Goal: Task Accomplishment & Management: Manage account settings

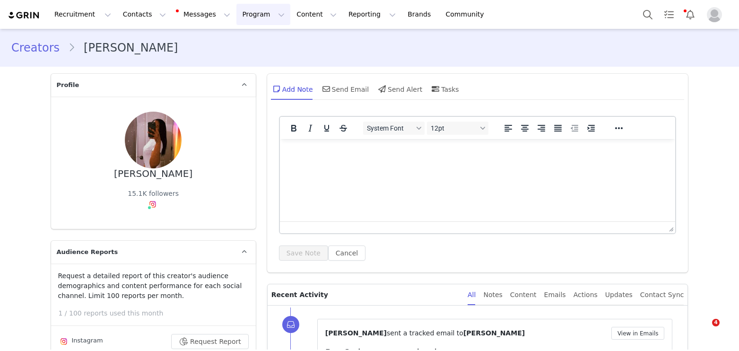
click at [251, 13] on button "Program Program" at bounding box center [264, 14] width 54 height 21
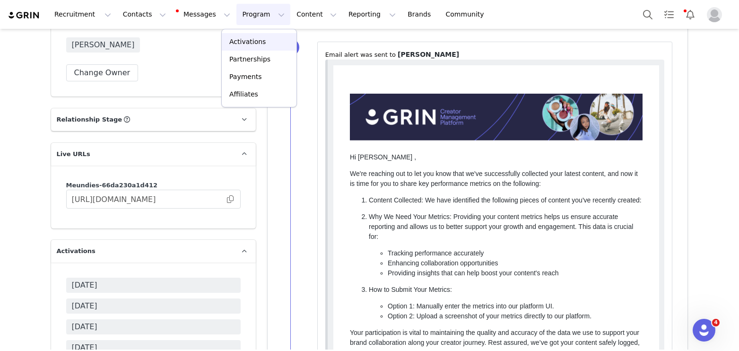
click at [259, 39] on p "Activations" at bounding box center [247, 42] width 36 height 10
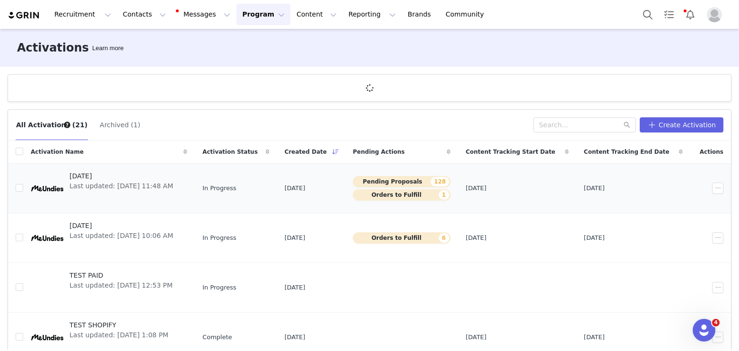
click at [70, 167] on td "[DATE] Last updated: [DATE] 11:48 AM" at bounding box center [109, 189] width 172 height 50
click at [73, 175] on span "[DATE]" at bounding box center [122, 176] width 104 height 10
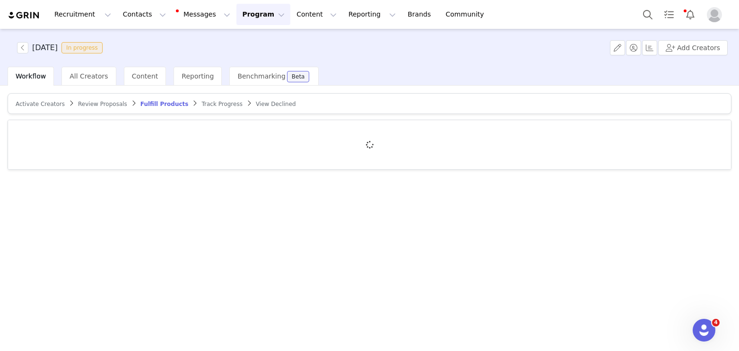
click at [93, 105] on span "Review Proposals" at bounding box center [102, 104] width 49 height 7
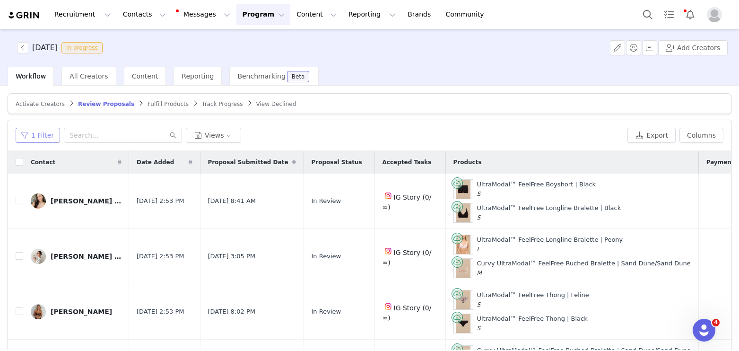
click at [40, 132] on button "1 Filter" at bounding box center [38, 135] width 44 height 15
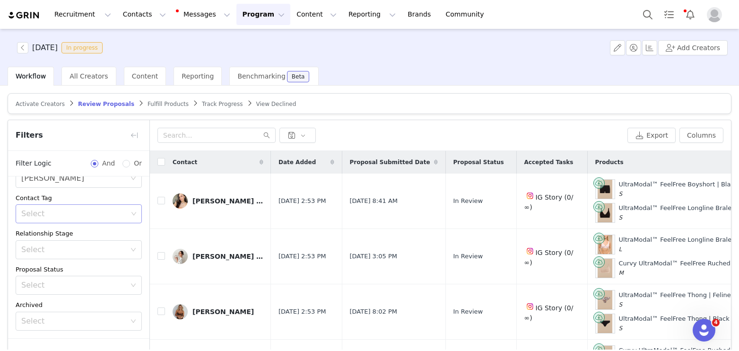
scroll to position [61, 0]
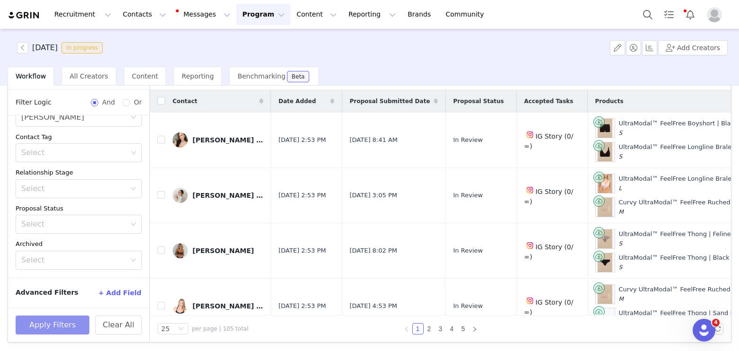
click at [36, 319] on button "Apply Filters" at bounding box center [53, 324] width 74 height 19
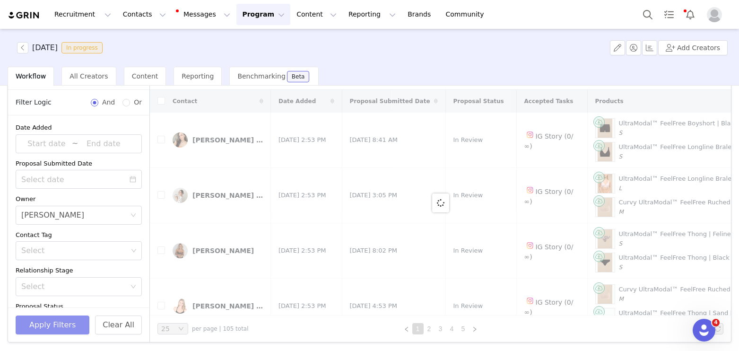
scroll to position [0, 0]
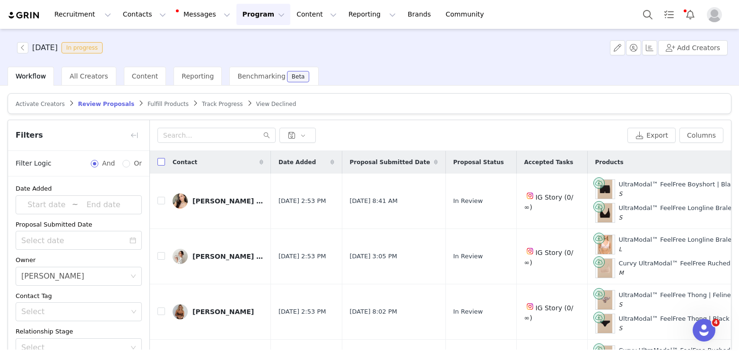
click at [162, 162] on input "checkbox" at bounding box center [162, 162] width 8 height 8
checkbox input "true"
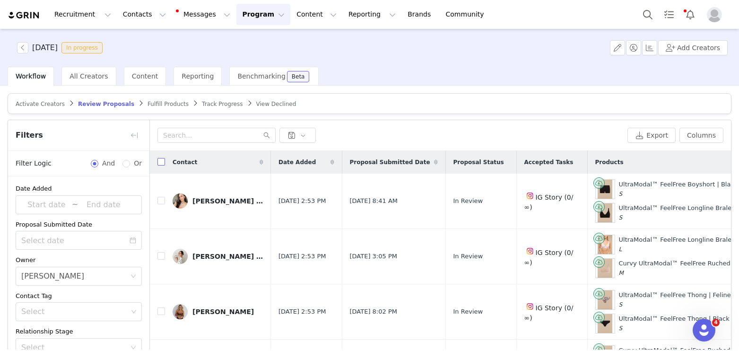
checkbox input "true"
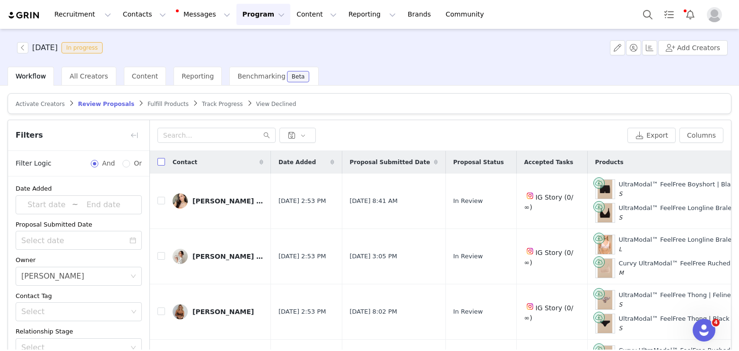
checkbox input "true"
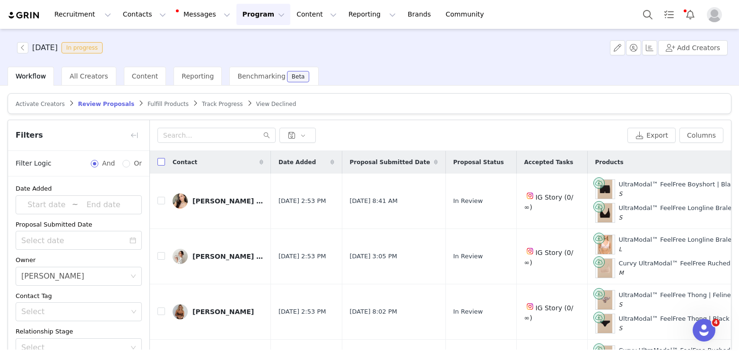
checkbox input "true"
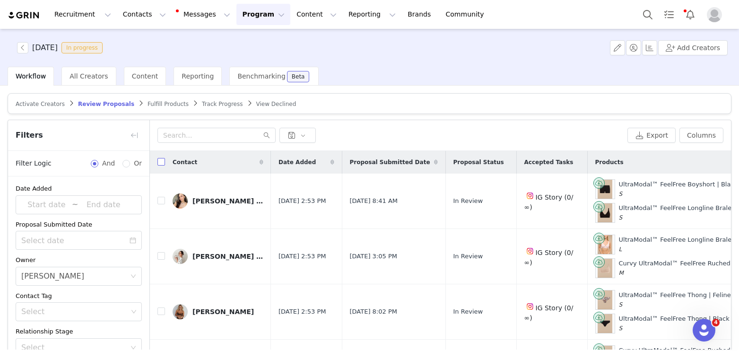
checkbox input "true"
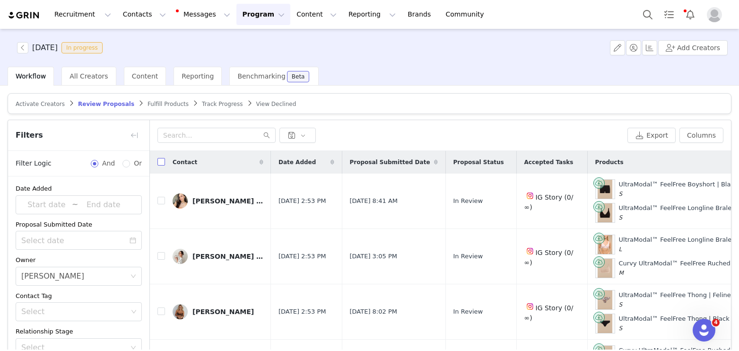
checkbox input "true"
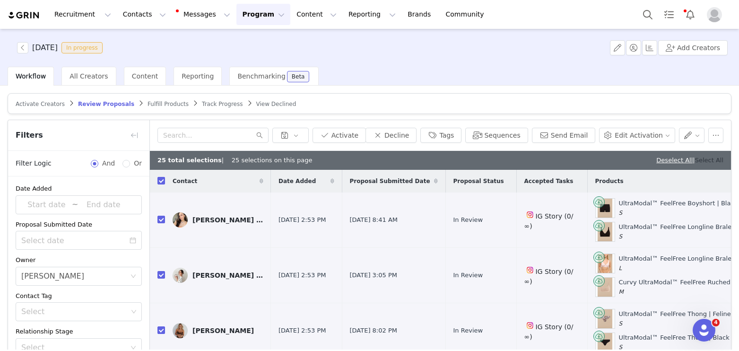
click at [708, 161] on link "Select All" at bounding box center [709, 160] width 28 height 7
click at [342, 131] on button "Activate" at bounding box center [339, 135] width 53 height 15
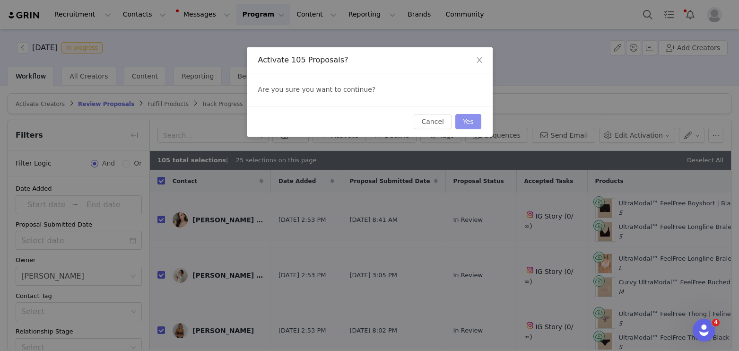
click at [467, 122] on button "Yes" at bounding box center [469, 121] width 26 height 15
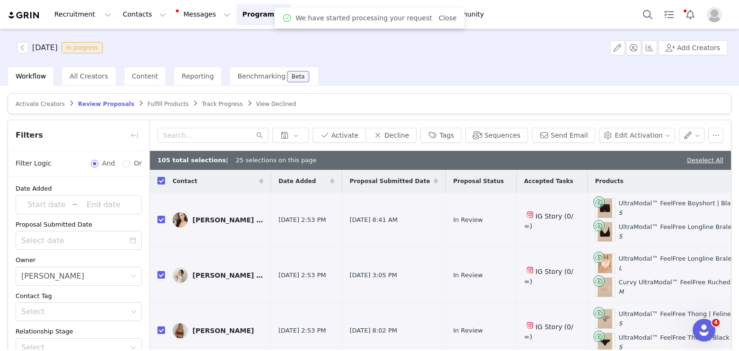
click at [156, 105] on span "Fulfill Products" at bounding box center [168, 104] width 41 height 7
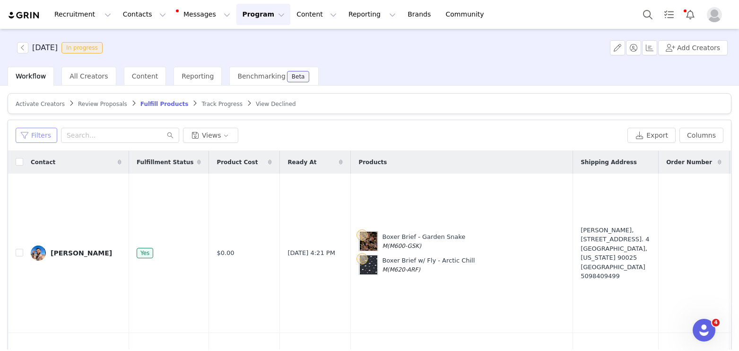
click at [40, 134] on button "Filters" at bounding box center [37, 135] width 42 height 15
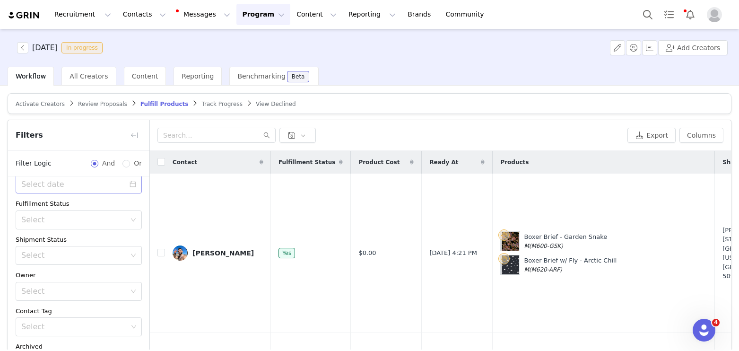
scroll to position [67, 0]
click at [75, 292] on div "Activated Date ~ Order Submitted Date Fulfillment Status Select Shipment Status…" at bounding box center [78, 240] width 141 height 260
click at [74, 287] on div "Select" at bounding box center [75, 281] width 109 height 18
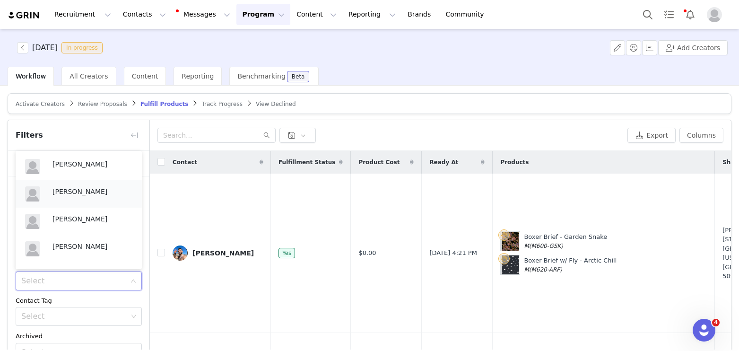
click at [62, 189] on p "[PERSON_NAME]" at bounding box center [93, 191] width 80 height 10
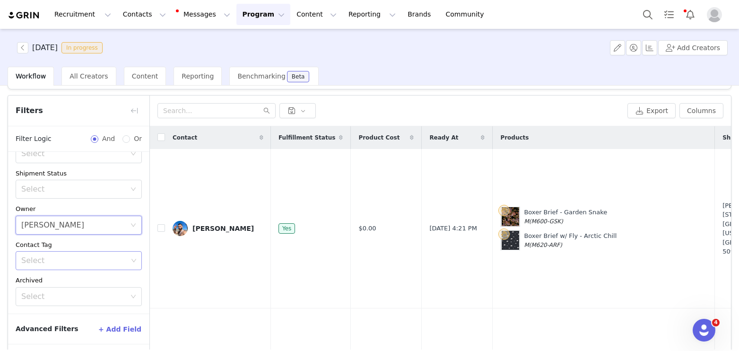
scroll to position [35, 0]
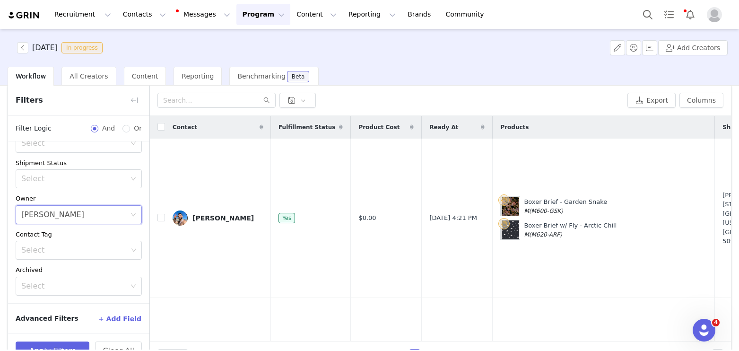
click at [118, 319] on button "+ Add Field" at bounding box center [120, 318] width 44 height 15
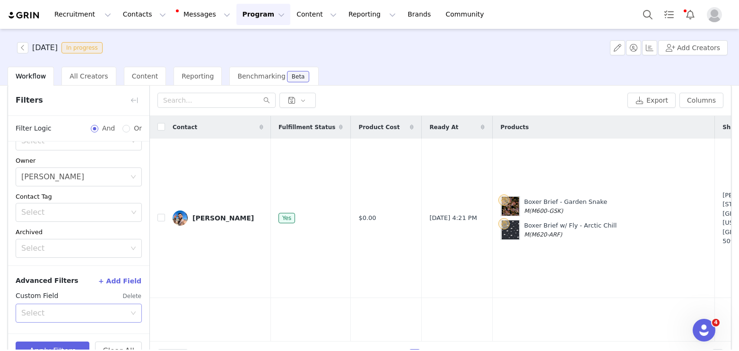
click at [85, 311] on div "Select" at bounding box center [73, 312] width 105 height 9
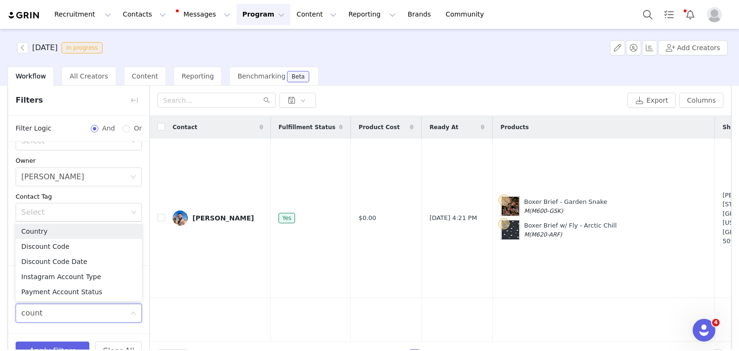
type input "countr"
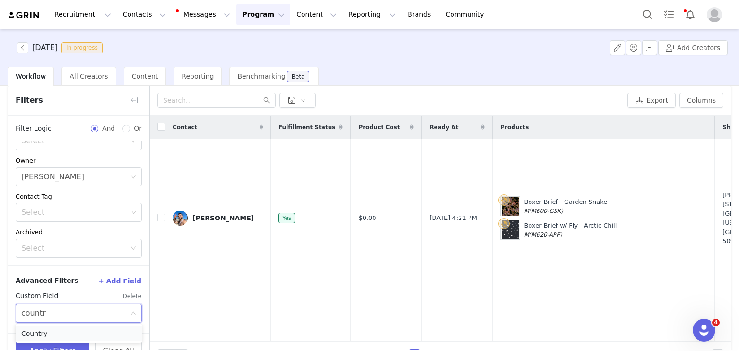
click at [46, 337] on li "Country" at bounding box center [79, 333] width 126 height 15
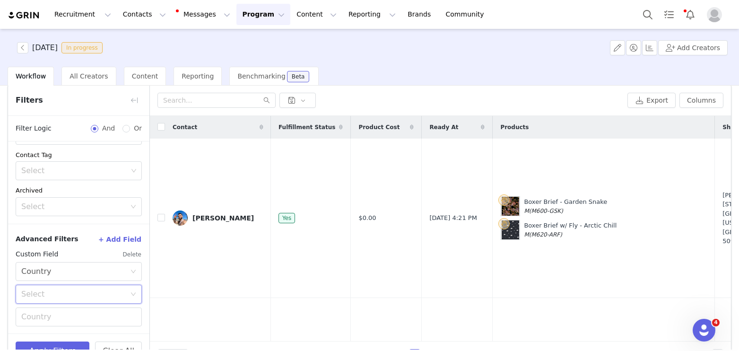
click at [45, 288] on div "Select" at bounding box center [75, 294] width 109 height 18
click at [40, 315] on li "Equal" at bounding box center [79, 314] width 126 height 15
click at [35, 317] on input "text" at bounding box center [79, 316] width 126 height 19
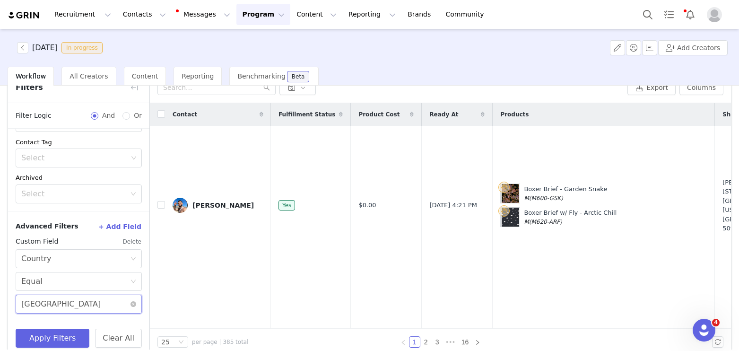
scroll to position [61, 0]
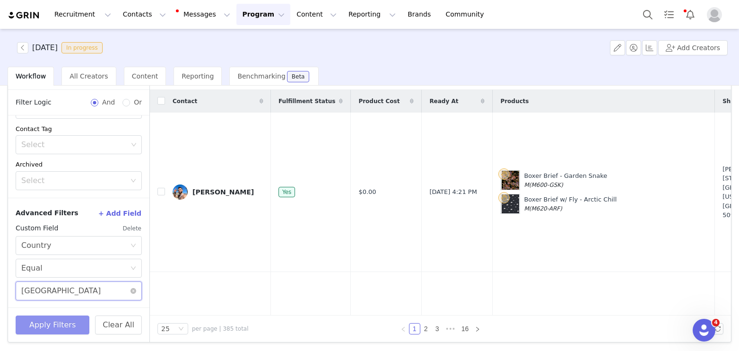
type input "[GEOGRAPHIC_DATA]"
click at [56, 320] on button "Apply Filters" at bounding box center [53, 324] width 74 height 19
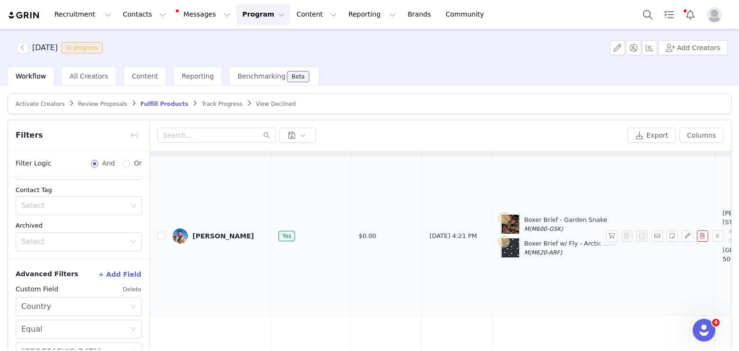
scroll to position [0, 0]
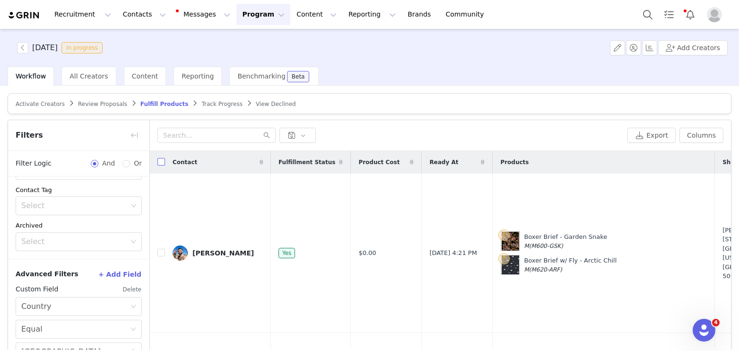
click at [159, 158] on input "checkbox" at bounding box center [162, 162] width 8 height 8
checkbox input "true"
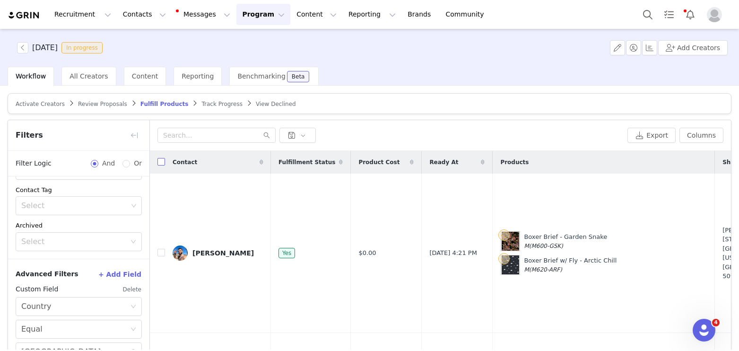
checkbox input "true"
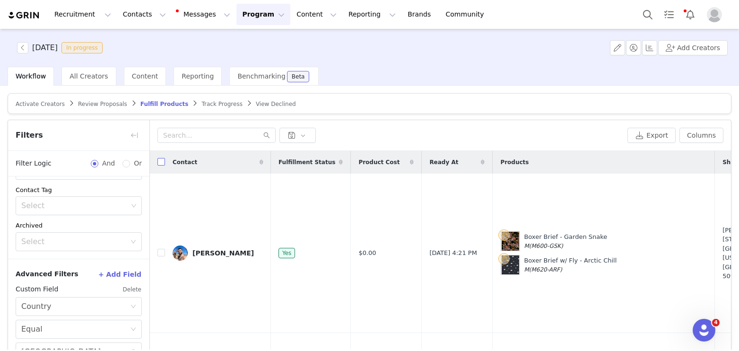
checkbox input "true"
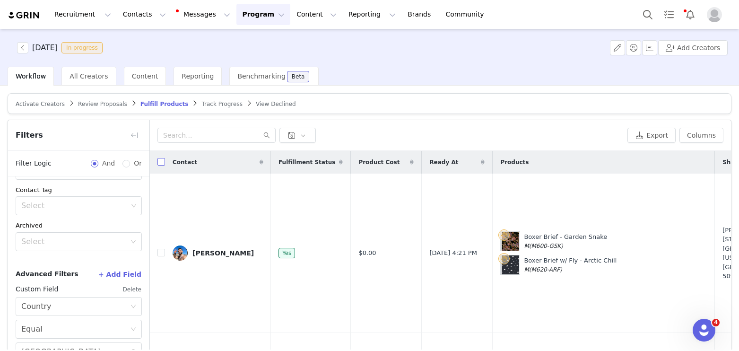
checkbox input "true"
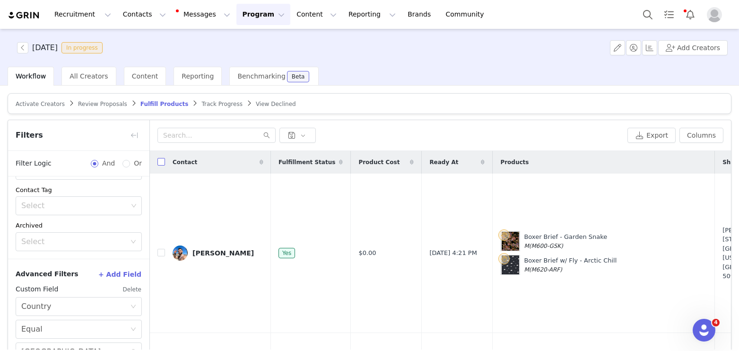
checkbox input "true"
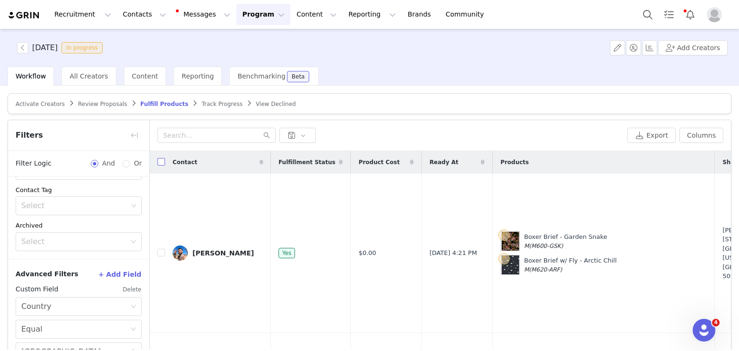
checkbox input "true"
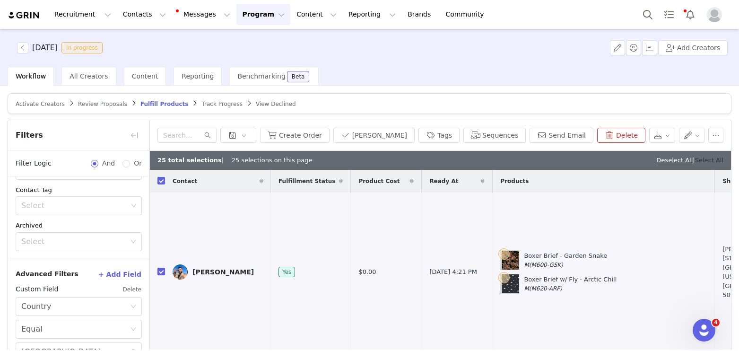
click at [707, 161] on link "Select All" at bounding box center [709, 160] width 28 height 7
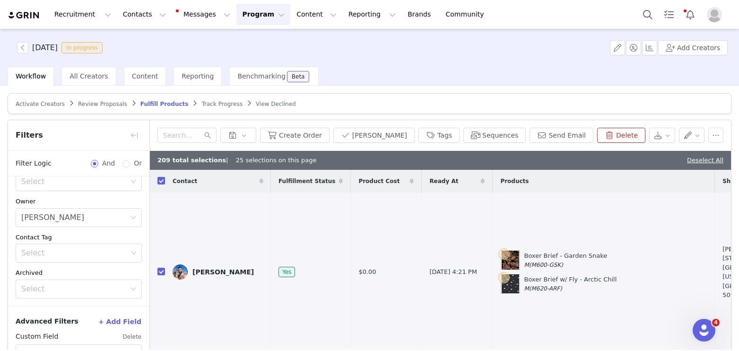
scroll to position [55, 0]
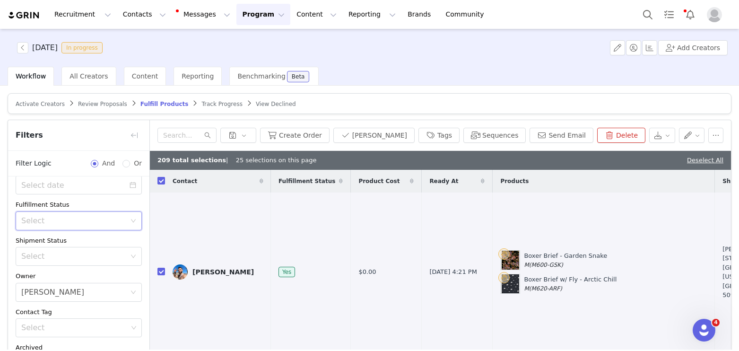
click at [52, 226] on div "Select" at bounding box center [75, 221] width 109 height 18
click at [51, 254] on li "Unfulfilled" at bounding box center [79, 256] width 126 height 15
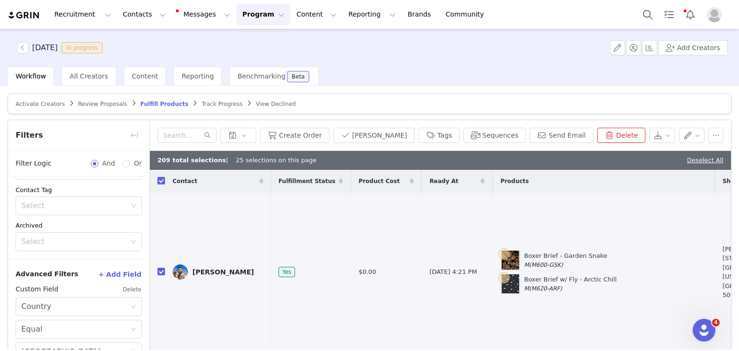
scroll to position [61, 0]
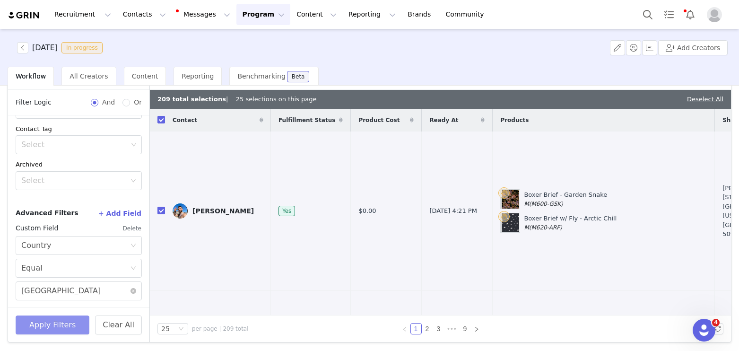
click at [51, 328] on button "Apply Filters" at bounding box center [53, 324] width 74 height 19
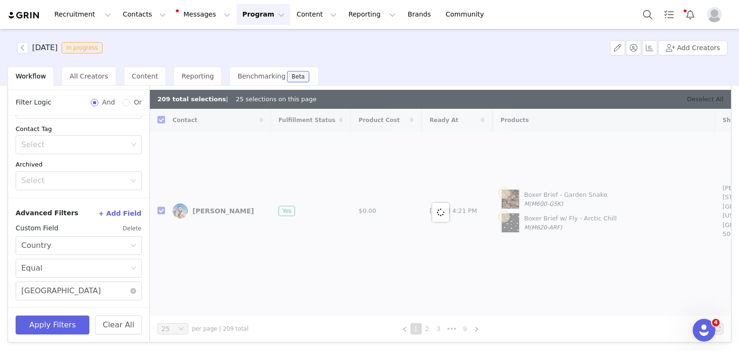
click at [712, 100] on link "Deselect All" at bounding box center [705, 99] width 36 height 7
checkbox input "false"
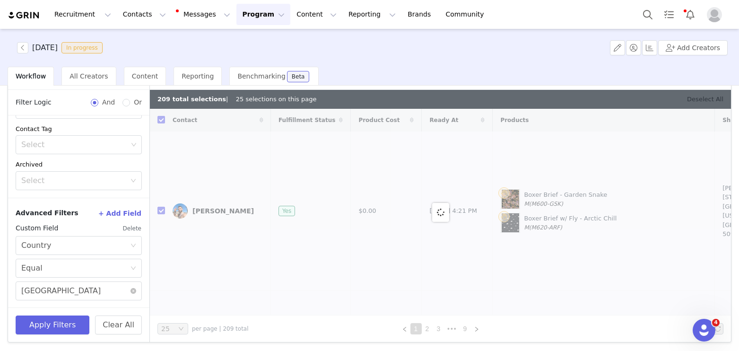
checkbox input "false"
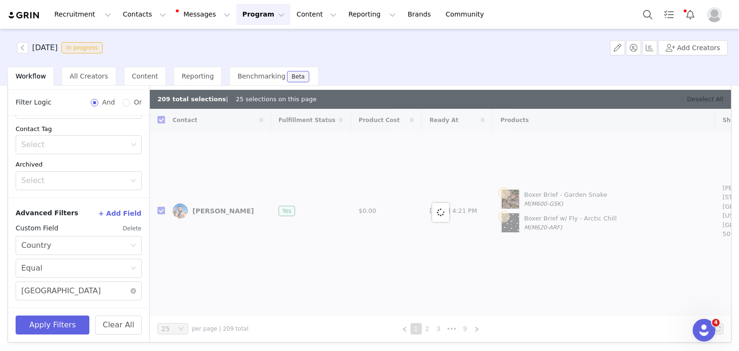
checkbox input "false"
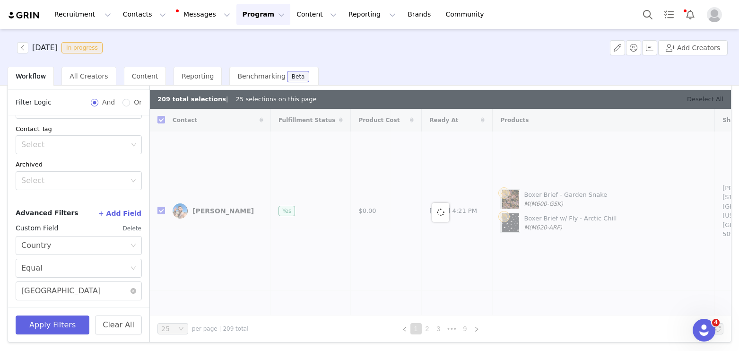
checkbox input "false"
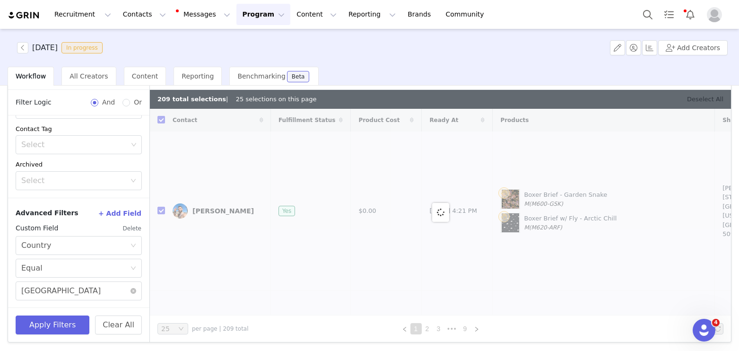
checkbox input "false"
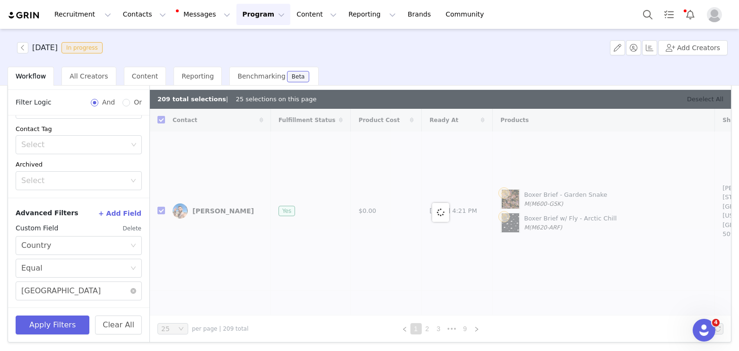
checkbox input "false"
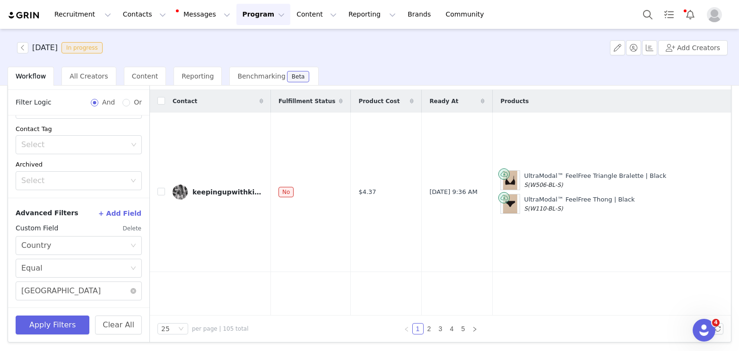
scroll to position [0, 0]
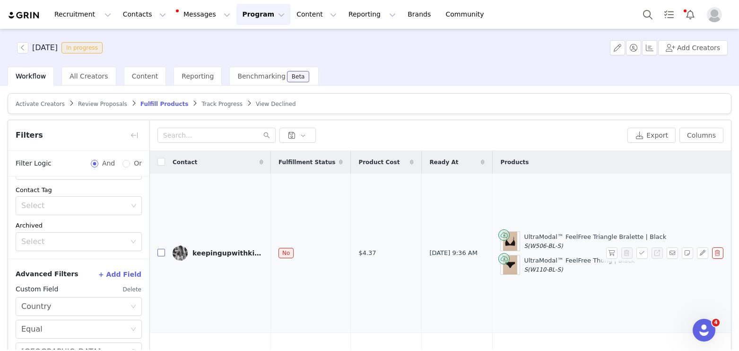
click at [161, 249] on input "checkbox" at bounding box center [162, 253] width 8 height 8
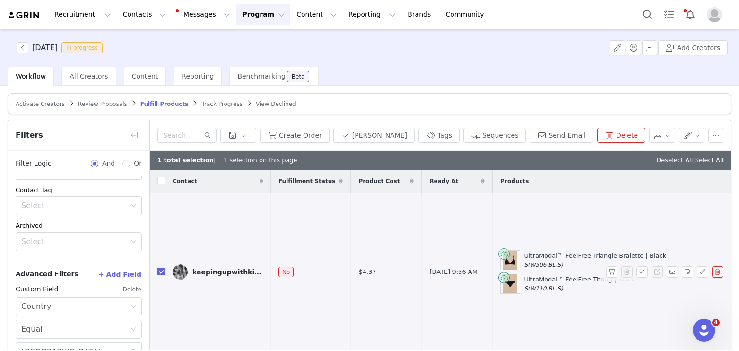
checkbox input "true"
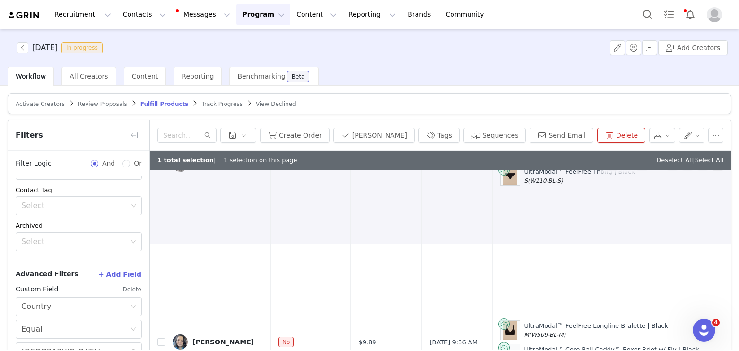
scroll to position [159, 0]
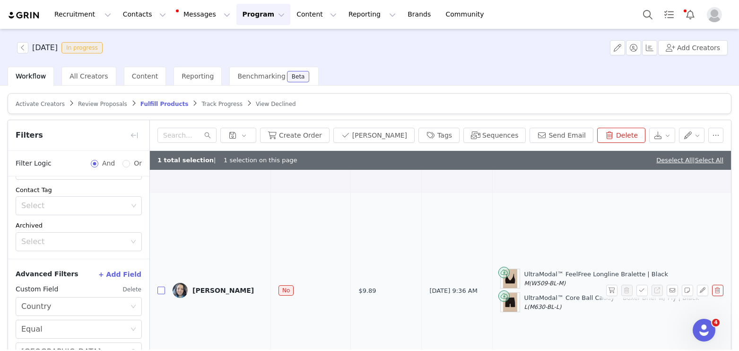
click at [160, 287] on input "checkbox" at bounding box center [162, 291] width 8 height 8
checkbox input "true"
click at [160, 286] on input "checkbox" at bounding box center [162, 290] width 8 height 8
checkbox input "true"
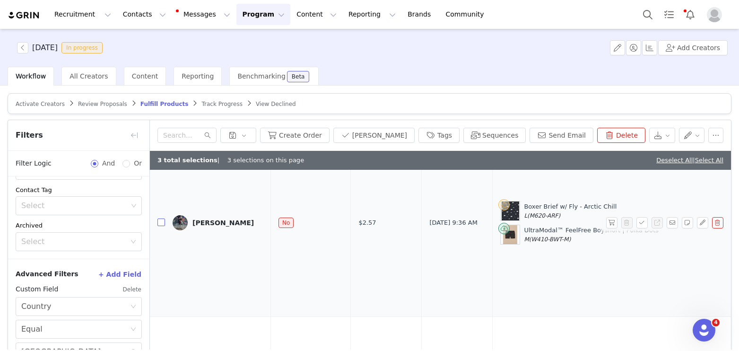
scroll to position [957, 0]
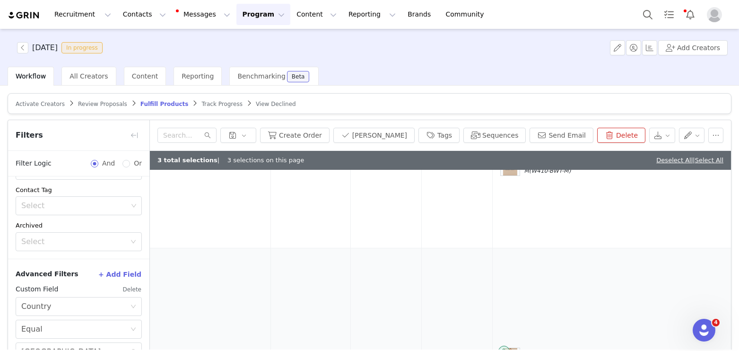
checkbox input "true"
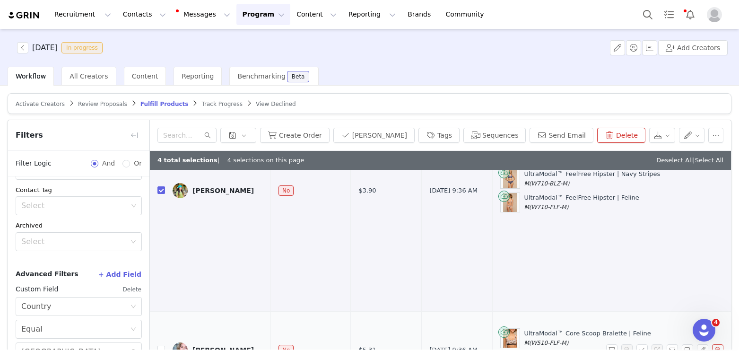
scroll to position [1150, 0]
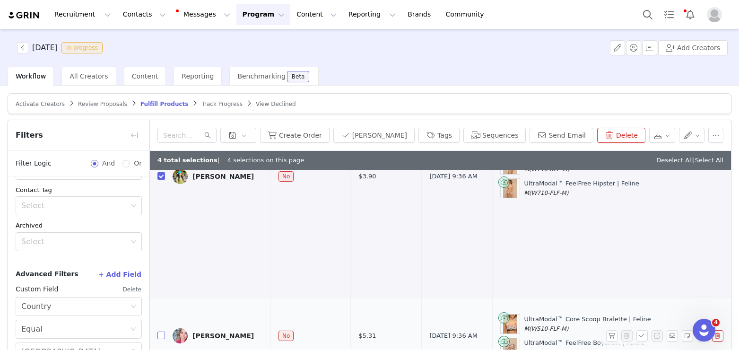
click at [159, 332] on input "checkbox" at bounding box center [162, 336] width 8 height 8
checkbox input "true"
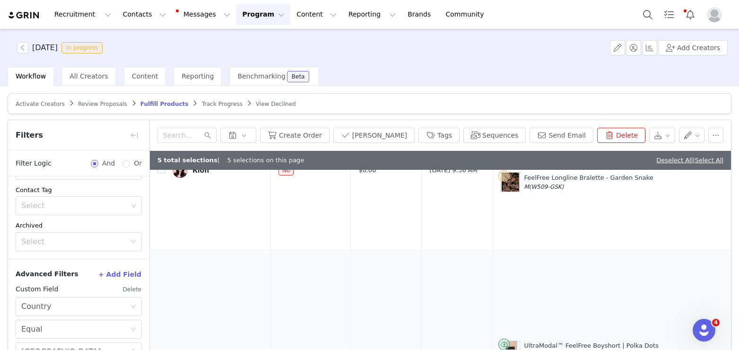
scroll to position [1774, 0]
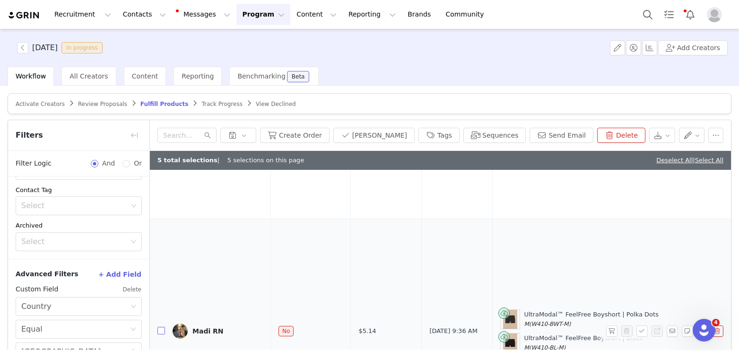
click at [160, 327] on input "checkbox" at bounding box center [162, 331] width 8 height 8
checkbox input "true"
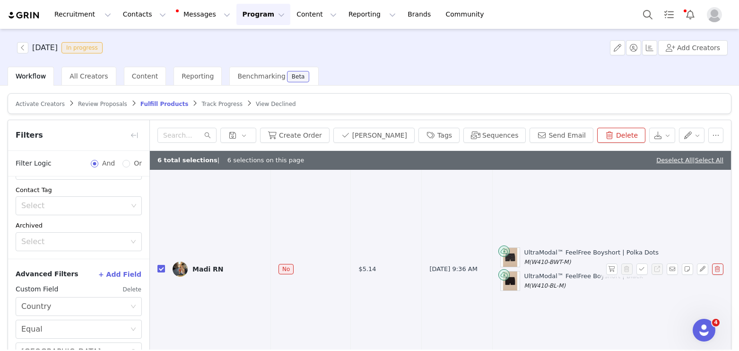
scroll to position [1856, 0]
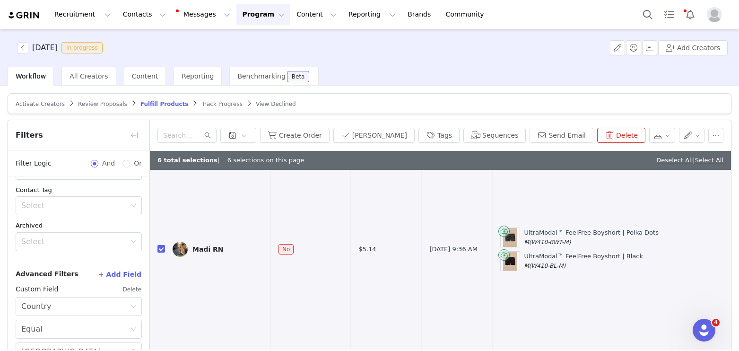
checkbox input "true"
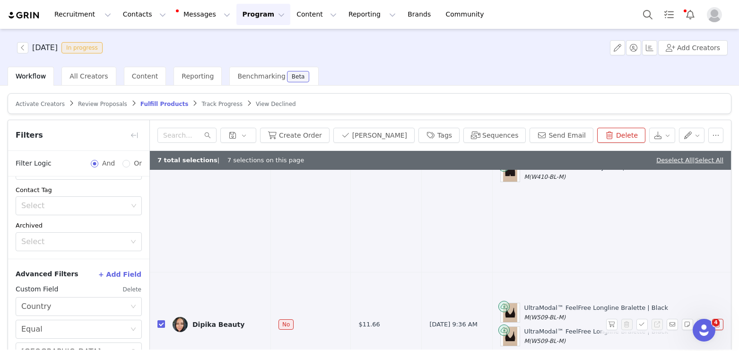
scroll to position [1988, 0]
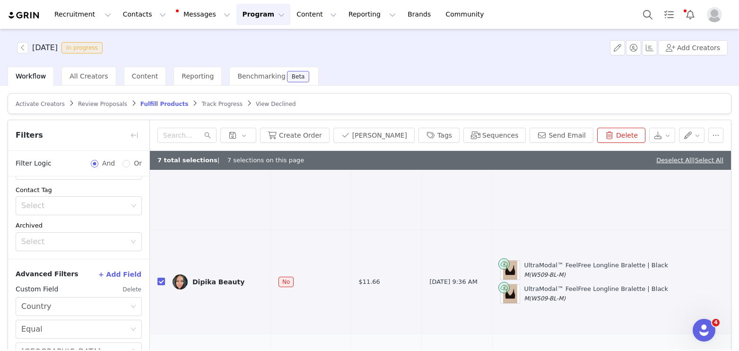
checkbox input "true"
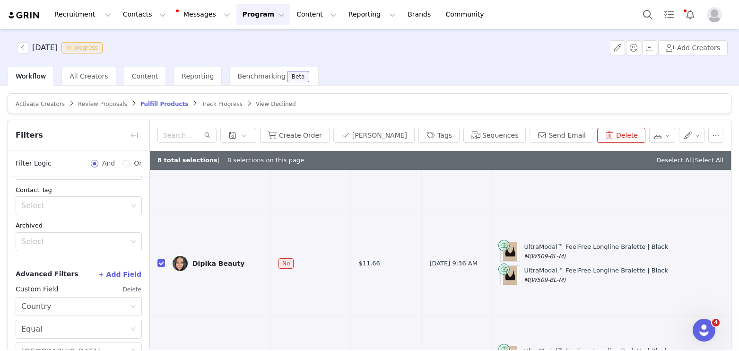
scroll to position [2057, 0]
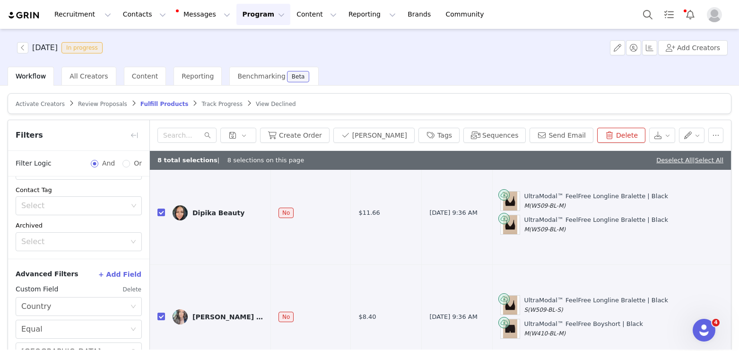
checkbox input "true"
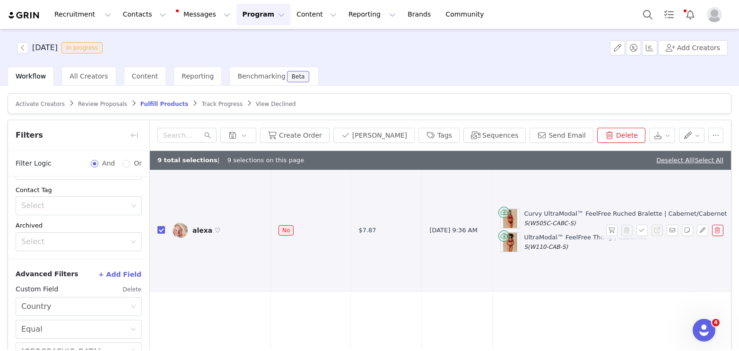
scroll to position [2351, 0]
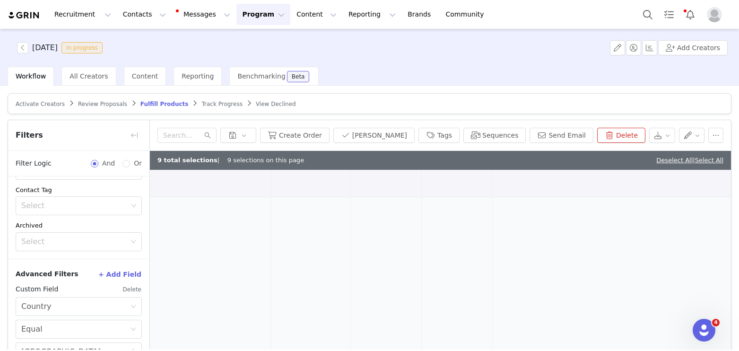
checkbox input "true"
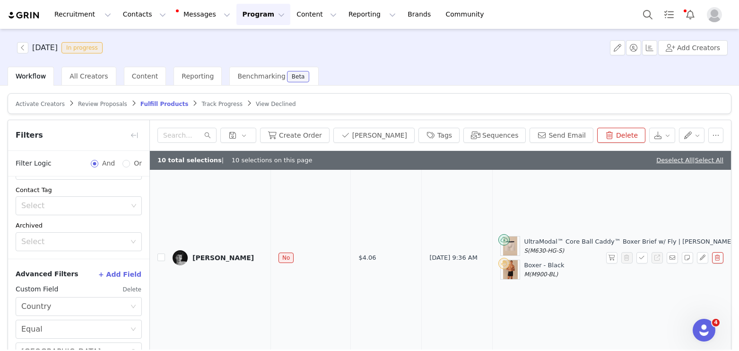
scroll to position [2810, 0]
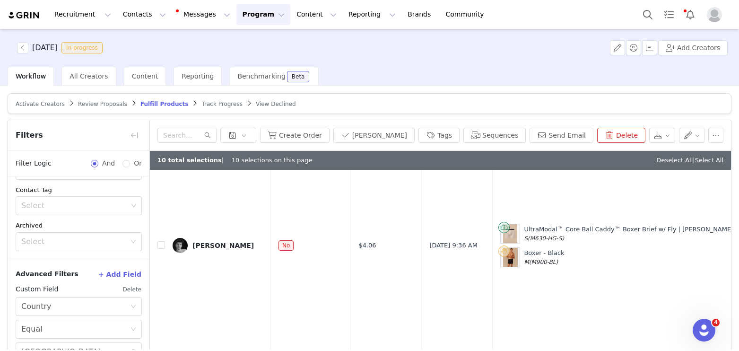
checkbox input "true"
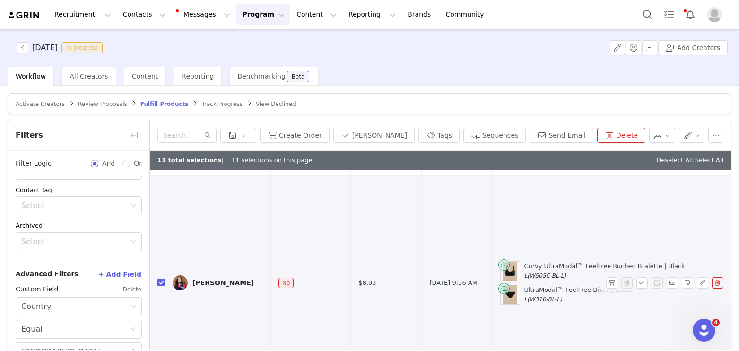
scroll to position [3012, 0]
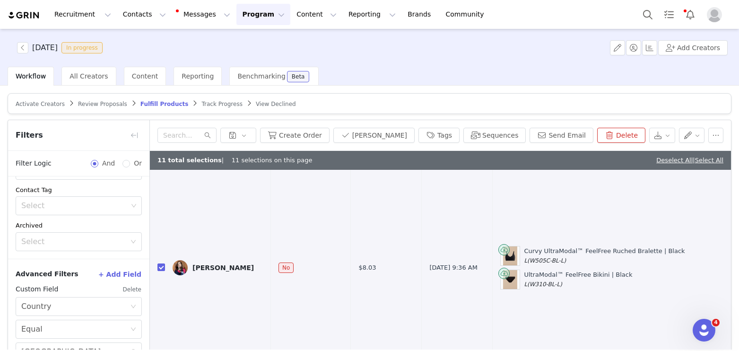
checkbox input "true"
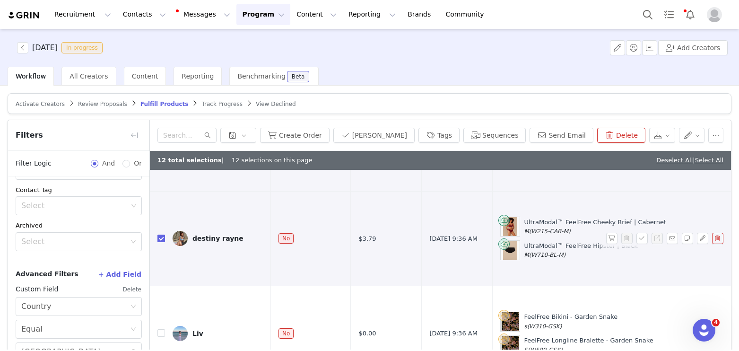
scroll to position [3206, 0]
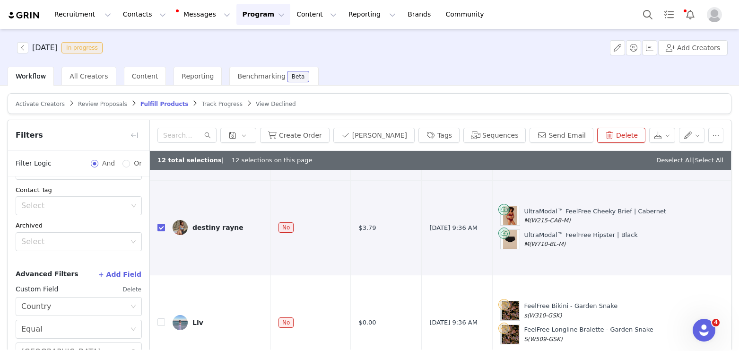
checkbox input "true"
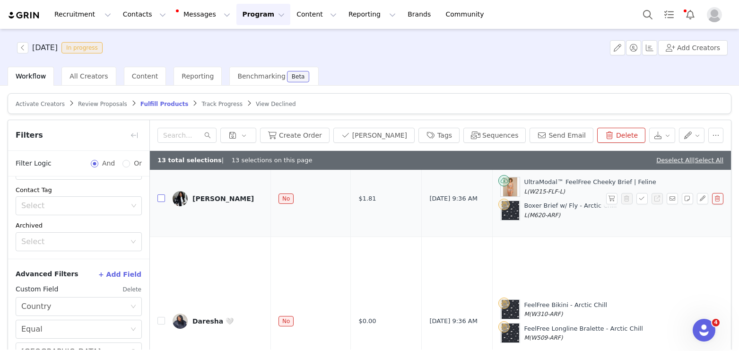
scroll to position [3595, 0]
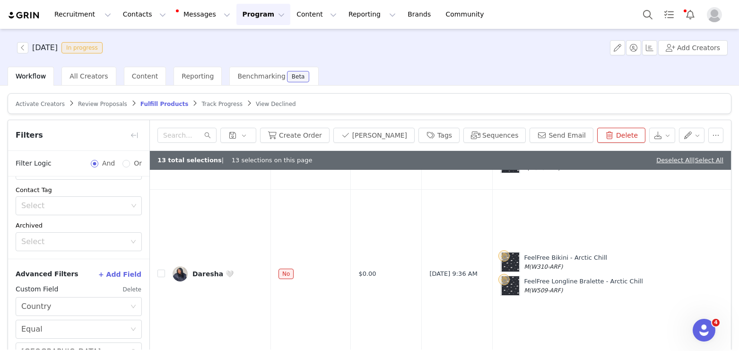
checkbox input "true"
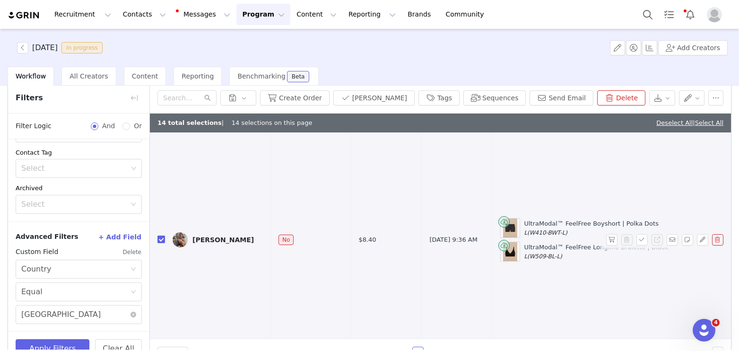
scroll to position [61, 0]
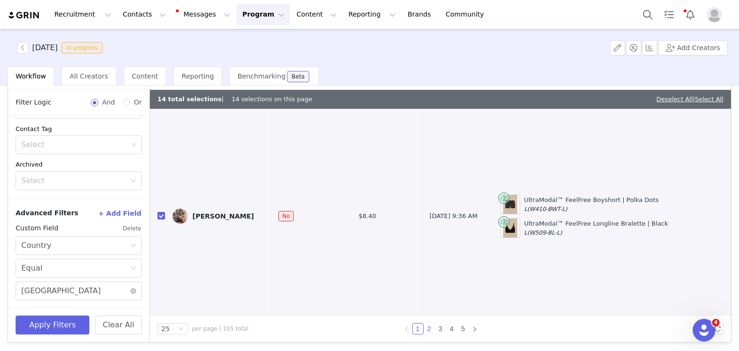
click at [428, 328] on link "2" at bounding box center [429, 329] width 10 height 10
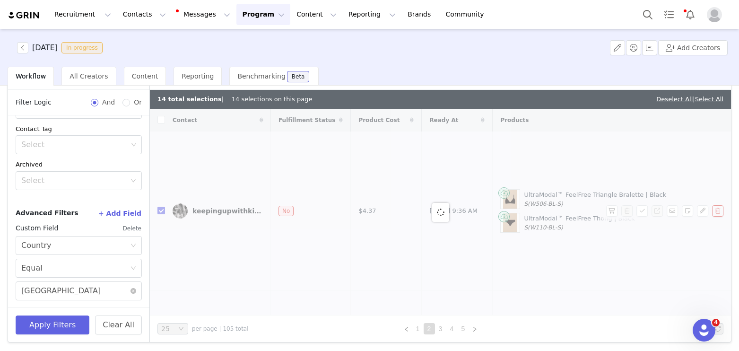
checkbox input "false"
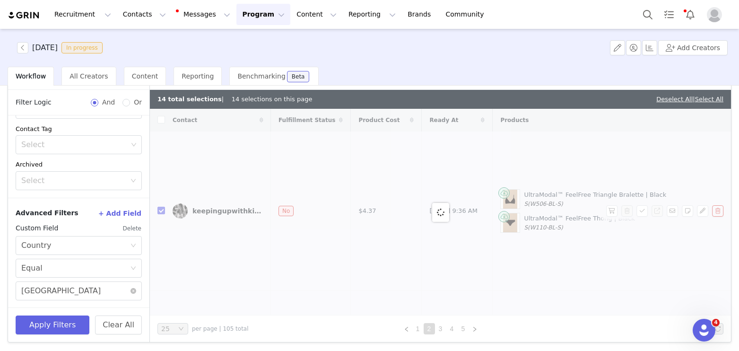
checkbox input "false"
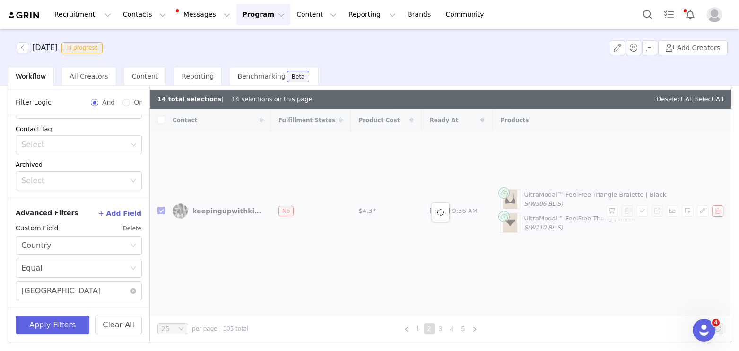
checkbox input "false"
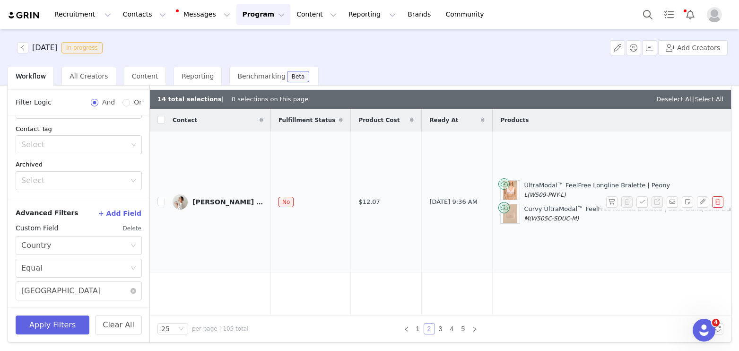
scroll to position [60, 0]
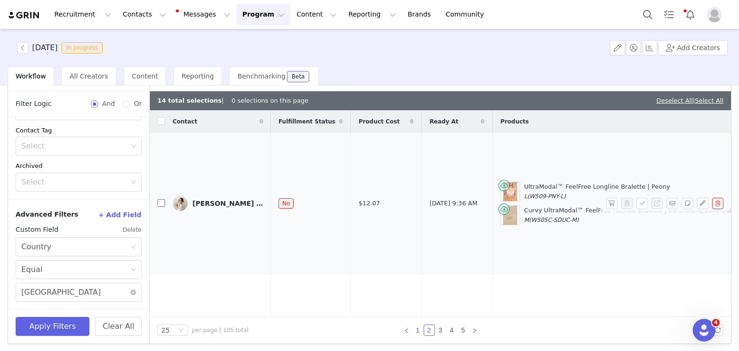
click at [164, 199] on input "checkbox" at bounding box center [162, 203] width 8 height 8
checkbox input "true"
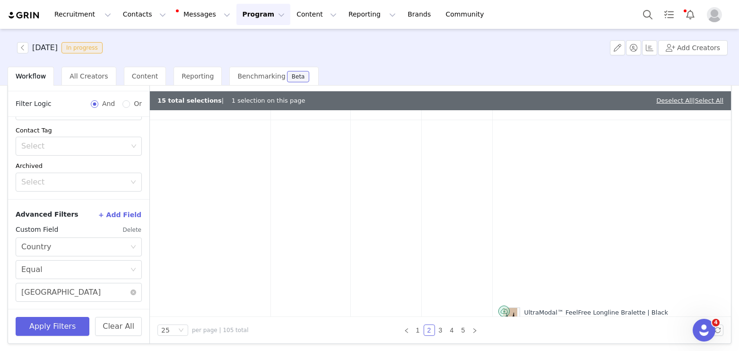
scroll to position [358, 0]
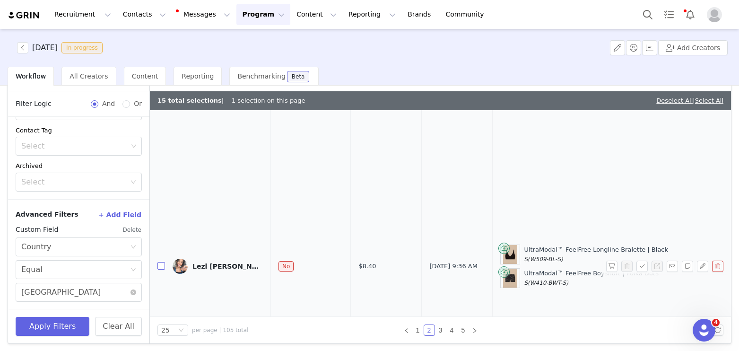
click at [165, 262] on input "checkbox" at bounding box center [162, 266] width 8 height 8
checkbox input "true"
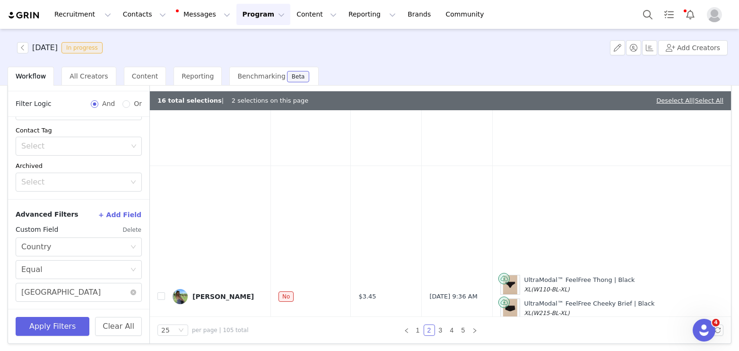
scroll to position [1323, 0]
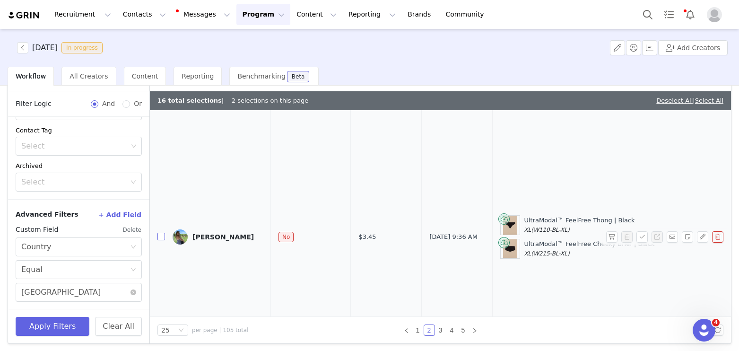
click at [159, 233] on input "checkbox" at bounding box center [162, 237] width 8 height 8
checkbox input "true"
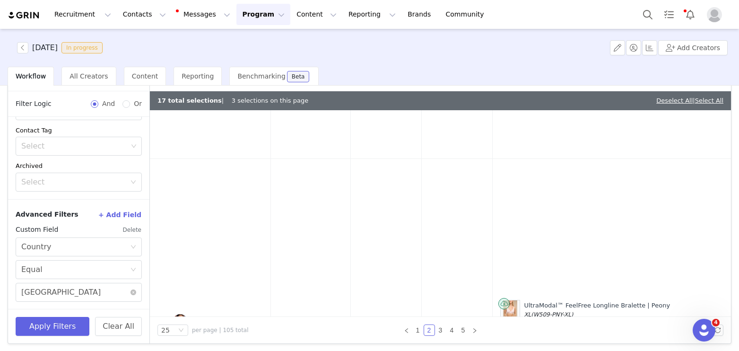
scroll to position [1724, 0]
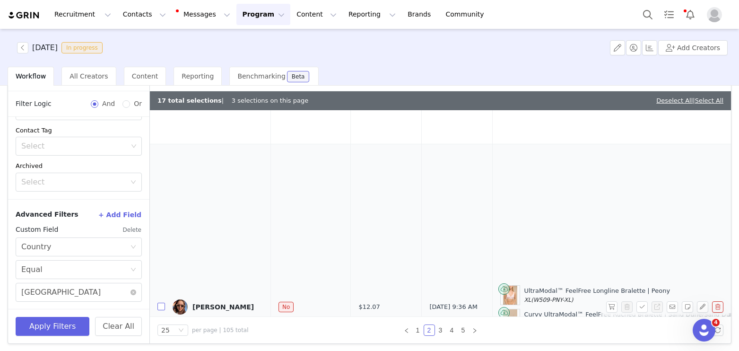
click at [160, 303] on input "checkbox" at bounding box center [162, 307] width 8 height 8
checkbox input "true"
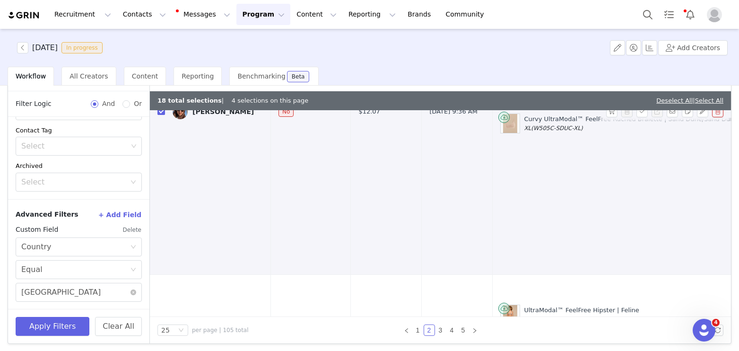
scroll to position [1974, 0]
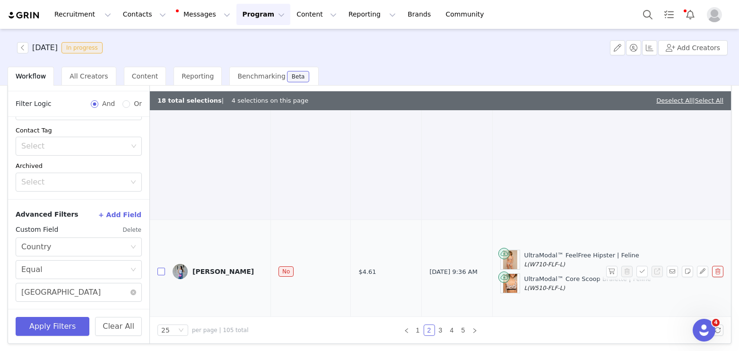
click at [161, 268] on input "checkbox" at bounding box center [162, 272] width 8 height 8
checkbox input "true"
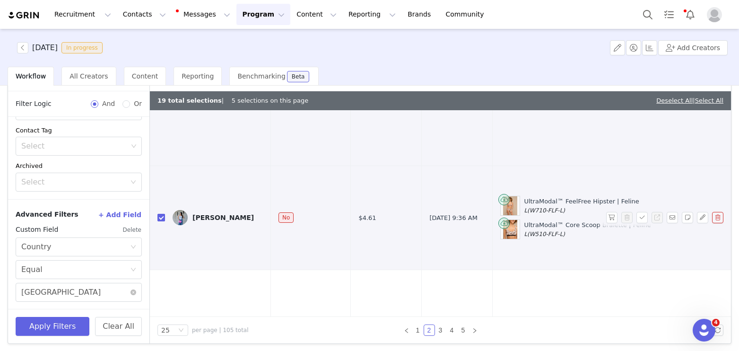
scroll to position [2064, 0]
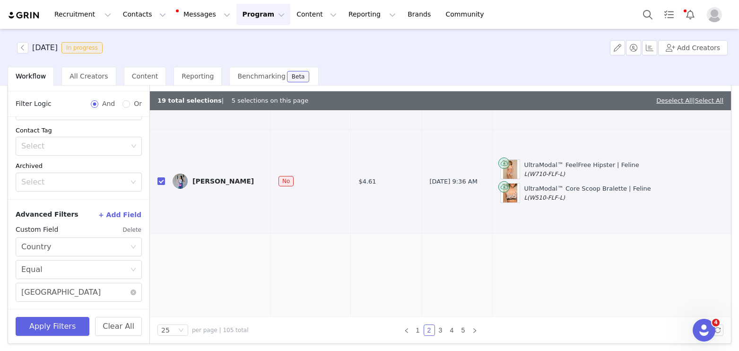
click at [159, 342] on input "checkbox" at bounding box center [162, 346] width 8 height 8
checkbox input "true"
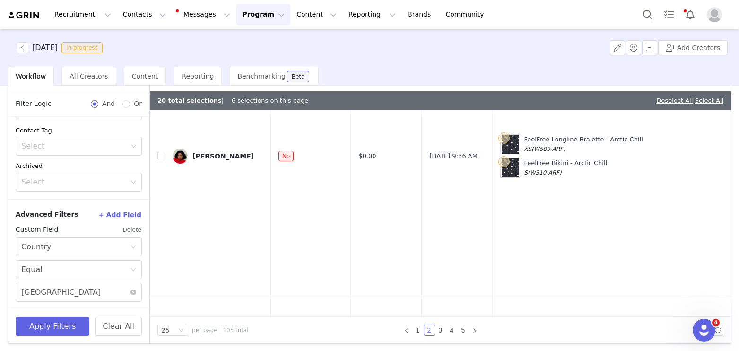
scroll to position [2514, 0]
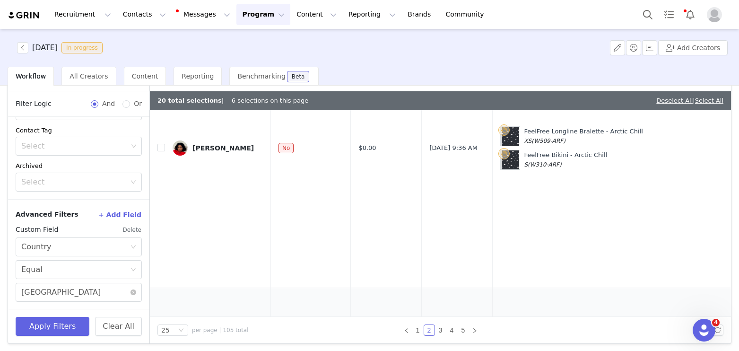
checkbox input "true"
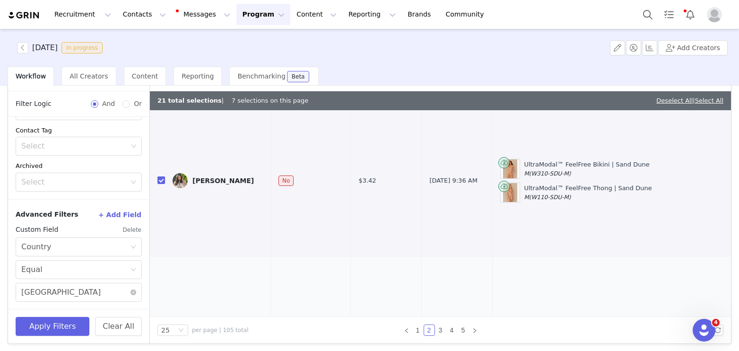
checkbox input "true"
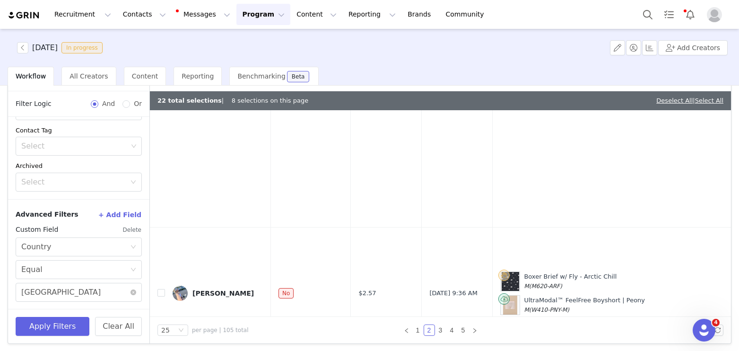
scroll to position [3775, 0]
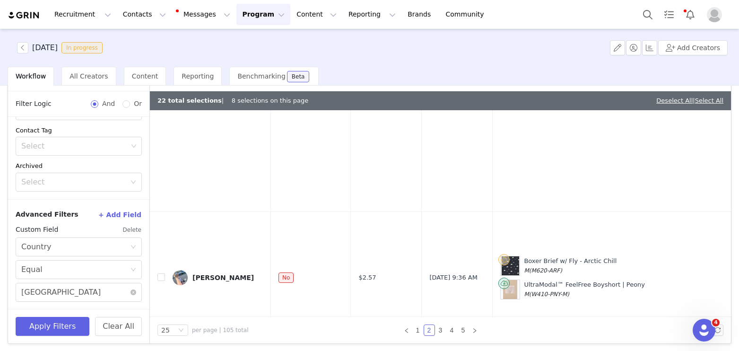
checkbox input "true"
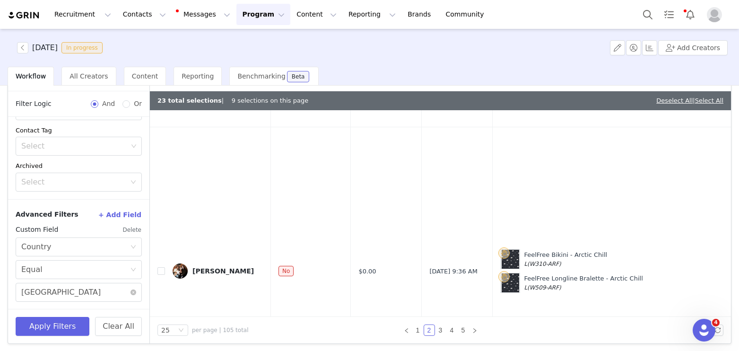
checkbox input "true"
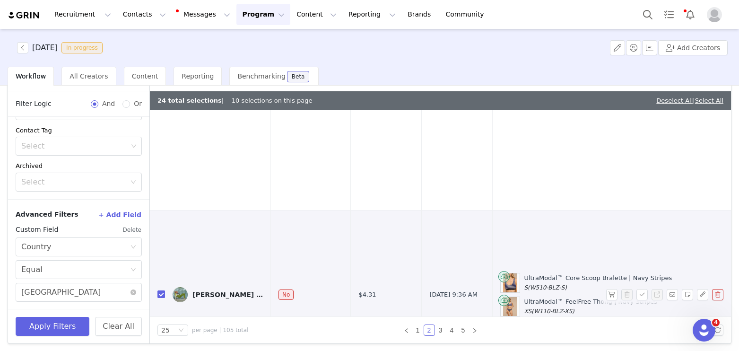
scroll to position [4643, 0]
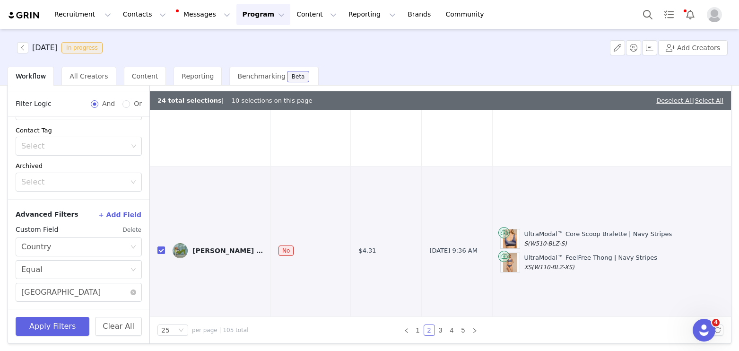
checkbox input "true"
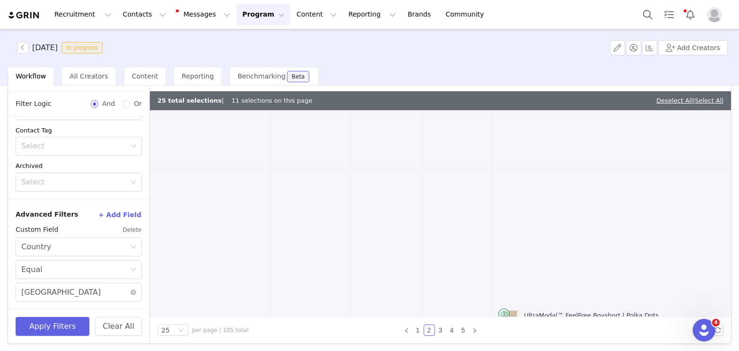
scroll to position [4810, 0]
checkbox input "true"
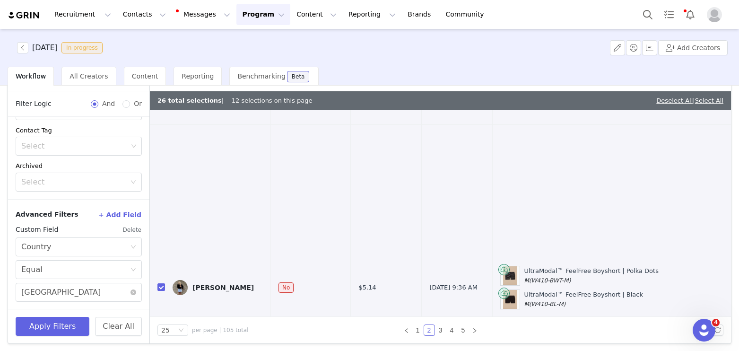
scroll to position [4923, 0]
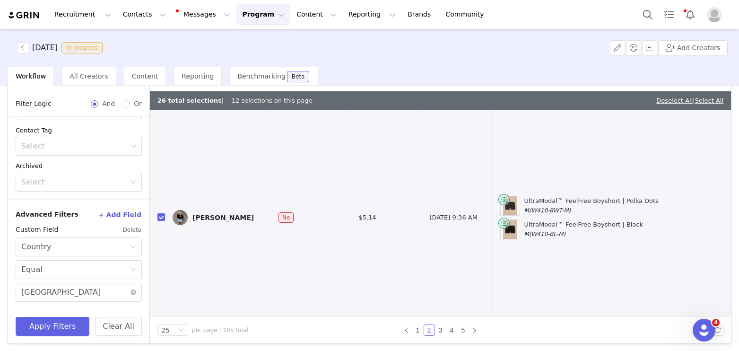
checkbox input "true"
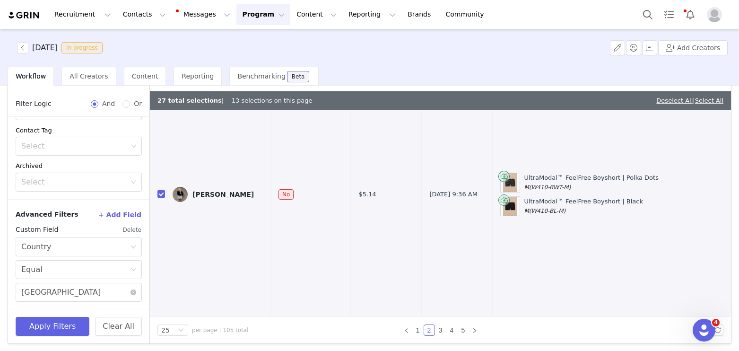
checkbox input "true"
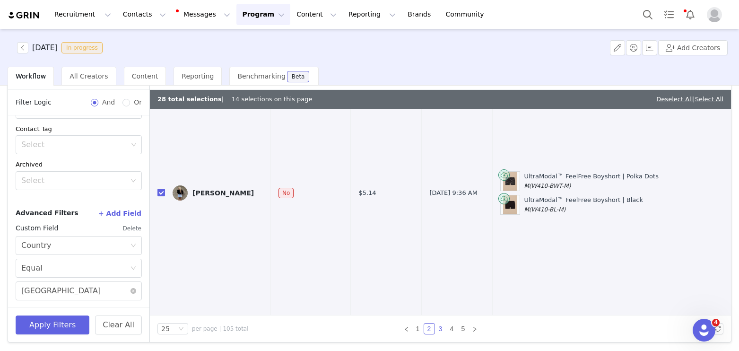
click at [442, 328] on link "3" at bounding box center [441, 329] width 10 height 10
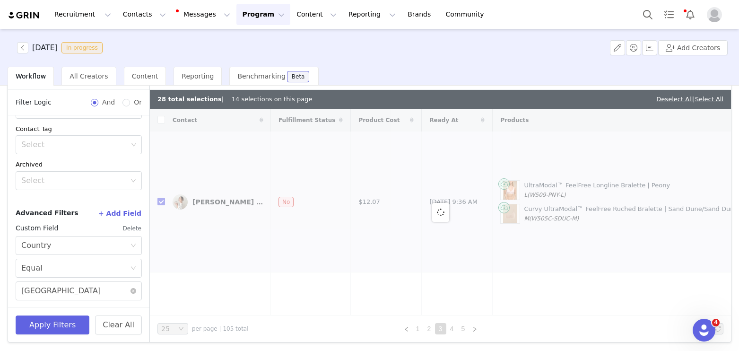
checkbox input "false"
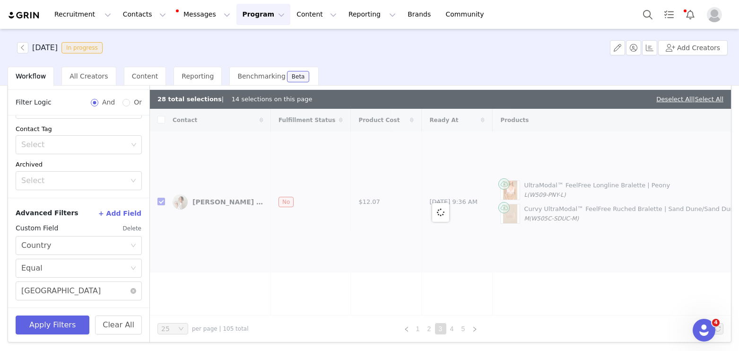
checkbox input "false"
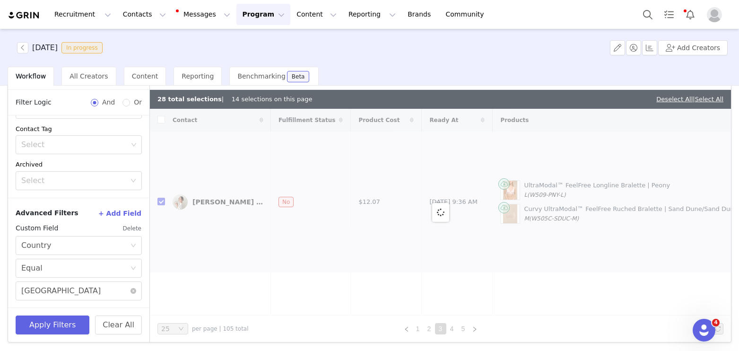
checkbox input "false"
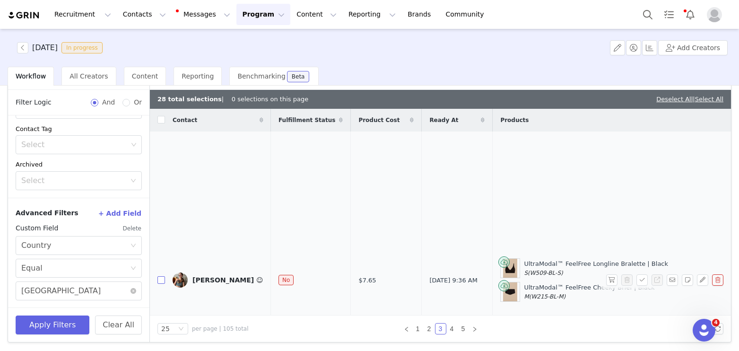
click at [163, 276] on input "checkbox" at bounding box center [162, 280] width 8 height 8
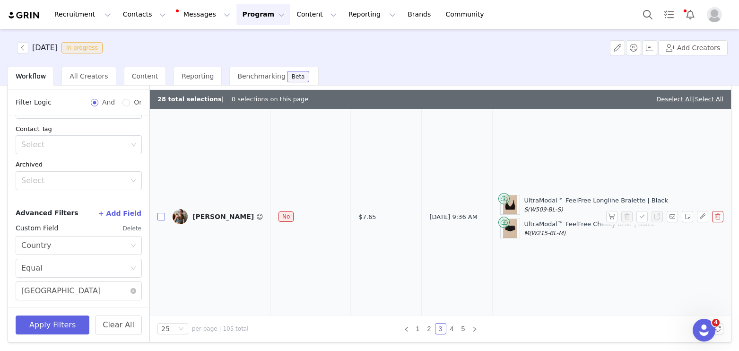
checkbox input "true"
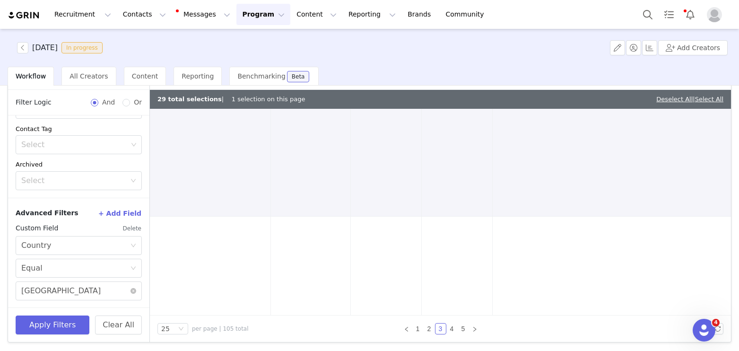
scroll to position [293, 0]
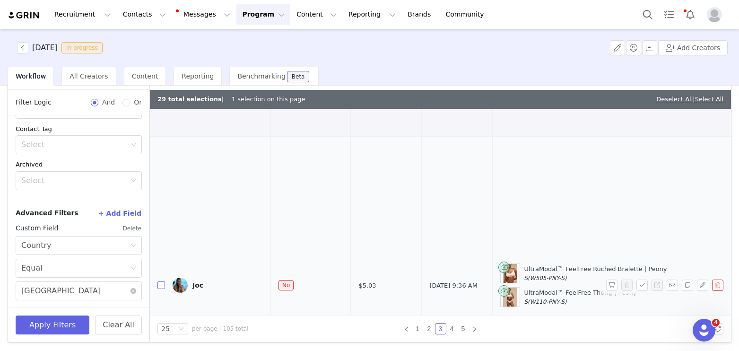
click at [160, 281] on input "checkbox" at bounding box center [162, 285] width 8 height 8
checkbox input "true"
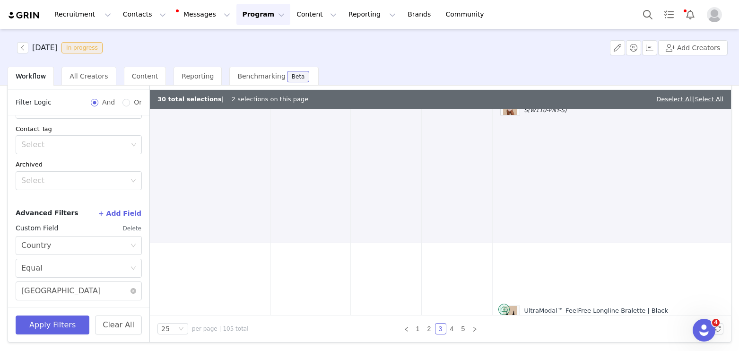
scroll to position [551, 0]
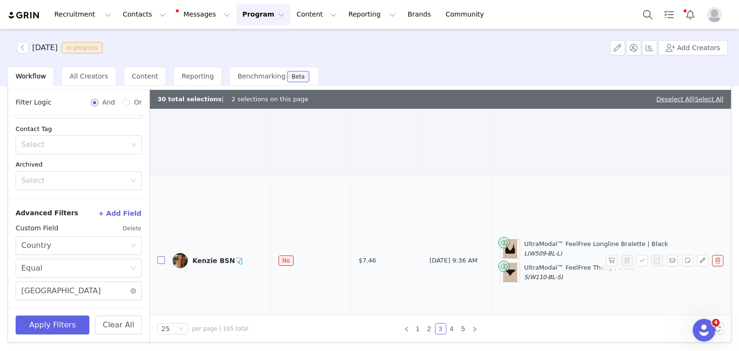
click at [162, 256] on input "checkbox" at bounding box center [162, 260] width 8 height 8
checkbox input "true"
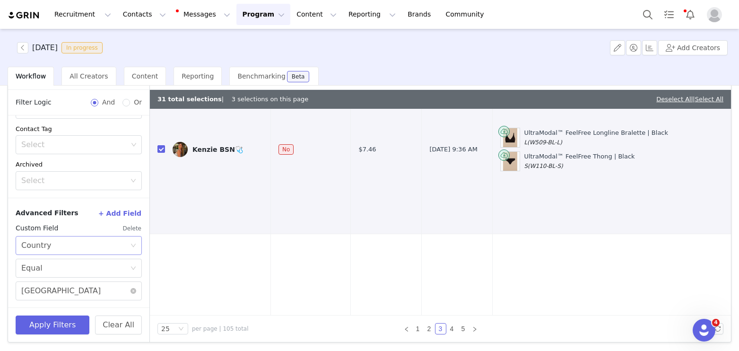
scroll to position [747, 0]
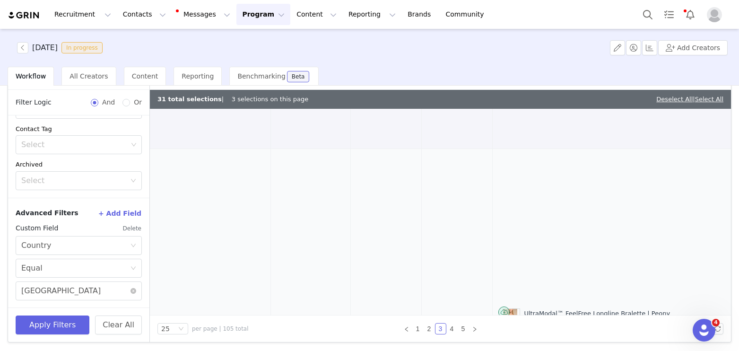
click at [161, 326] on input "checkbox" at bounding box center [162, 330] width 8 height 8
checkbox input "true"
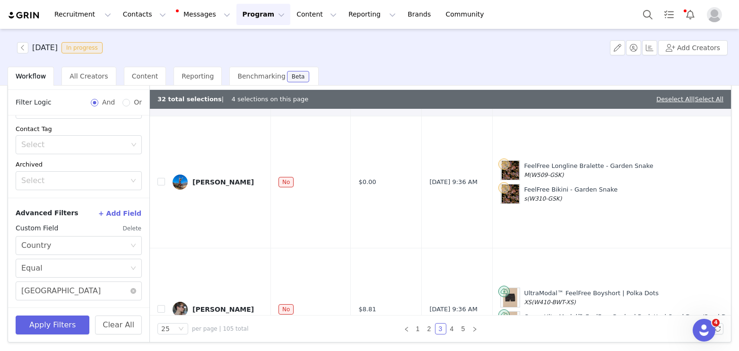
scroll to position [1185, 0]
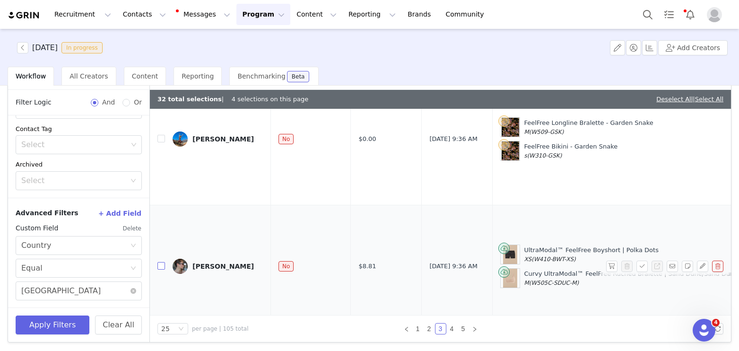
click at [162, 262] on input "checkbox" at bounding box center [162, 266] width 8 height 8
checkbox input "true"
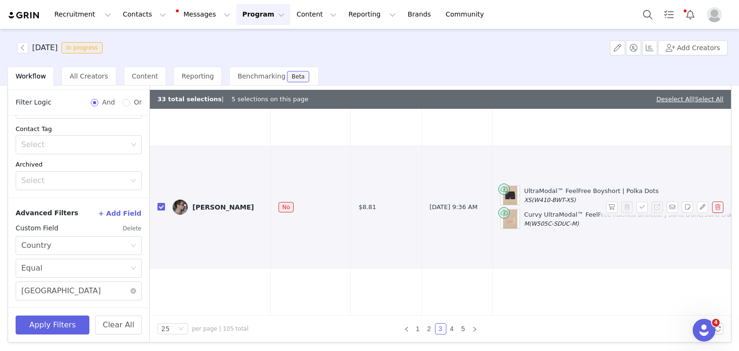
scroll to position [1300, 0]
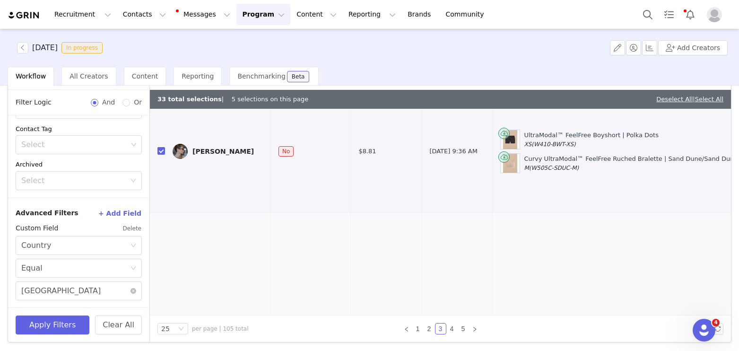
click at [159, 344] on input "checkbox" at bounding box center [162, 348] width 8 height 8
checkbox input "true"
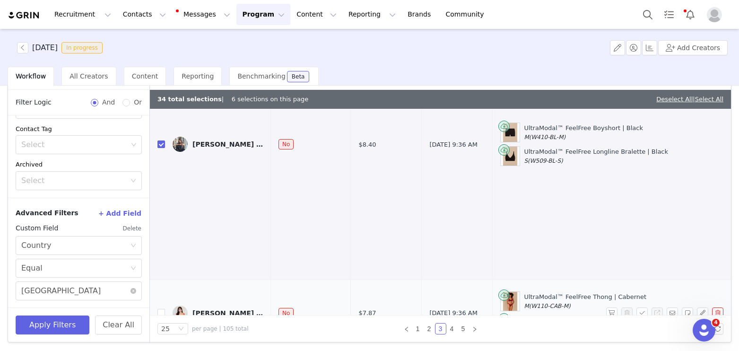
scroll to position [1526, 0]
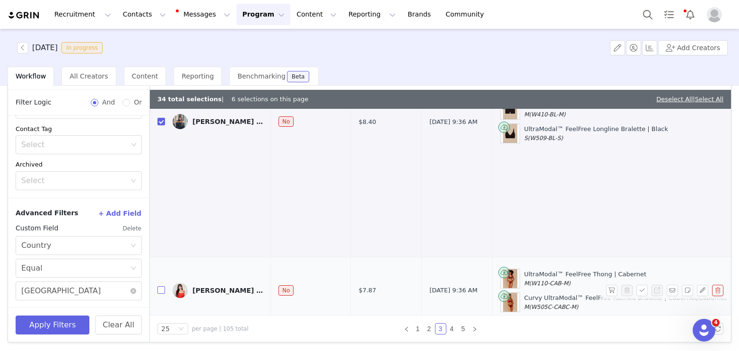
click at [161, 286] on input "checkbox" at bounding box center [162, 290] width 8 height 8
checkbox input "true"
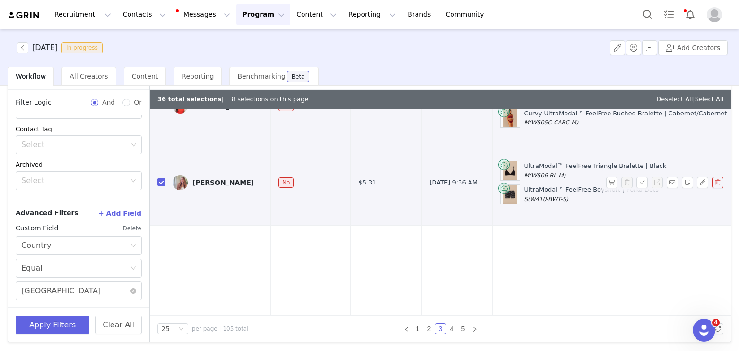
scroll to position [1734, 0]
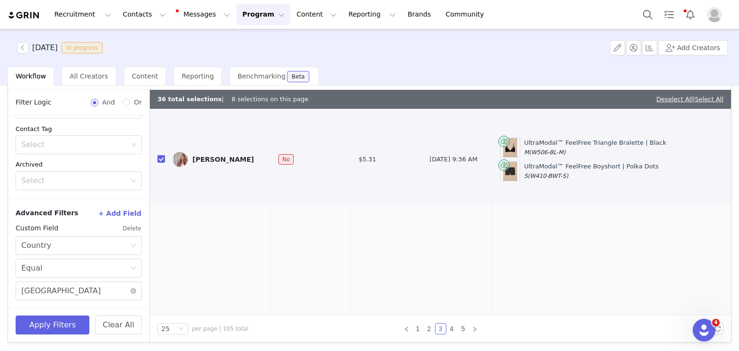
checkbox input "true"
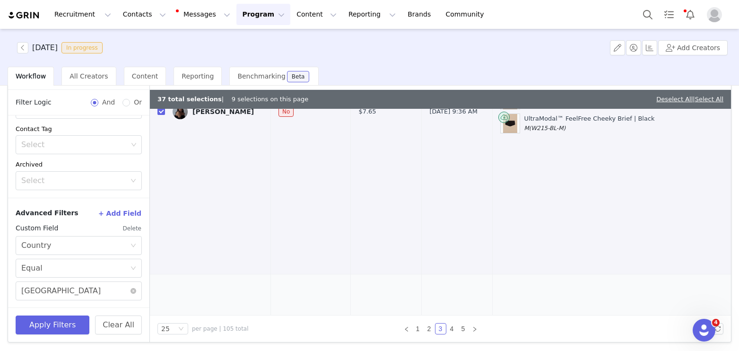
checkbox input "true"
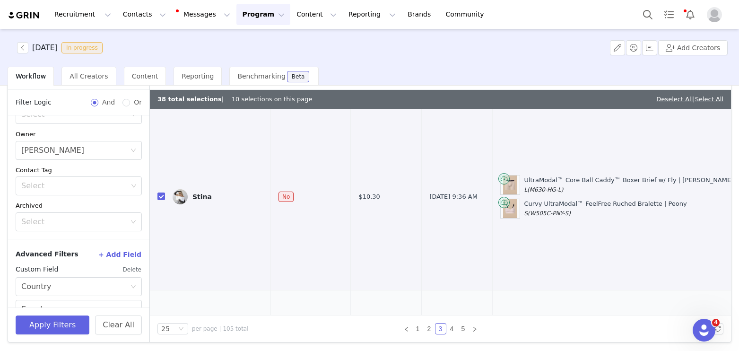
scroll to position [135, 0]
checkbox input "true"
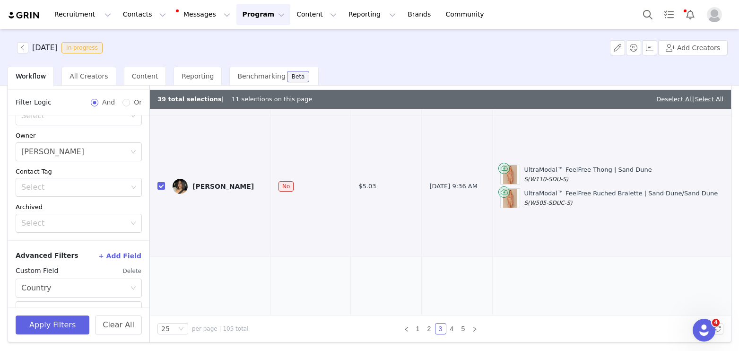
checkbox input "true"
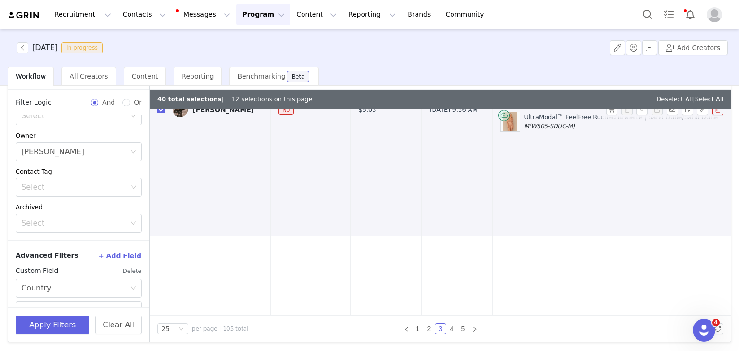
scroll to position [2613, 0]
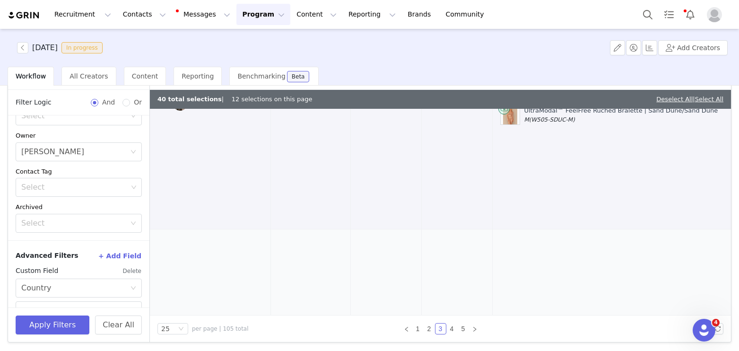
checkbox input "true"
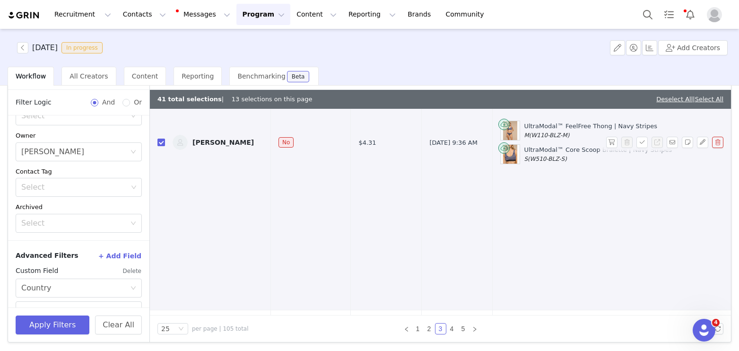
scroll to position [2955, 0]
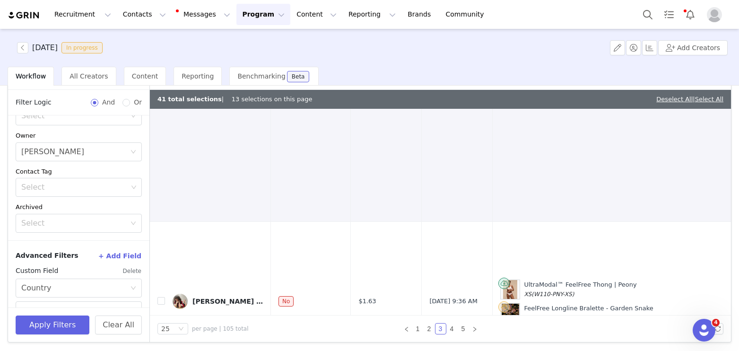
checkbox input "true"
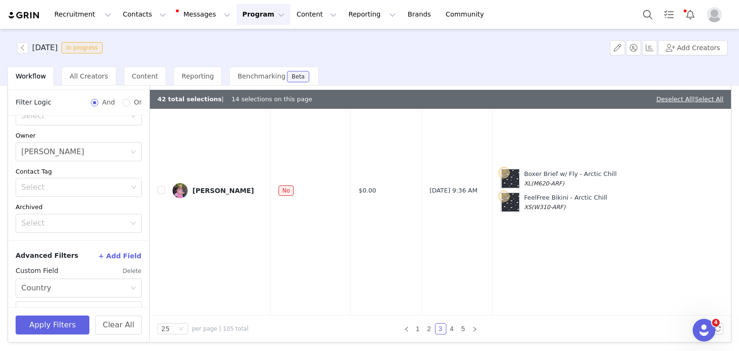
checkbox input "true"
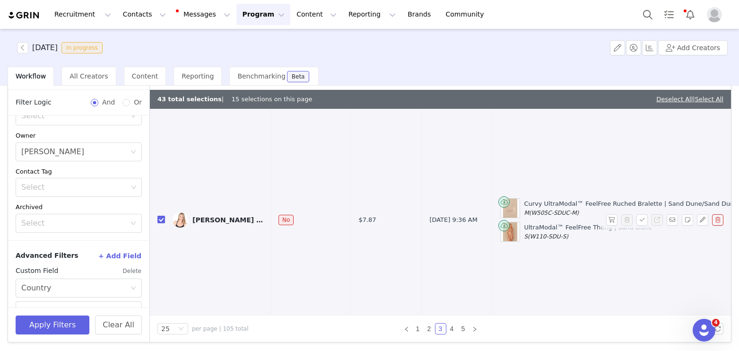
scroll to position [3655, 0]
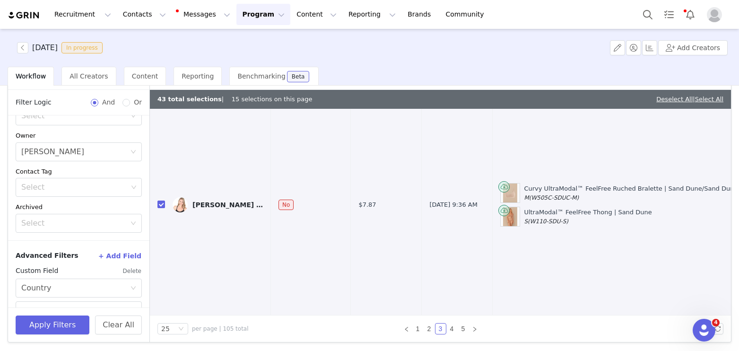
checkbox input "true"
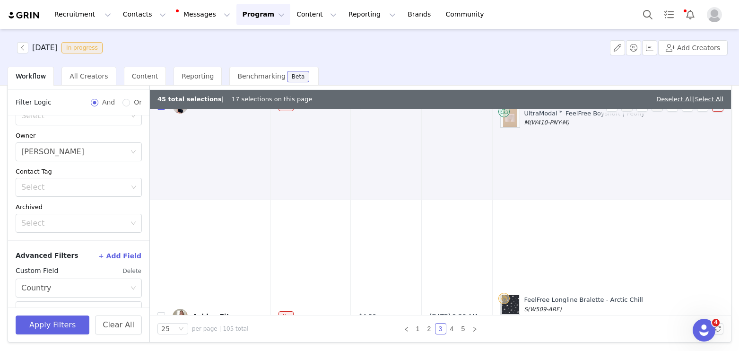
scroll to position [4117, 0]
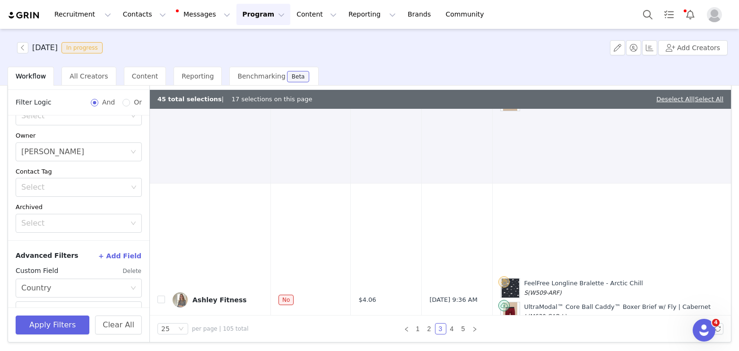
checkbox input "true"
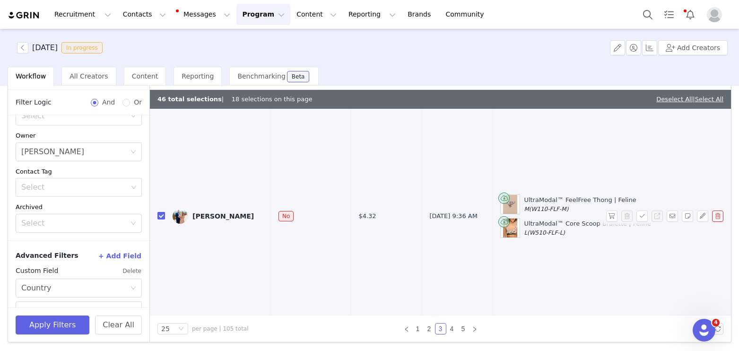
scroll to position [4467, 0]
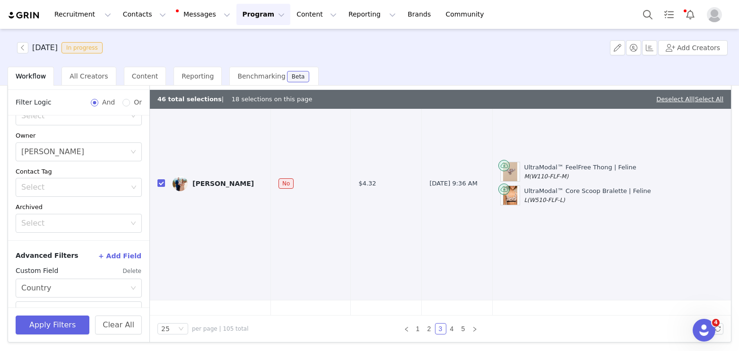
checkbox input "true"
click at [454, 328] on link "4" at bounding box center [452, 329] width 10 height 10
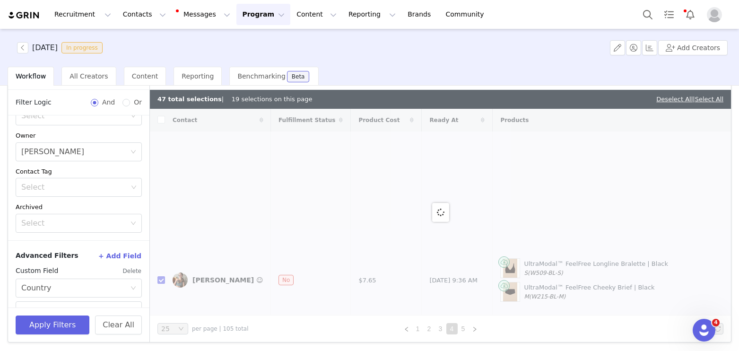
checkbox input "false"
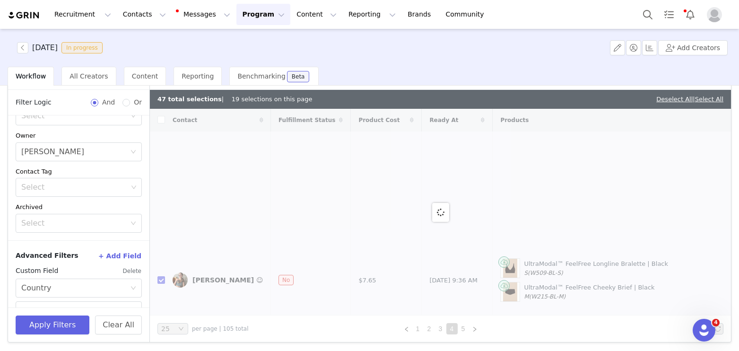
checkbox input "false"
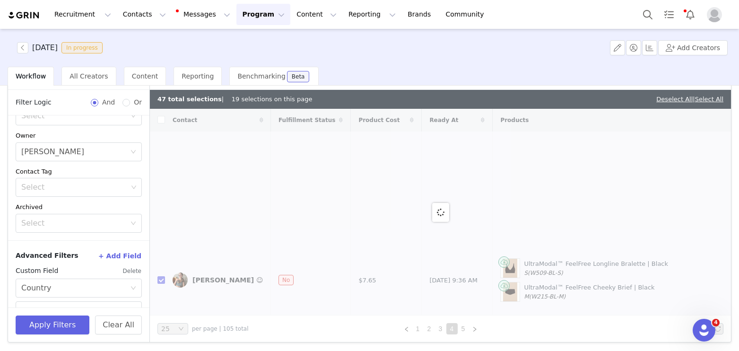
checkbox input "false"
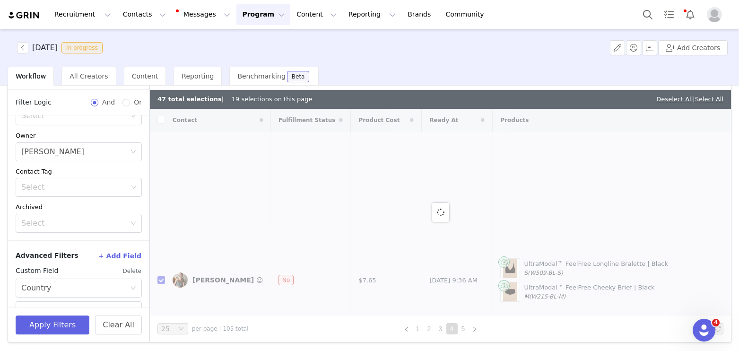
checkbox input "false"
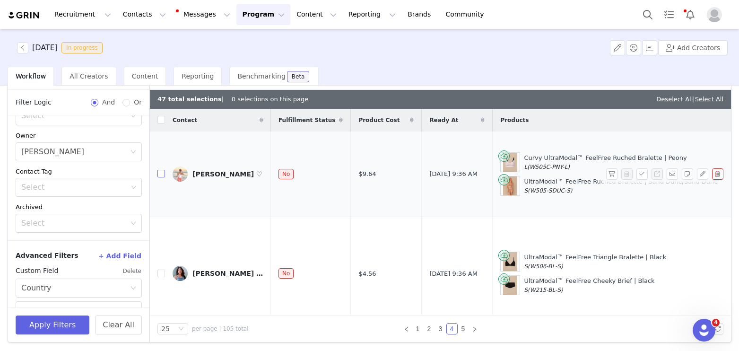
click at [164, 170] on input "checkbox" at bounding box center [162, 174] width 8 height 8
checkbox input "true"
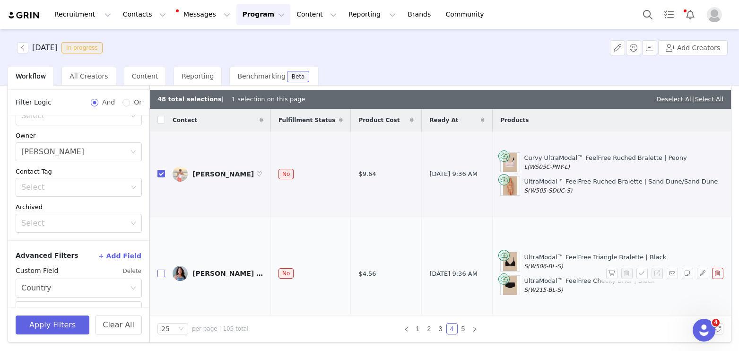
click at [159, 270] on input "checkbox" at bounding box center [162, 274] width 8 height 8
checkbox input "true"
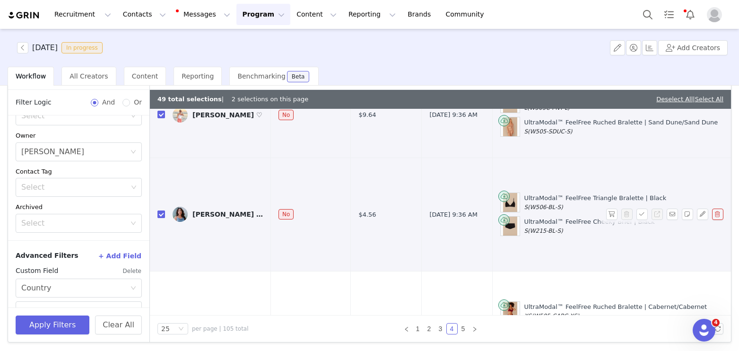
scroll to position [131, 0]
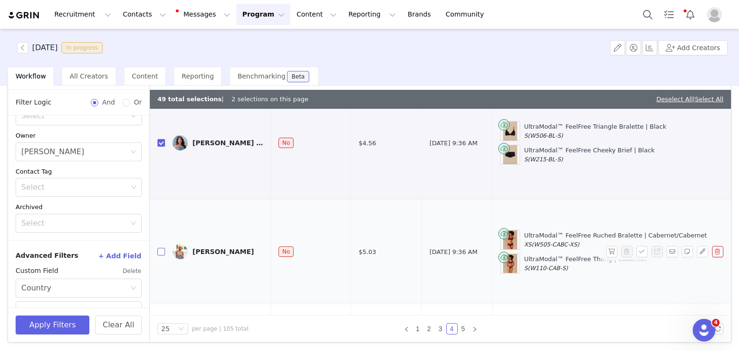
click at [160, 248] on input "checkbox" at bounding box center [162, 252] width 8 height 8
checkbox input "true"
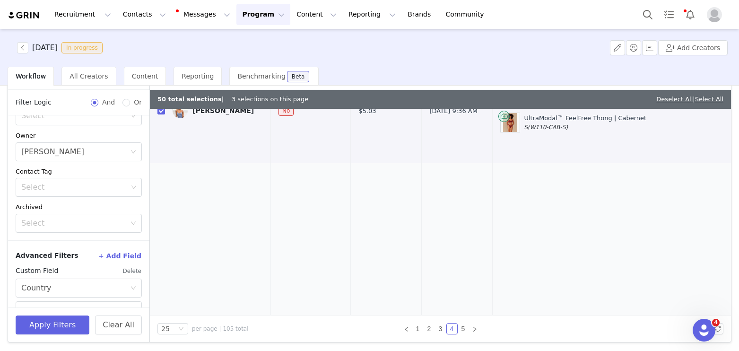
scroll to position [381, 0]
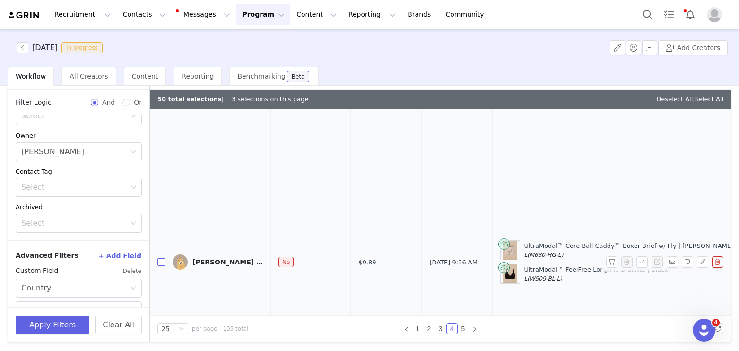
click at [162, 258] on input "checkbox" at bounding box center [162, 262] width 8 height 8
checkbox input "true"
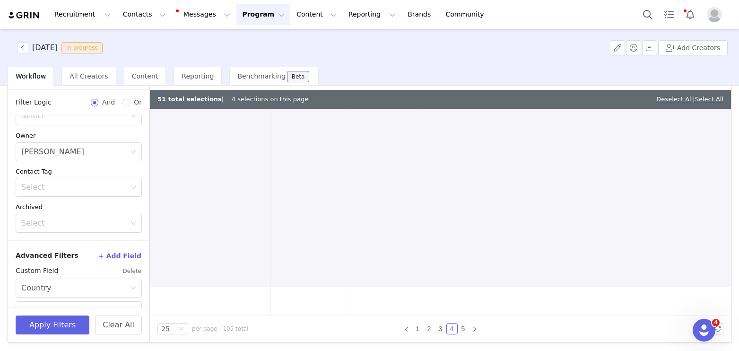
scroll to position [597, 1]
click at [161, 322] on input "checkbox" at bounding box center [162, 326] width 8 height 8
checkbox input "true"
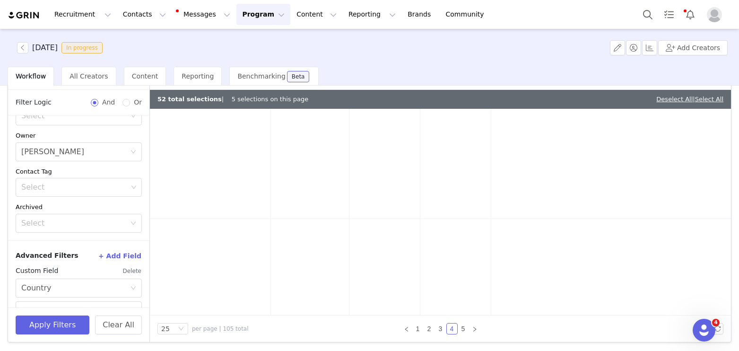
scroll to position [1657, 1]
checkbox input "true"
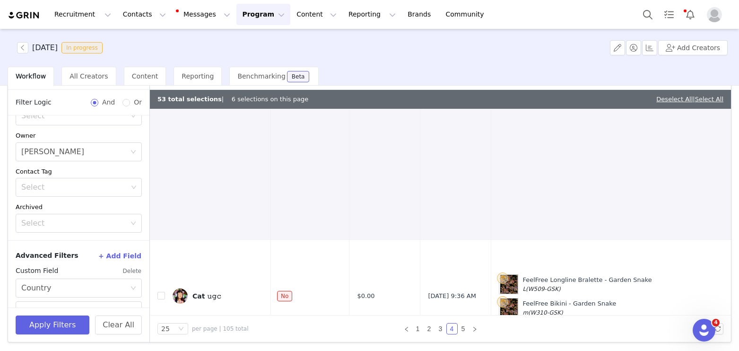
scroll to position [2021, 1]
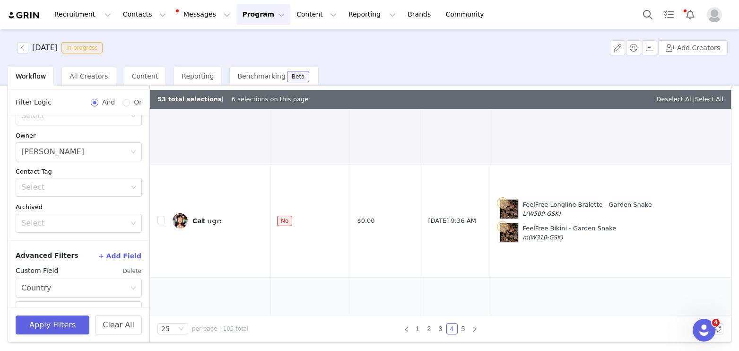
click at [162, 350] on input "checkbox" at bounding box center [162, 357] width 8 height 8
checkbox input "true"
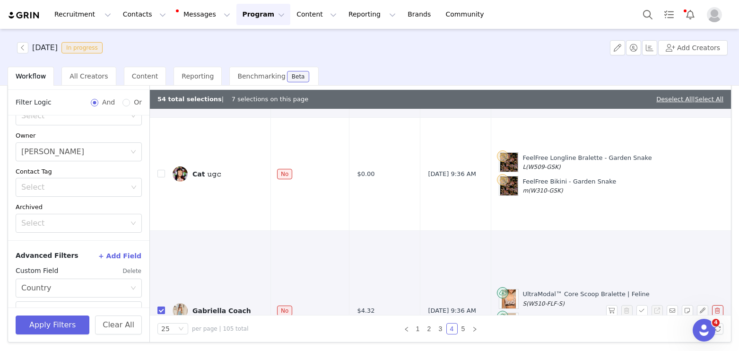
scroll to position [2113, 1]
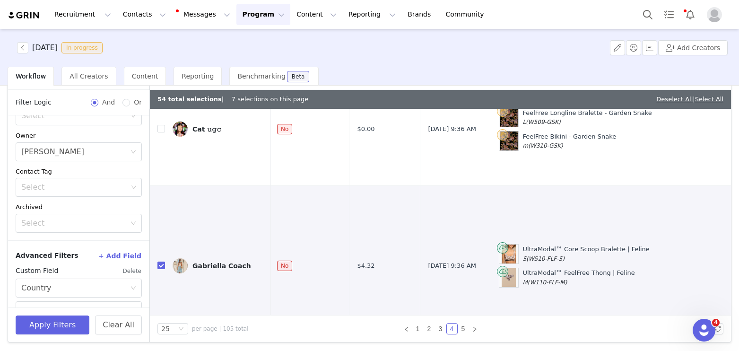
checkbox input "true"
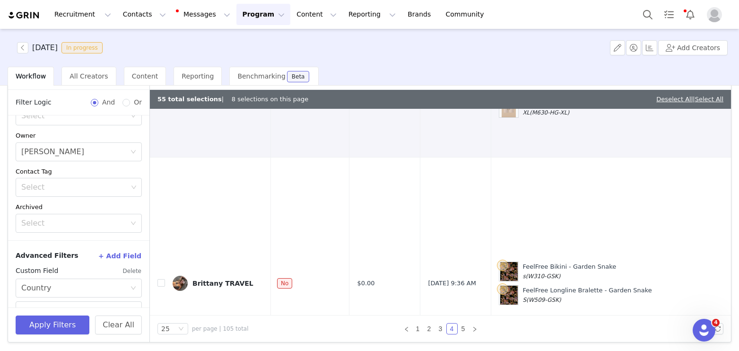
scroll to position [2492, 1]
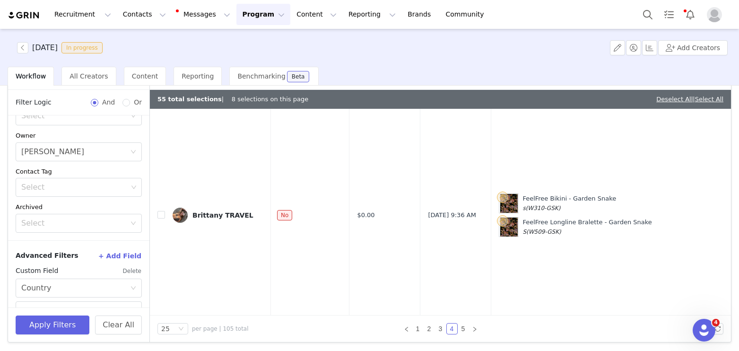
checkbox input "true"
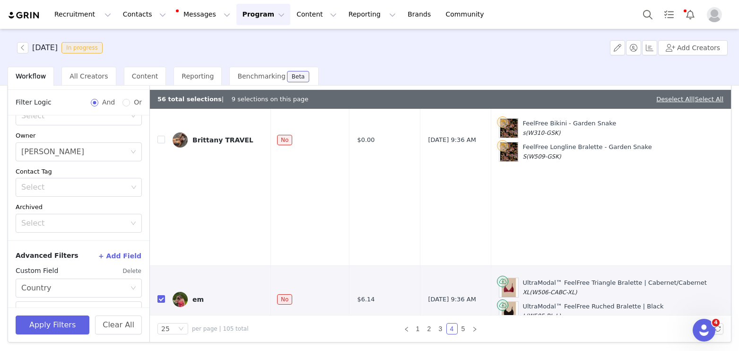
scroll to position [2597, 1]
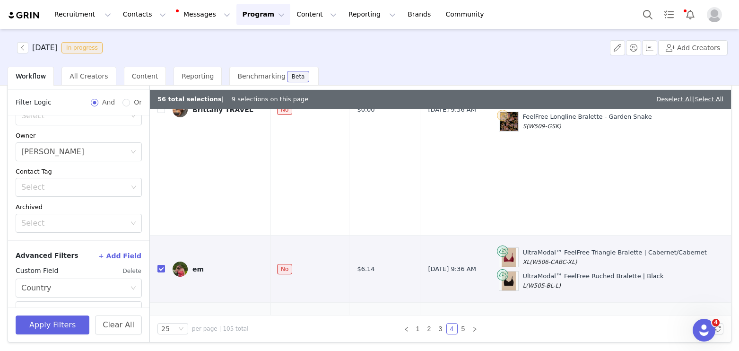
checkbox input "true"
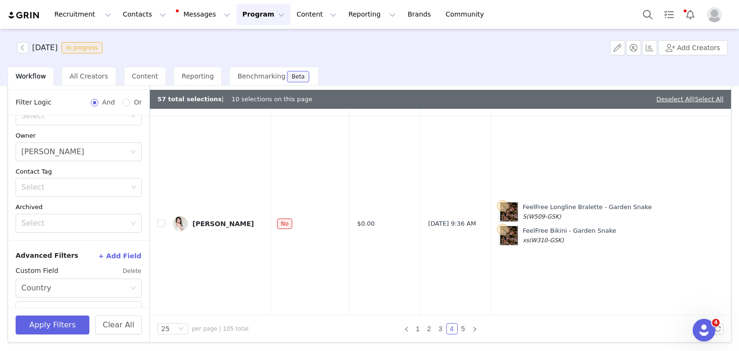
checkbox input "true"
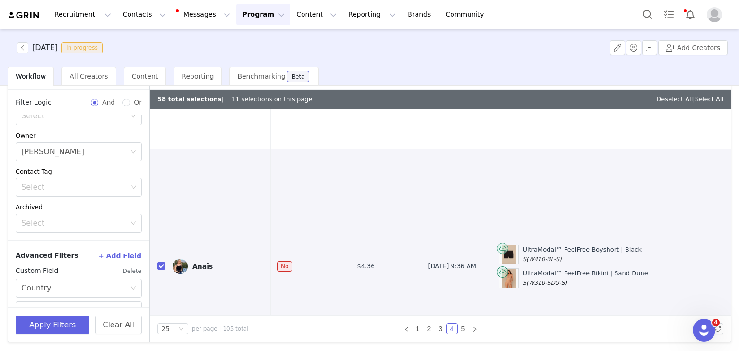
checkbox input "true"
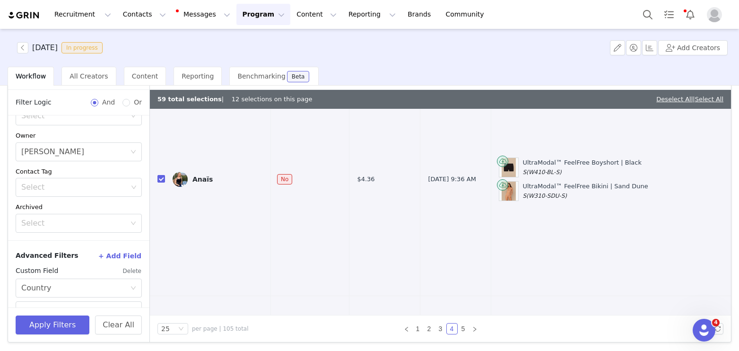
scroll to position [3451, 1]
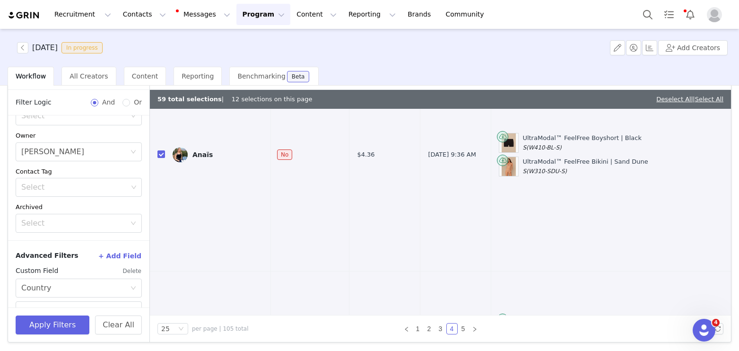
checkbox input "true"
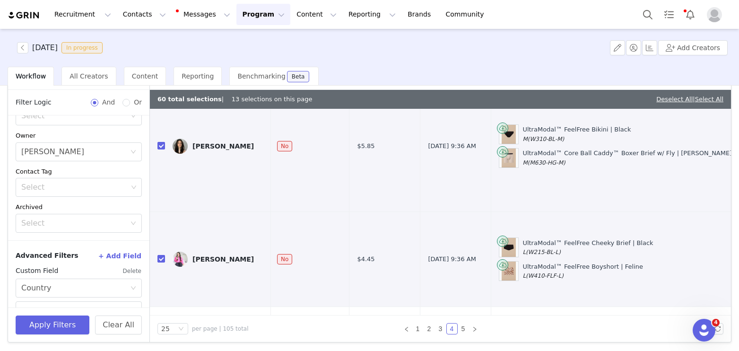
scroll to position [3661, 1]
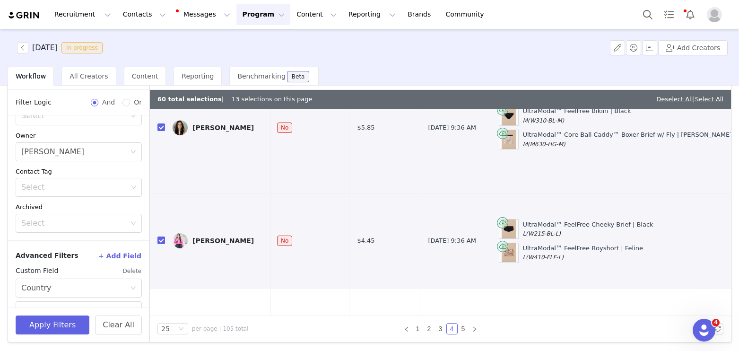
checkbox input "true"
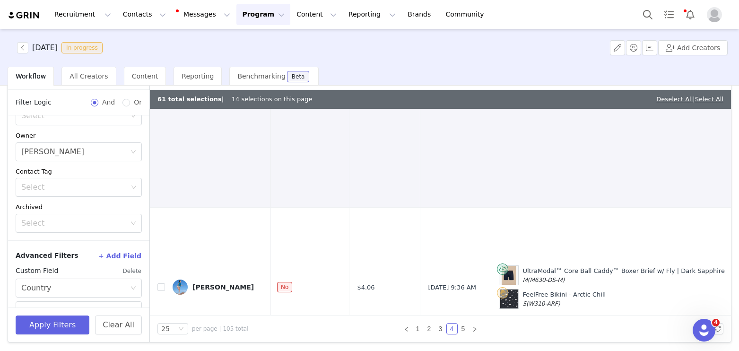
scroll to position [4153, 1]
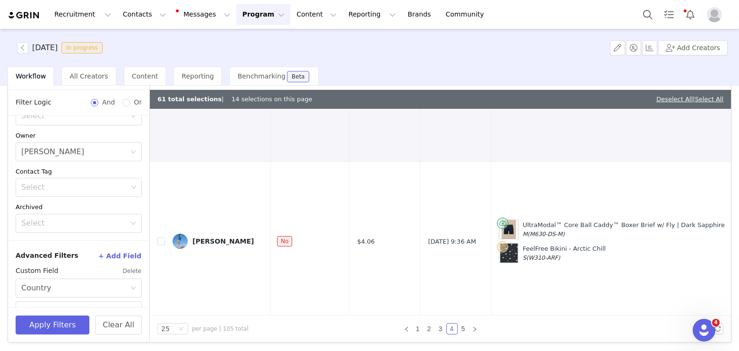
checkbox input "true"
click at [462, 327] on link "5" at bounding box center [463, 329] width 10 height 10
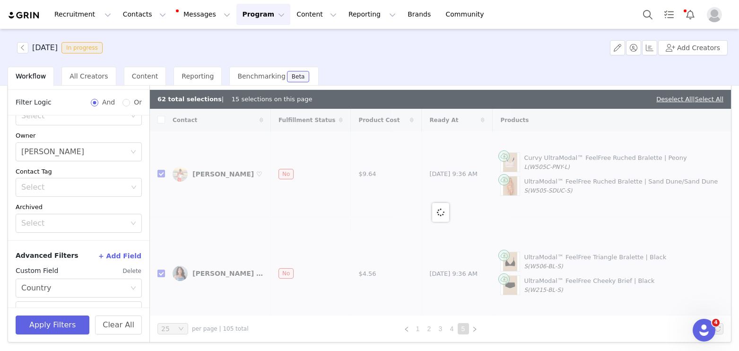
checkbox input "false"
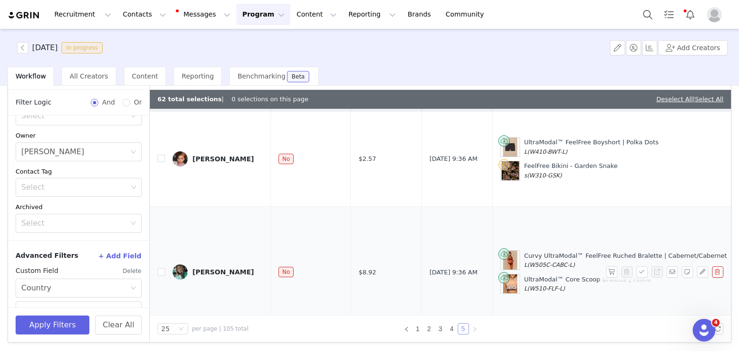
scroll to position [68, 0]
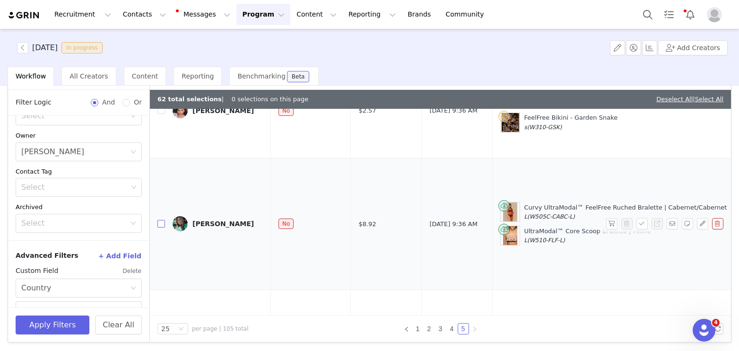
click at [161, 220] on input "checkbox" at bounding box center [162, 224] width 8 height 8
checkbox input "true"
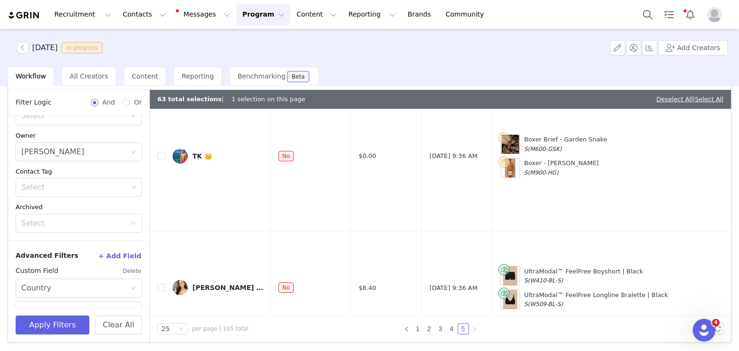
scroll to position [340, 0]
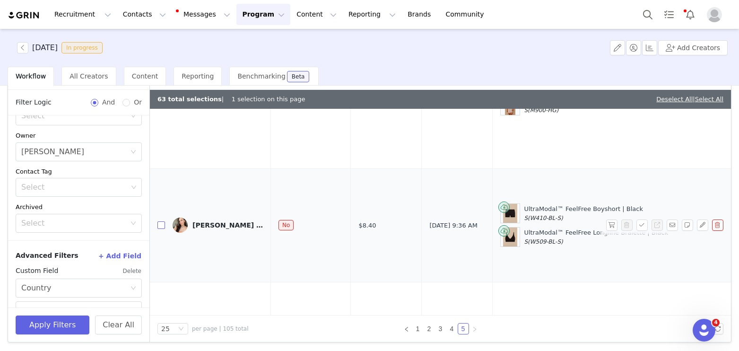
click at [163, 221] on input "checkbox" at bounding box center [162, 225] width 8 height 8
checkbox input "true"
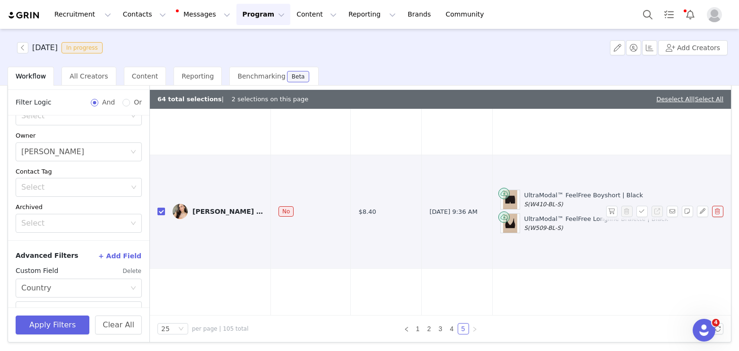
scroll to position [438, 0]
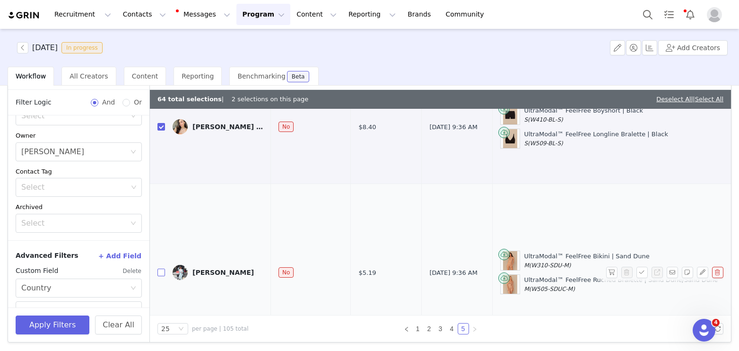
click at [160, 269] on input "checkbox" at bounding box center [162, 273] width 8 height 8
checkbox input "true"
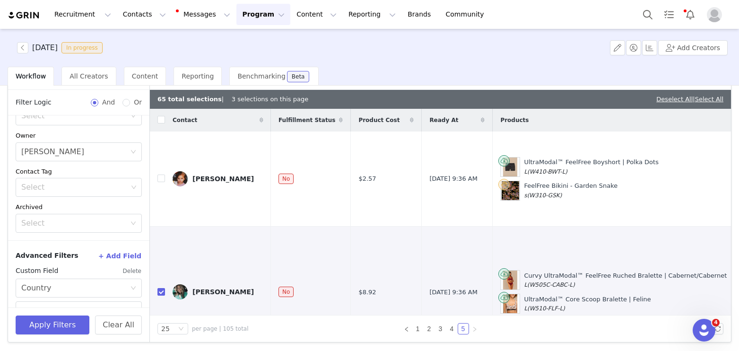
scroll to position [0, 0]
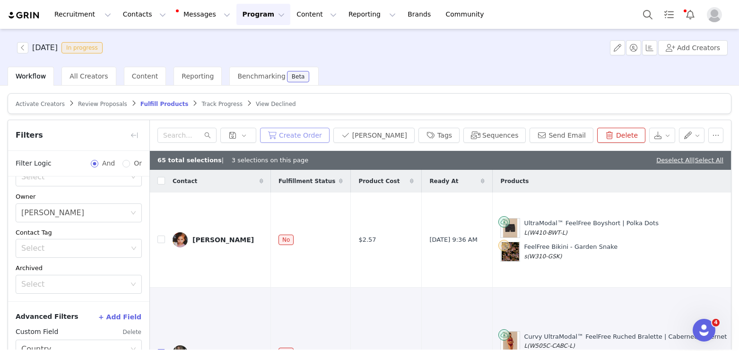
click at [304, 135] on button "Create Order" at bounding box center [295, 135] width 70 height 15
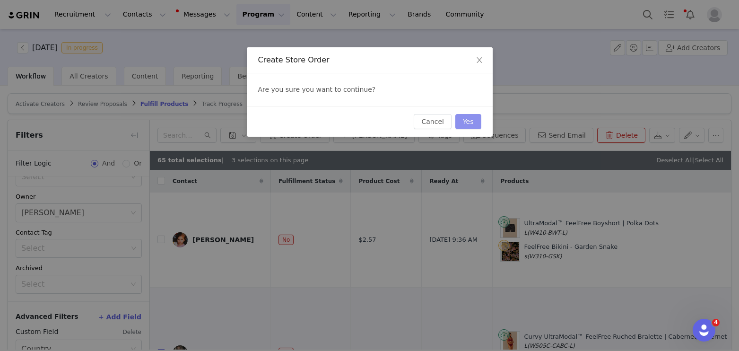
click at [471, 121] on button "Yes" at bounding box center [469, 121] width 26 height 15
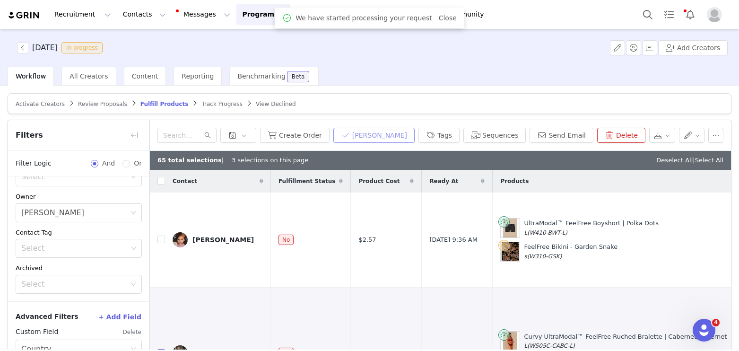
click at [394, 133] on button "[PERSON_NAME]" at bounding box center [373, 135] width 81 height 15
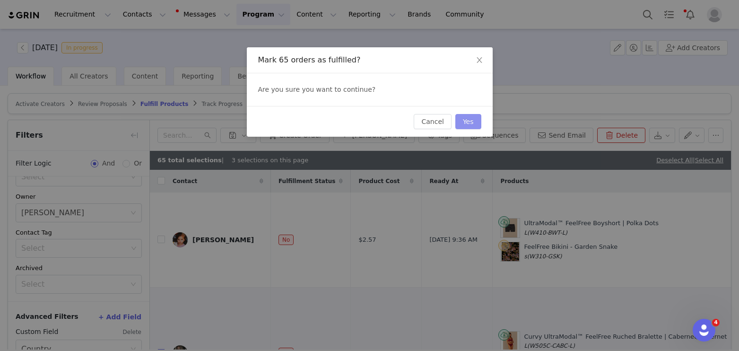
click at [474, 123] on button "Yes" at bounding box center [469, 121] width 26 height 15
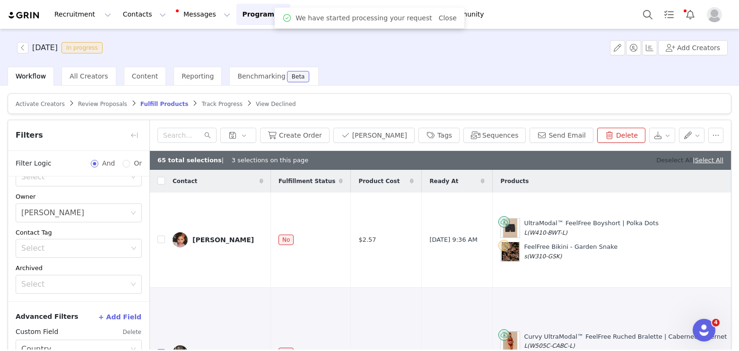
click at [658, 160] on link "Deselect All" at bounding box center [675, 160] width 36 height 7
checkbox input "false"
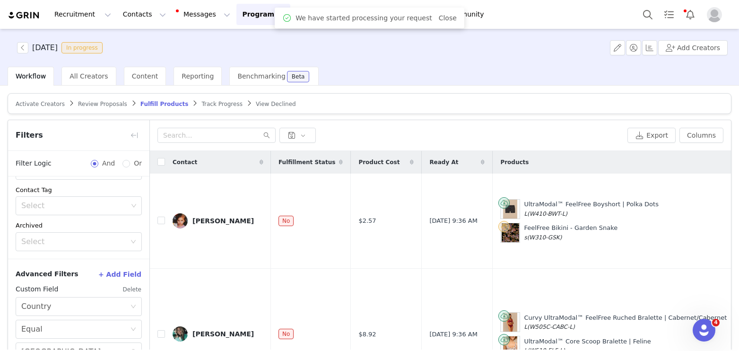
scroll to position [61, 0]
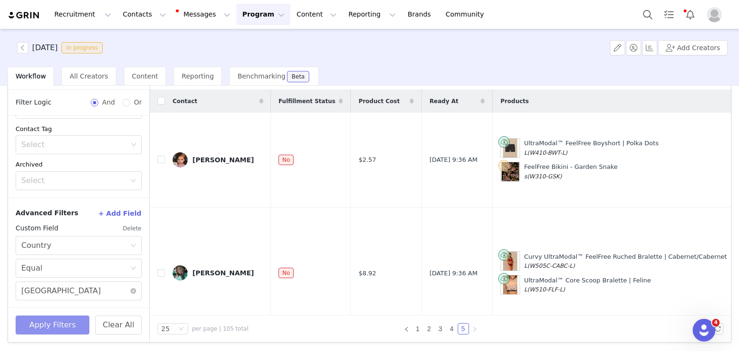
click at [68, 323] on button "Apply Filters" at bounding box center [53, 324] width 74 height 19
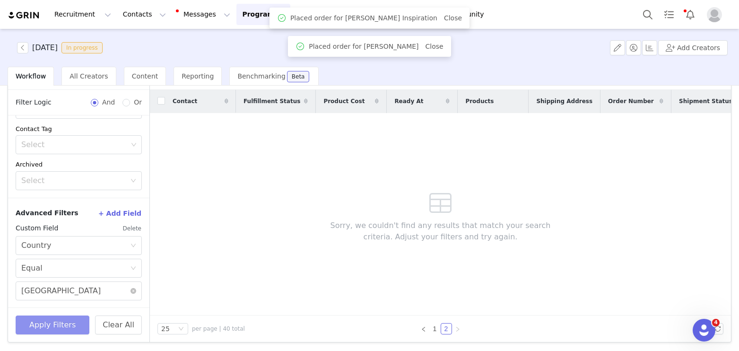
click at [61, 318] on button "Apply Filters" at bounding box center [53, 324] width 74 height 19
click at [434, 327] on link "1" at bounding box center [435, 329] width 10 height 10
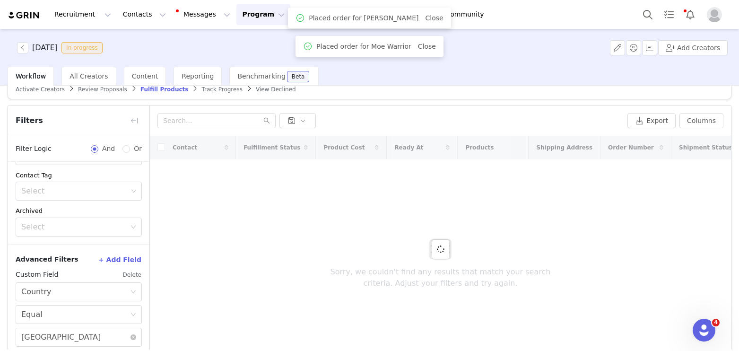
scroll to position [0, 0]
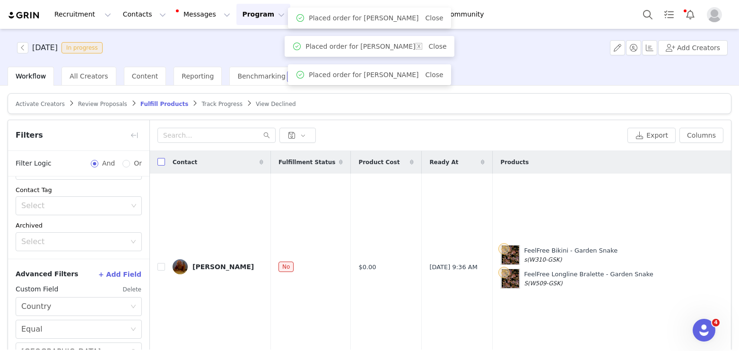
click at [161, 163] on input "checkbox" at bounding box center [162, 162] width 8 height 8
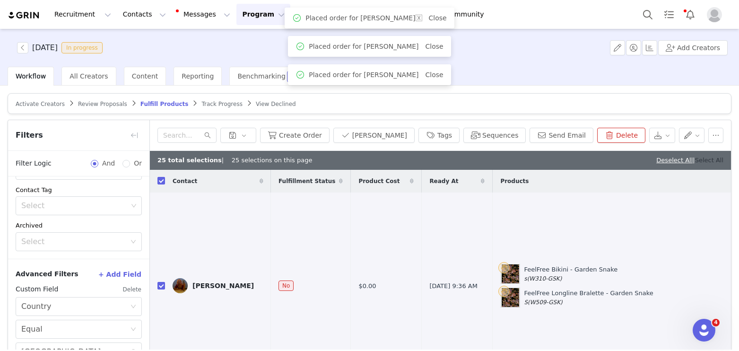
click at [709, 159] on link "Select All" at bounding box center [709, 160] width 28 height 7
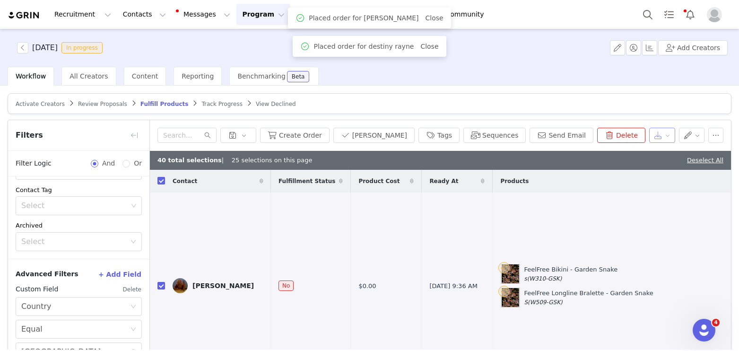
click at [667, 134] on button "button" at bounding box center [662, 135] width 26 height 15
click at [638, 153] on div "Export" at bounding box center [629, 154] width 94 height 10
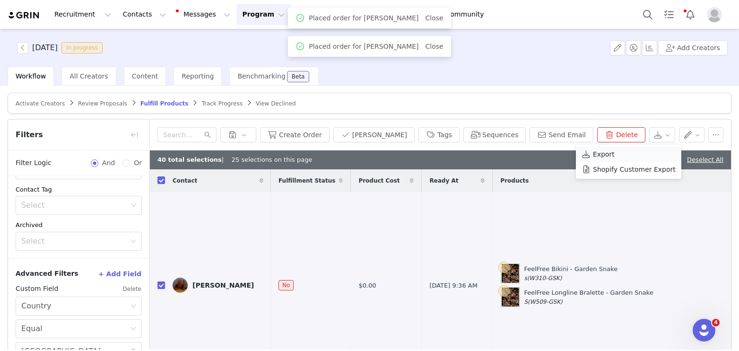
click at [597, 156] on span "Export" at bounding box center [604, 154] width 22 height 10
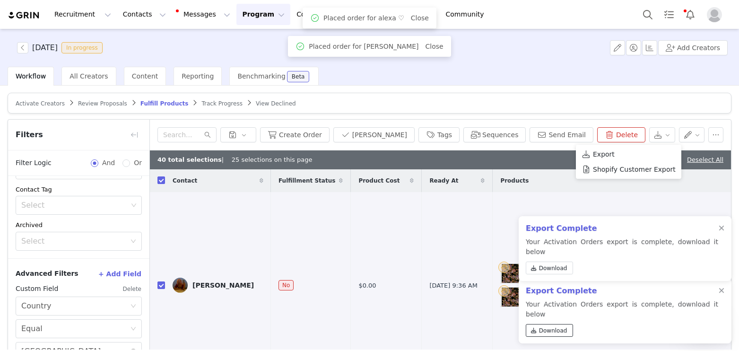
click at [549, 330] on span "Download" at bounding box center [553, 330] width 28 height 9
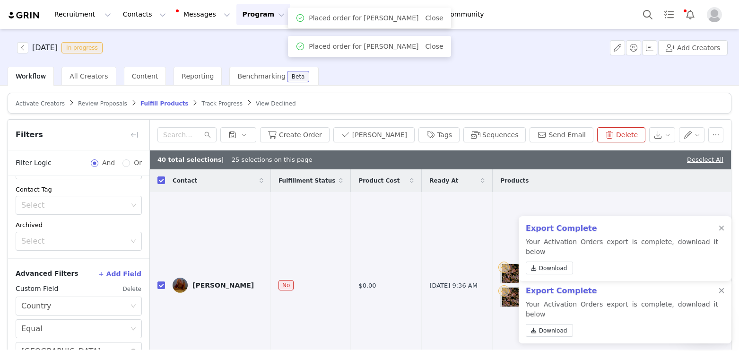
click at [201, 101] on span "Track Progress" at bounding box center [221, 103] width 41 height 7
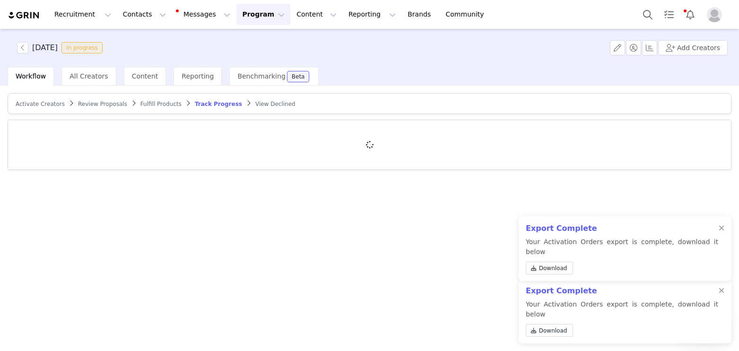
click at [159, 106] on span "Fulfill Products" at bounding box center [160, 104] width 41 height 7
click at [721, 232] on div at bounding box center [722, 229] width 6 height 8
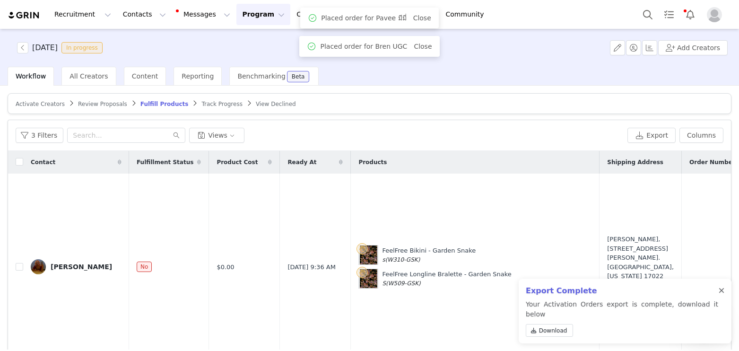
click at [721, 295] on div at bounding box center [722, 291] width 6 height 8
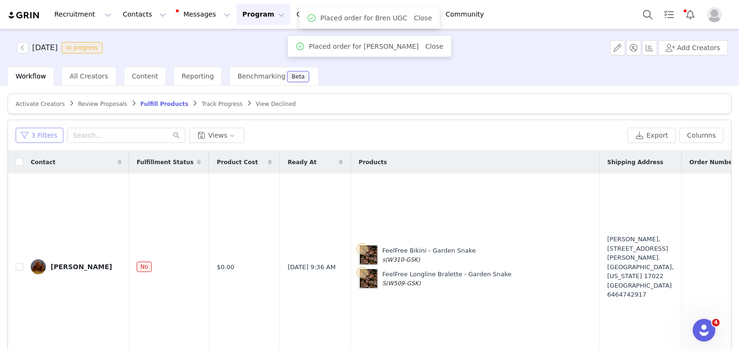
click at [31, 137] on button "3 Filters" at bounding box center [40, 135] width 48 height 15
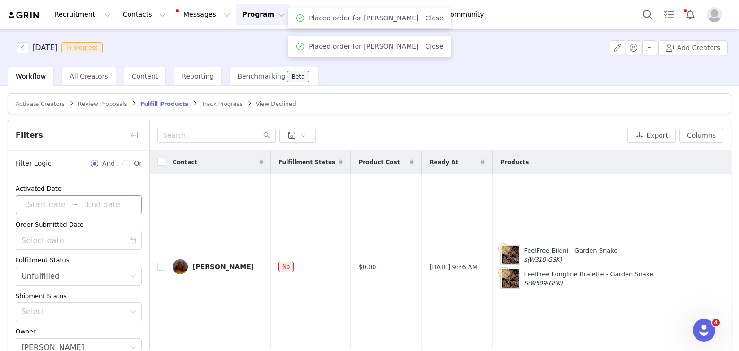
click at [53, 201] on input at bounding box center [46, 205] width 51 height 12
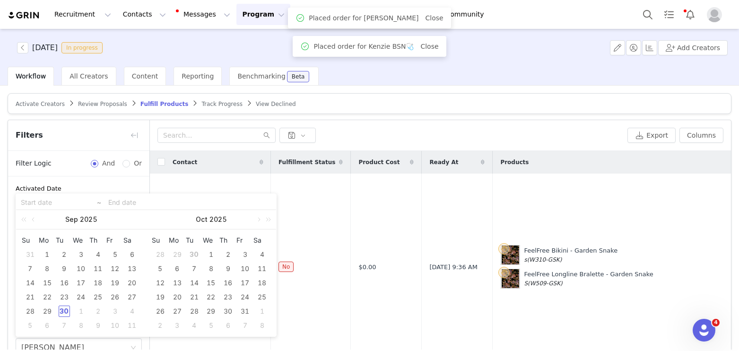
click at [65, 309] on div "30" at bounding box center [64, 311] width 11 height 11
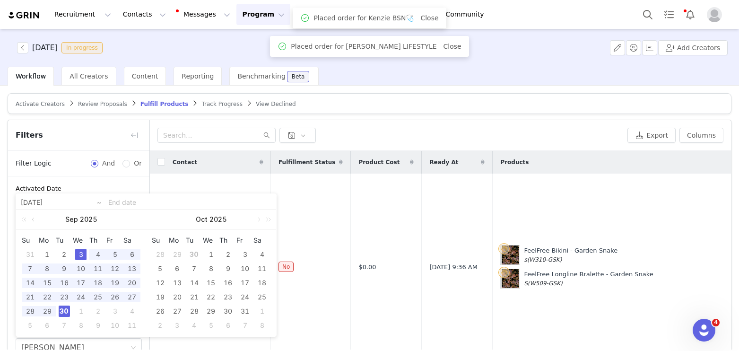
click at [98, 182] on div "Activated Date ~ Order Submitted Date Fulfillment Status Select Unfulfilled Shi…" at bounding box center [78, 306] width 141 height 260
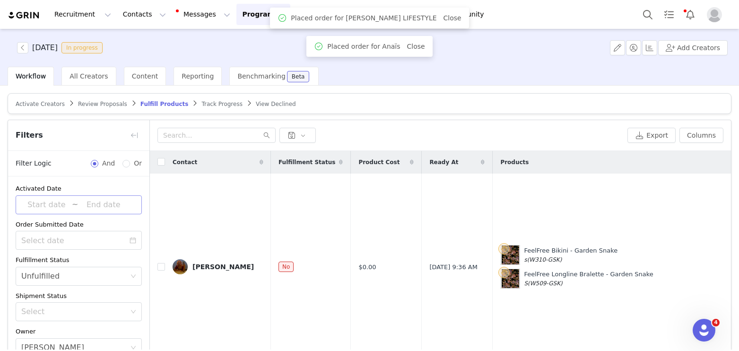
click at [60, 201] on input at bounding box center [46, 205] width 51 height 12
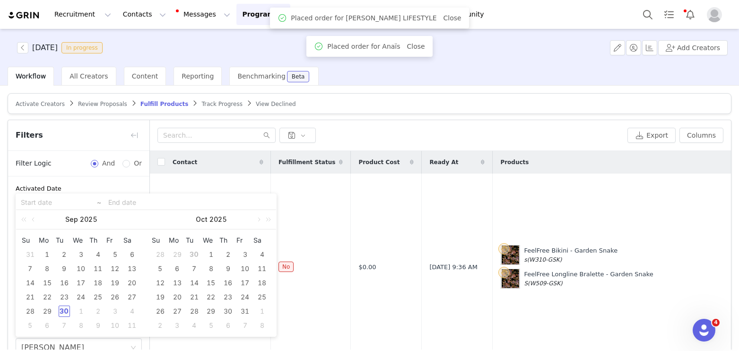
click at [63, 307] on div "30" at bounding box center [64, 311] width 11 height 11
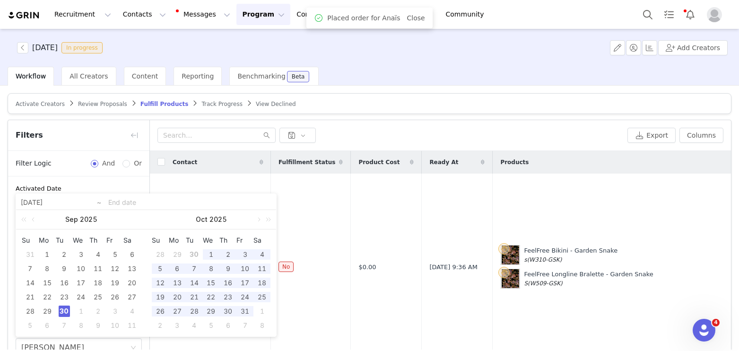
click at [63, 308] on div "30" at bounding box center [64, 311] width 11 height 11
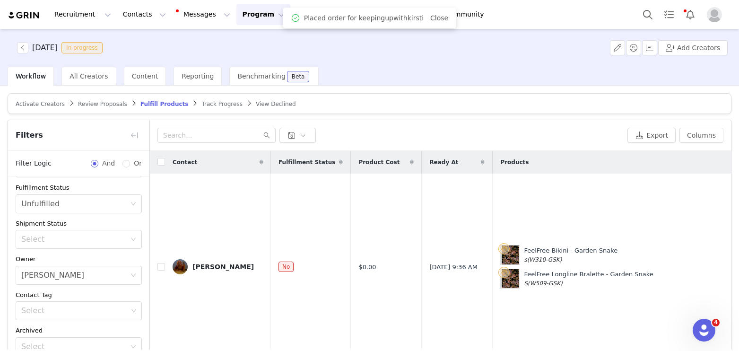
scroll to position [48, 0]
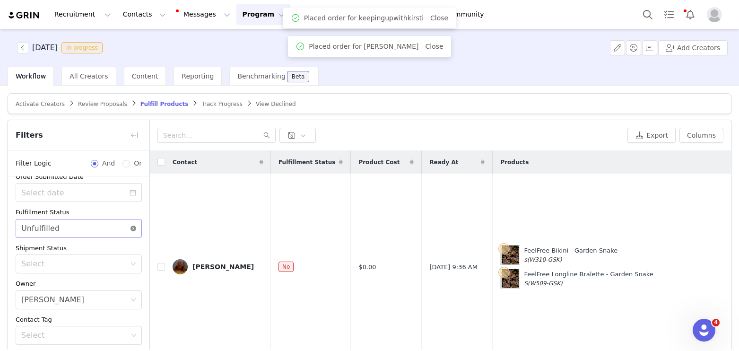
click at [134, 228] on icon "icon: close-circle" at bounding box center [134, 229] width 6 height 6
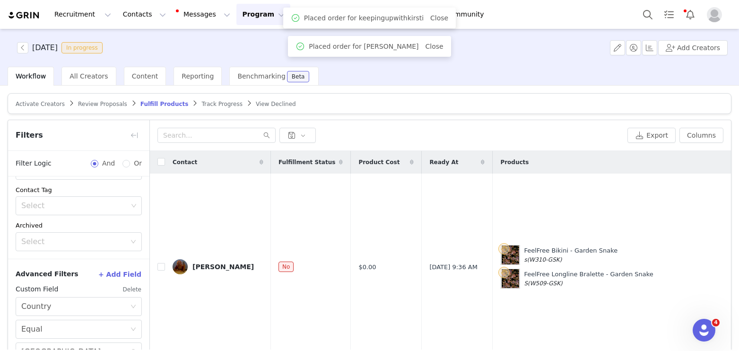
scroll to position [61, 0]
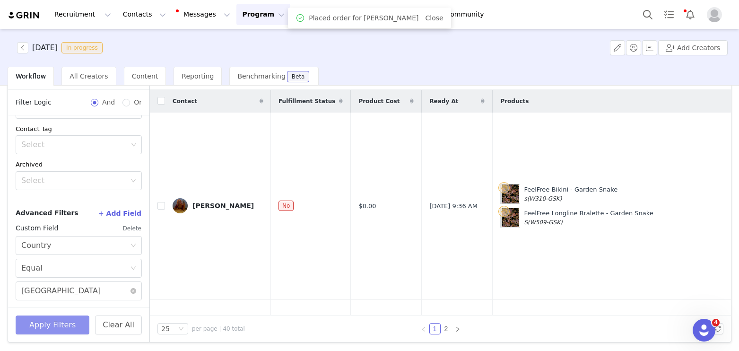
click at [52, 329] on button "Apply Filters" at bounding box center [53, 324] width 74 height 19
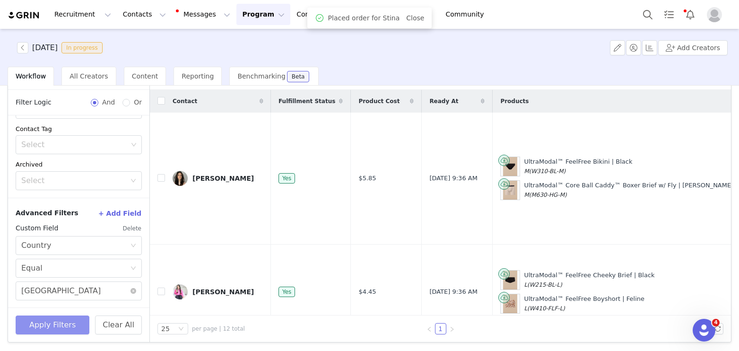
click at [70, 326] on button "Apply Filters" at bounding box center [53, 324] width 74 height 19
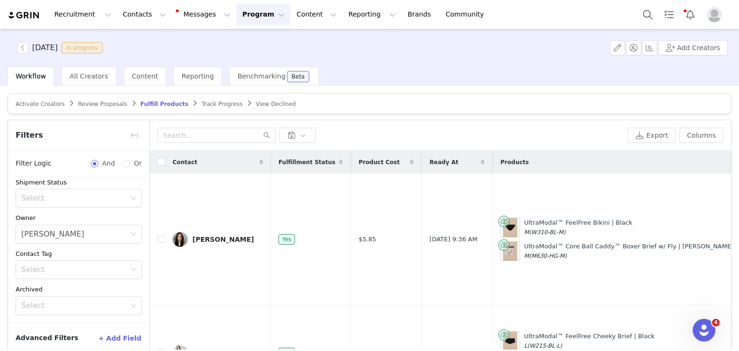
scroll to position [118, 0]
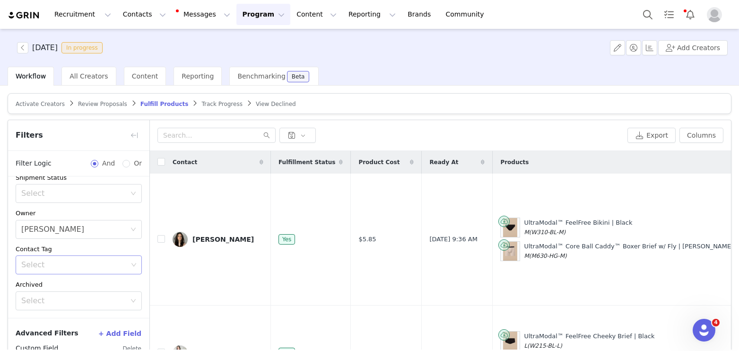
click at [63, 262] on div "Select" at bounding box center [74, 264] width 106 height 9
click at [61, 289] on li "Fashion Creator" at bounding box center [79, 285] width 126 height 15
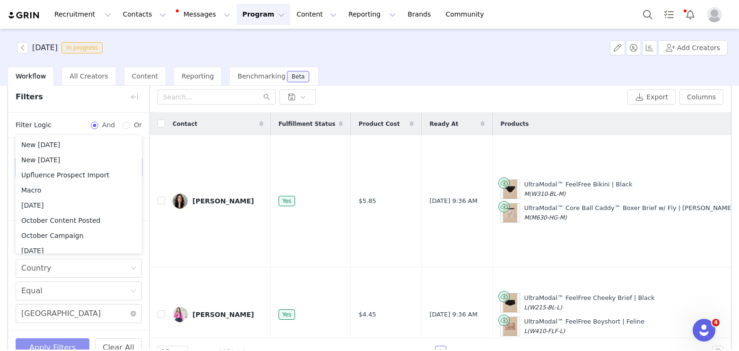
scroll to position [61, 0]
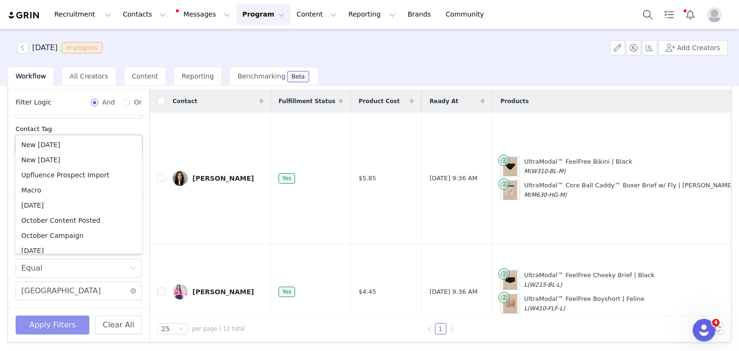
click at [65, 329] on button "Apply Filters" at bounding box center [53, 324] width 74 height 19
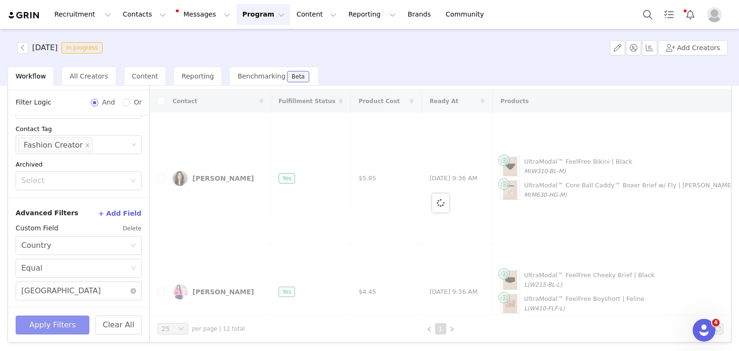
scroll to position [0, 0]
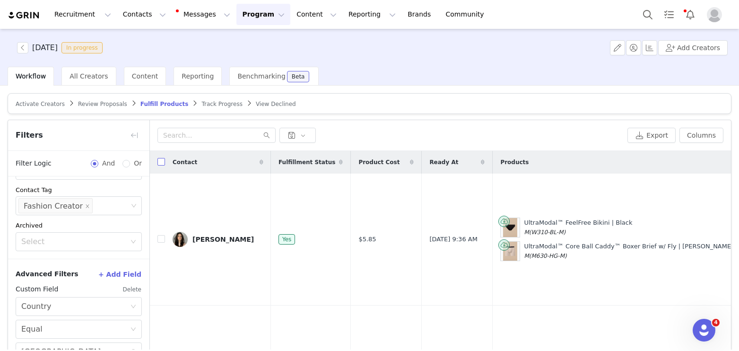
click at [162, 162] on input "checkbox" at bounding box center [162, 162] width 8 height 8
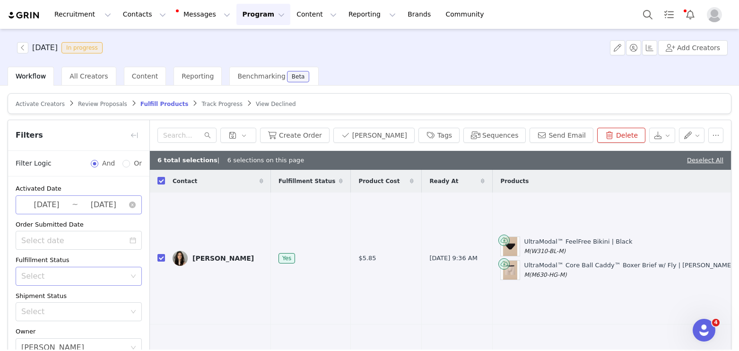
click at [84, 200] on input "[DATE]" at bounding box center [103, 205] width 51 height 12
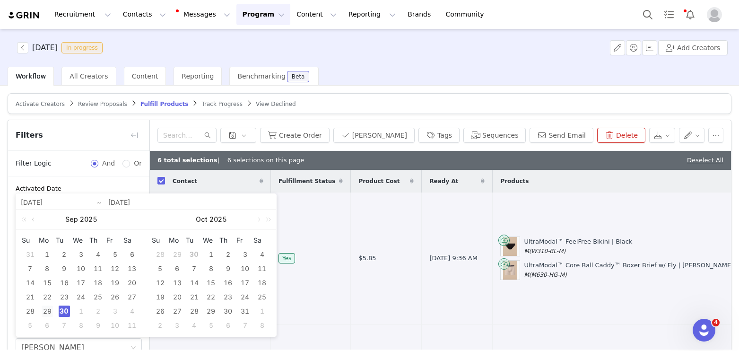
click at [49, 312] on div "29" at bounding box center [47, 311] width 11 height 11
click at [61, 312] on div "30" at bounding box center [64, 311] width 11 height 11
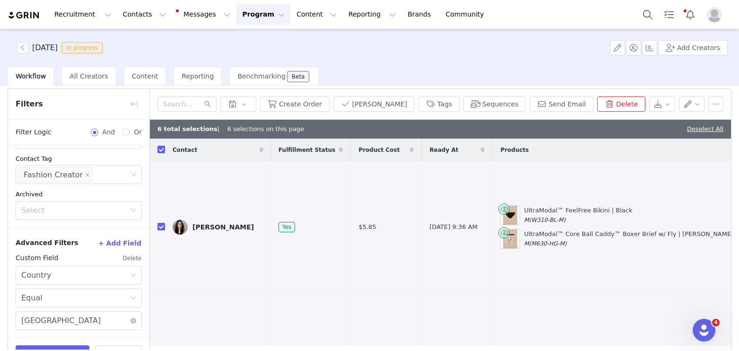
scroll to position [61, 0]
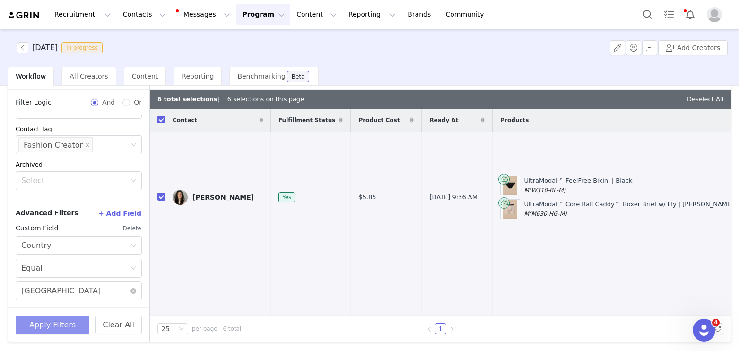
click at [57, 324] on button "Apply Filters" at bounding box center [53, 324] width 74 height 19
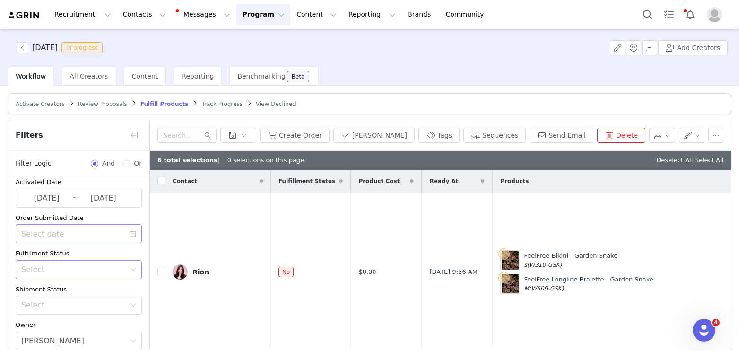
scroll to position [9, 0]
click at [68, 232] on input at bounding box center [79, 231] width 126 height 19
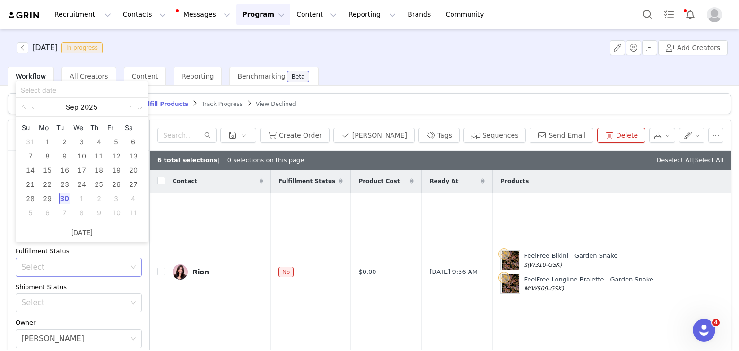
click at [68, 251] on div "Fulfillment Status" at bounding box center [79, 250] width 126 height 9
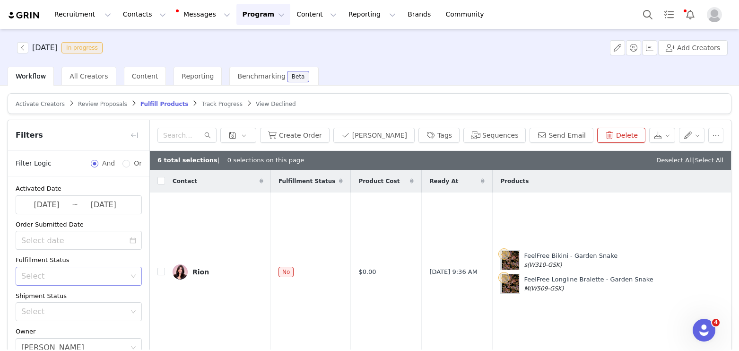
scroll to position [2, 0]
click at [88, 202] on input "[DATE]" at bounding box center [103, 203] width 51 height 12
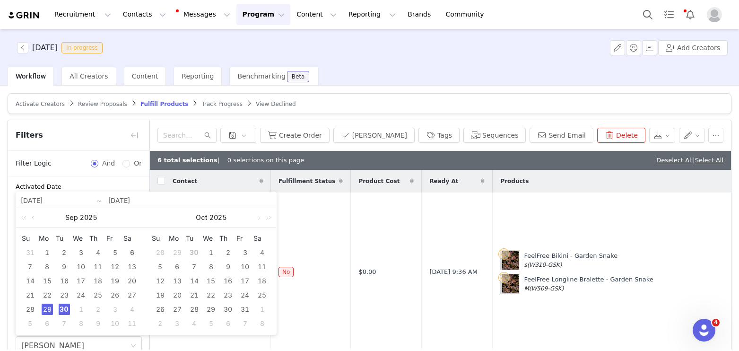
click at [71, 177] on div "Activated Date [DATE] ~ [DATE] Order Submitted Date Fulfillment Status Select S…" at bounding box center [78, 305] width 141 height 260
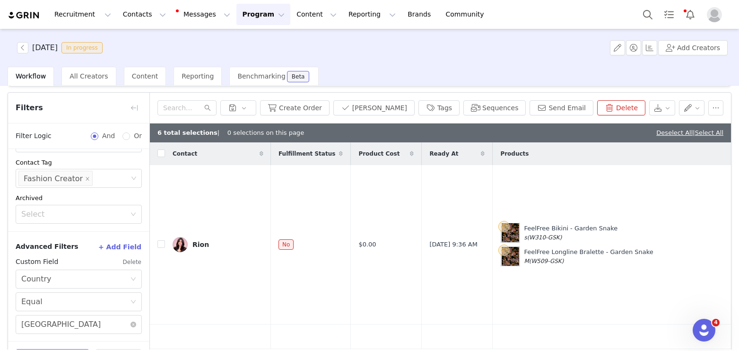
scroll to position [61, 0]
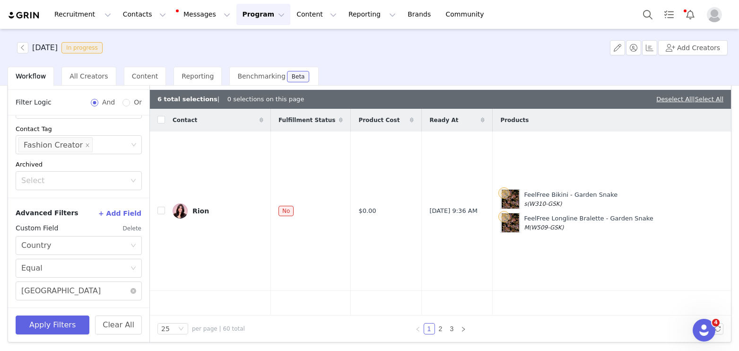
click at [127, 213] on button "+ Add Field" at bounding box center [120, 213] width 44 height 15
click at [120, 212] on button "+ Add Field" at bounding box center [120, 213] width 44 height 15
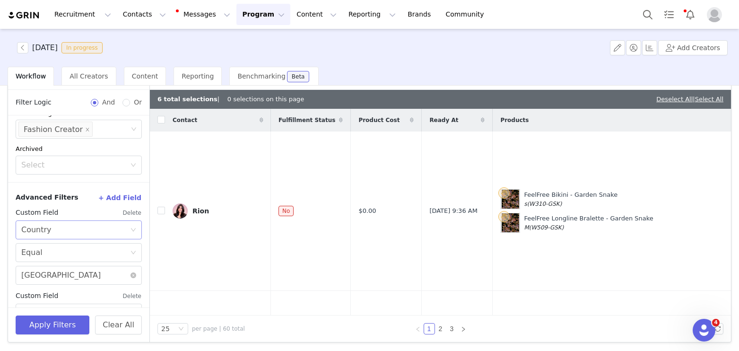
scroll to position [261, 0]
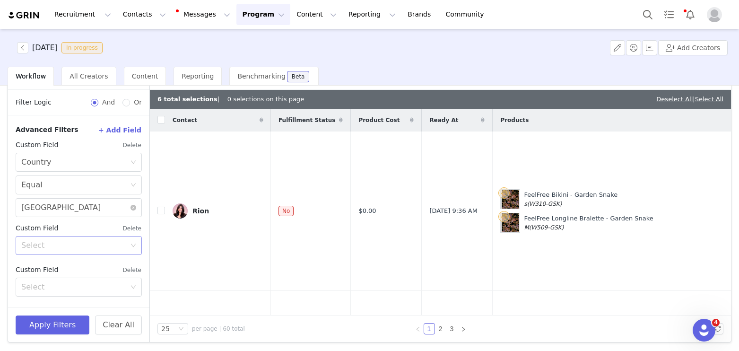
click at [77, 243] on div "Select" at bounding box center [73, 245] width 105 height 9
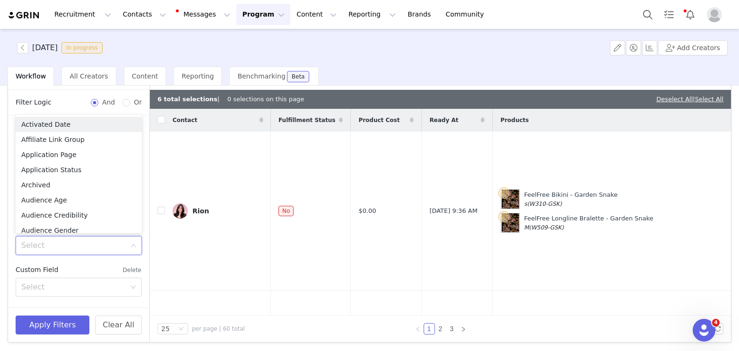
click at [108, 265] on div "Custom Field Delete" at bounding box center [79, 270] width 126 height 15
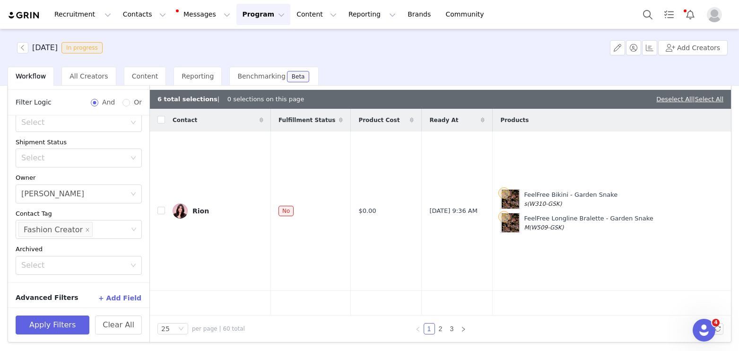
scroll to position [73, 0]
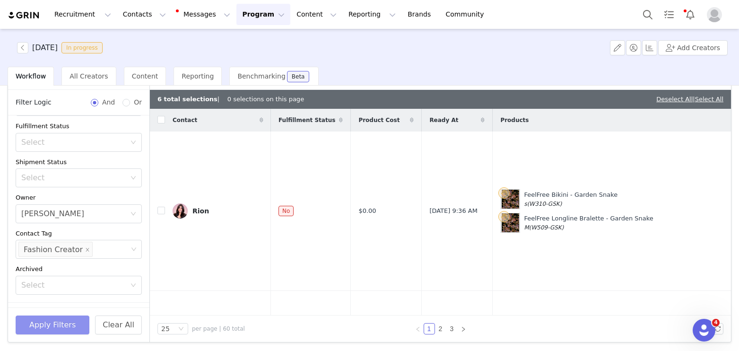
click at [67, 330] on button "Apply Filters" at bounding box center [53, 324] width 74 height 19
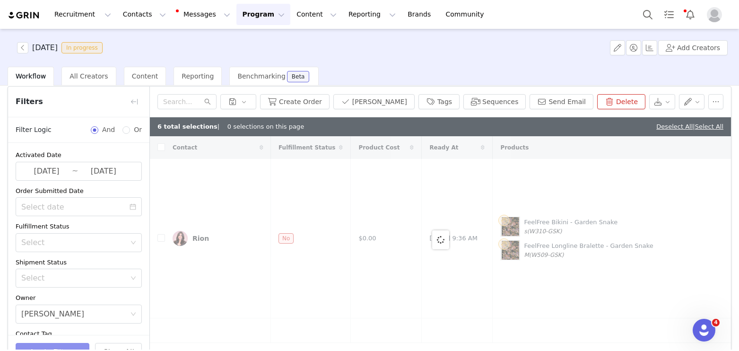
scroll to position [30, 0]
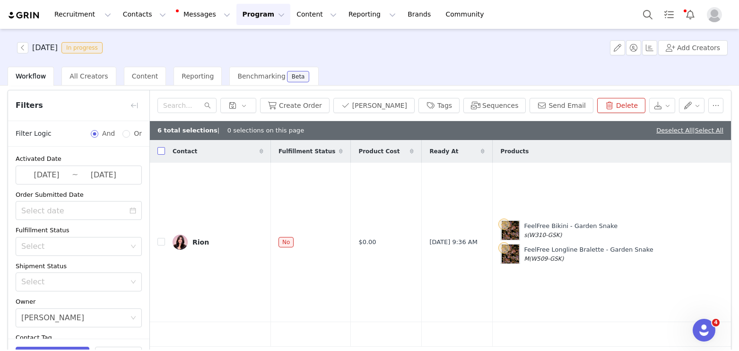
click at [164, 149] on input "checkbox" at bounding box center [162, 151] width 8 height 8
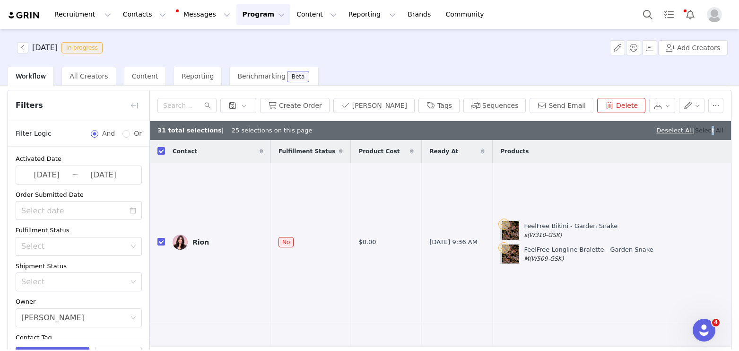
click at [713, 130] on link "Select All" at bounding box center [709, 130] width 28 height 7
click at [559, 100] on button "Send Email" at bounding box center [562, 105] width 64 height 15
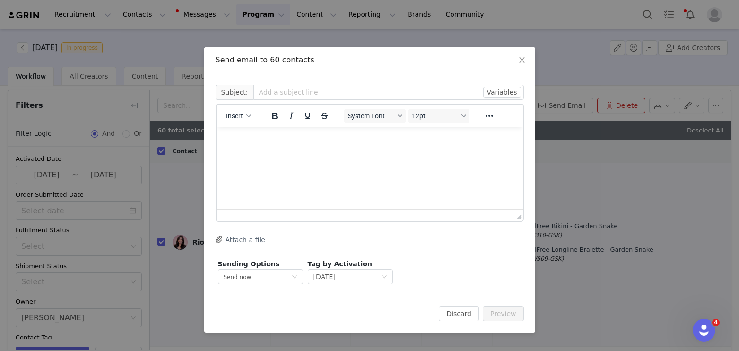
scroll to position [0, 0]
click at [239, 116] on span "Insert" at bounding box center [234, 116] width 17 height 8
click at [248, 133] on div "Insert Template" at bounding box center [272, 132] width 85 height 11
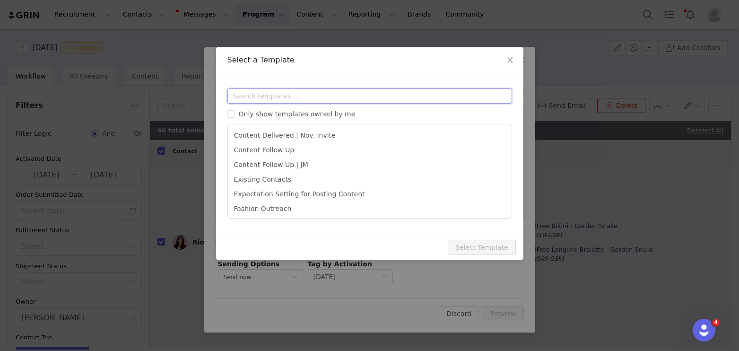
click at [267, 98] on input "text" at bounding box center [370, 95] width 285 height 15
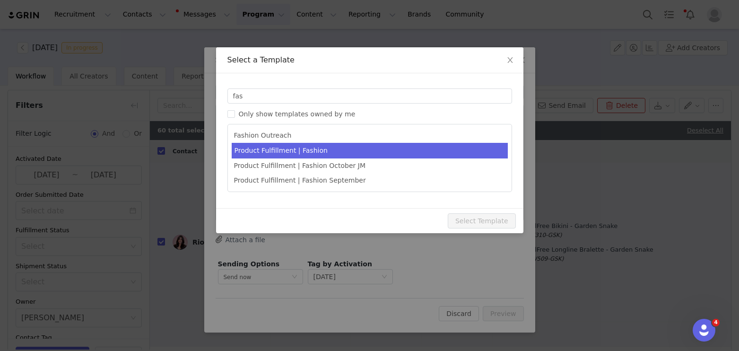
click at [369, 149] on li "Product Fulfillment | Fashion" at bounding box center [370, 151] width 276 height 16
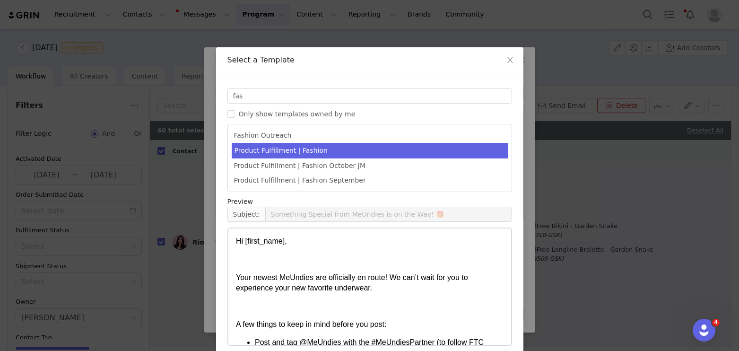
scroll to position [43, 0]
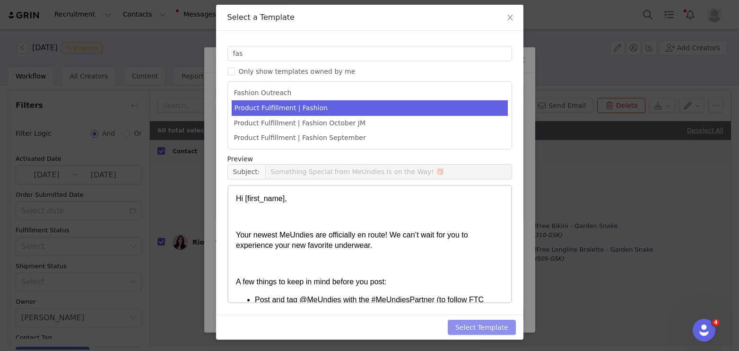
click at [478, 327] on button "Select Template" at bounding box center [482, 327] width 68 height 15
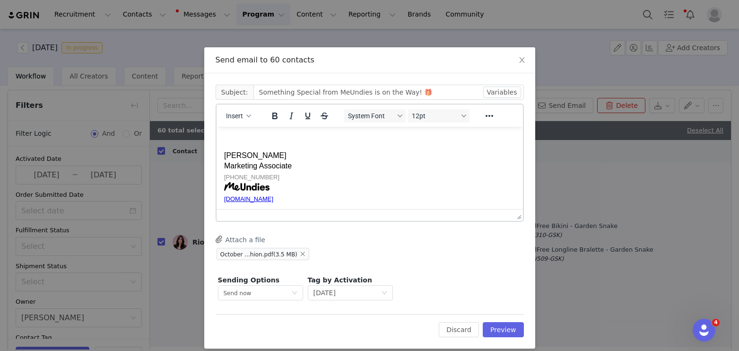
scroll to position [250, 0]
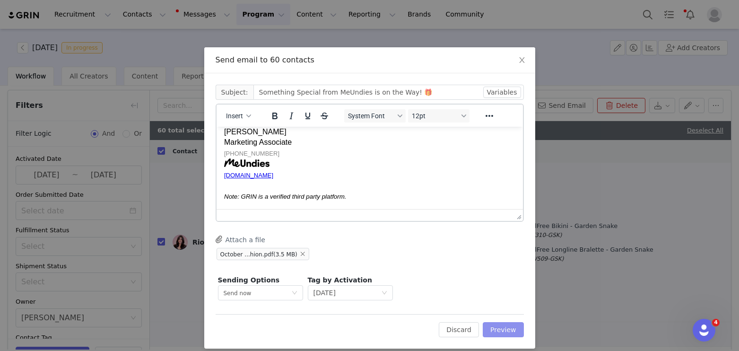
click at [503, 330] on button "Preview" at bounding box center [503, 329] width 41 height 15
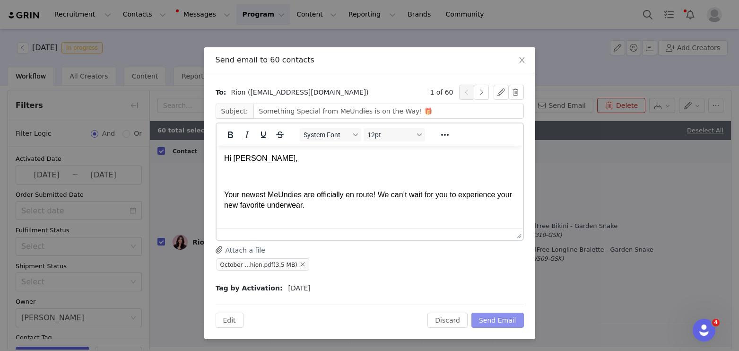
scroll to position [0, 0]
click at [504, 323] on button "Send Email" at bounding box center [498, 320] width 53 height 15
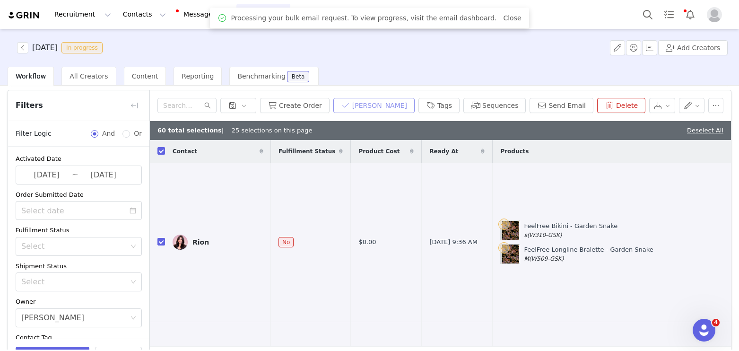
click at [373, 98] on button "[PERSON_NAME]" at bounding box center [373, 105] width 81 height 15
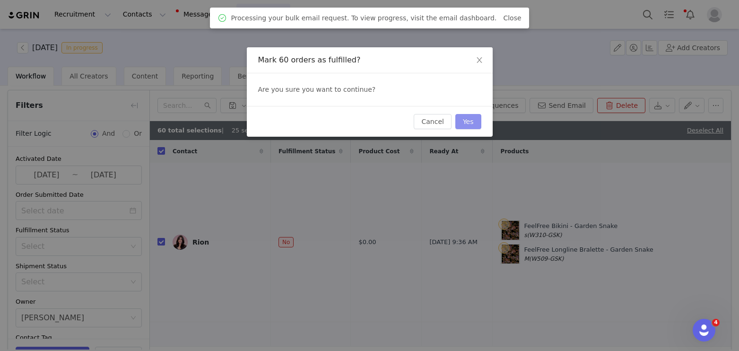
click at [466, 118] on button "Yes" at bounding box center [469, 121] width 26 height 15
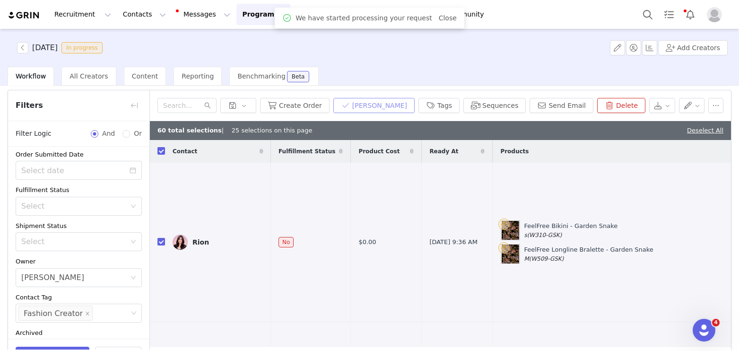
scroll to position [58, 0]
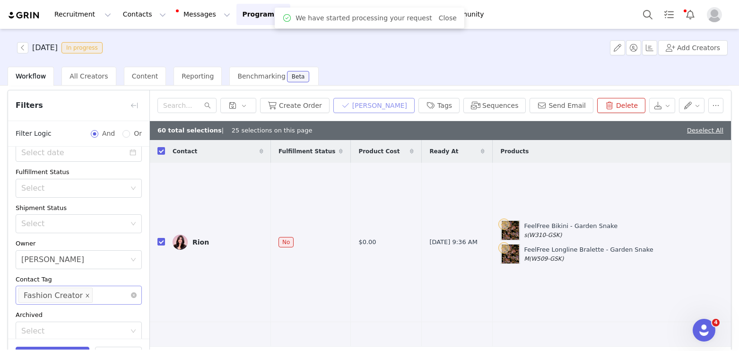
click at [86, 294] on icon "icon: close" at bounding box center [87, 295] width 3 height 3
click at [75, 293] on div "Select" at bounding box center [74, 294] width 106 height 9
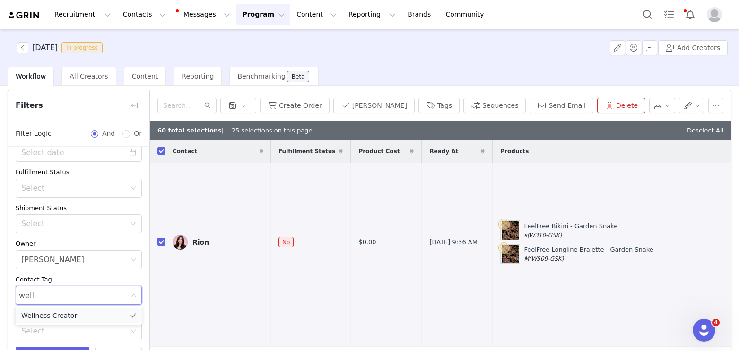
click at [85, 314] on li "Wellness Creator" at bounding box center [79, 315] width 126 height 15
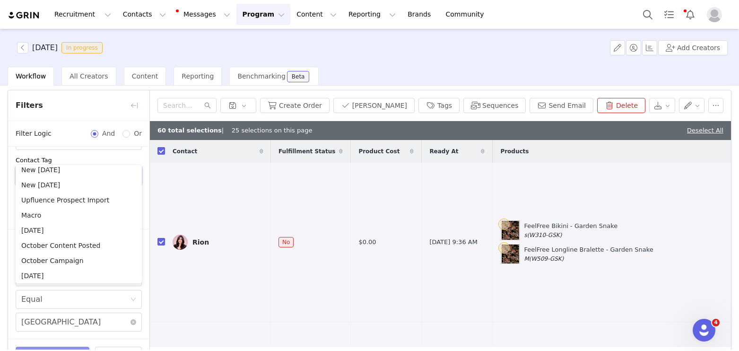
scroll to position [61, 0]
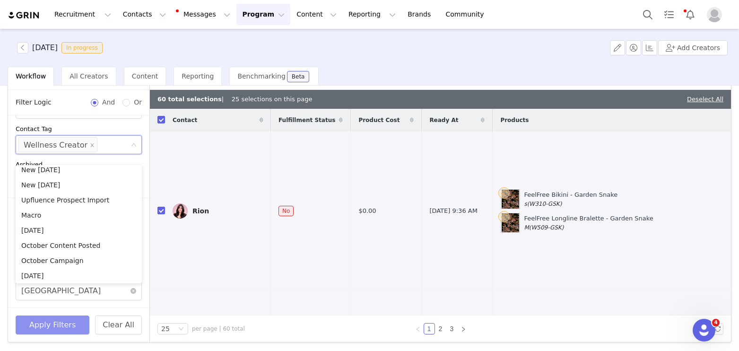
click at [58, 330] on button "Apply Filters" at bounding box center [53, 324] width 74 height 19
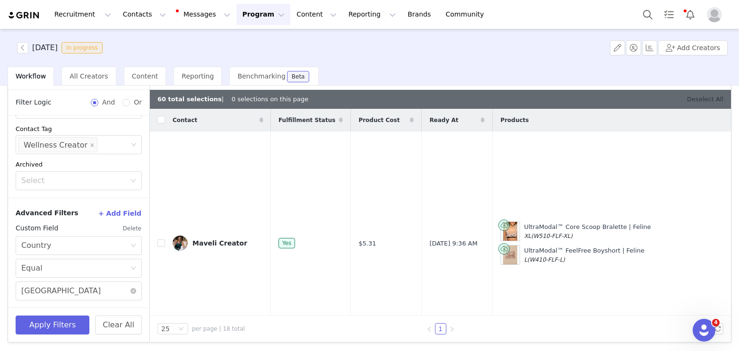
click at [702, 100] on link "Deselect All" at bounding box center [705, 99] width 36 height 7
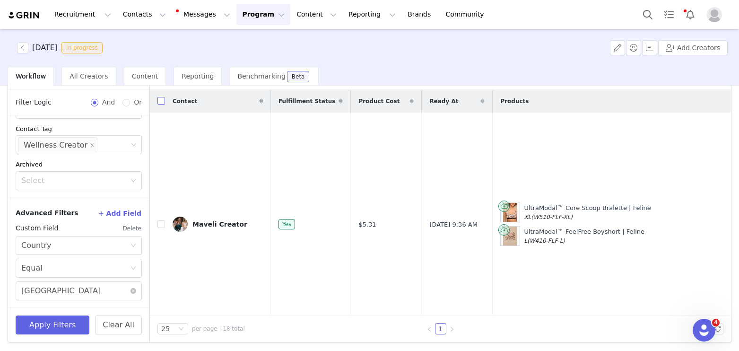
click at [159, 98] on input "checkbox" at bounding box center [162, 101] width 8 height 8
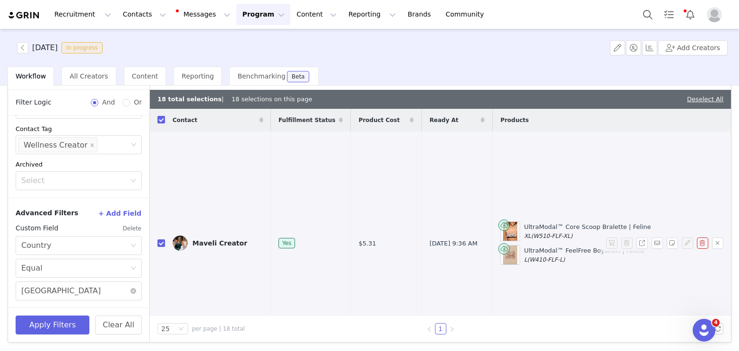
scroll to position [0, 0]
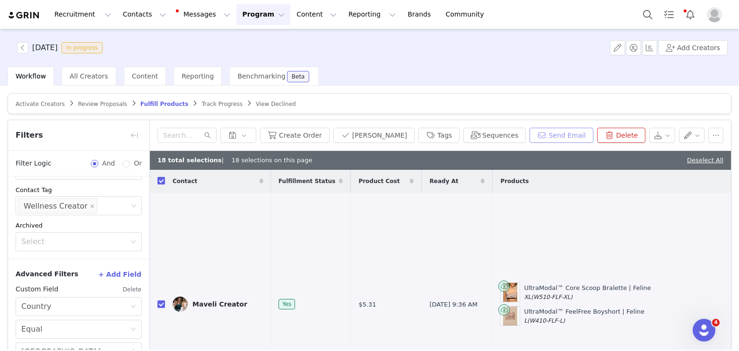
click at [561, 131] on button "Send Email" at bounding box center [562, 135] width 64 height 15
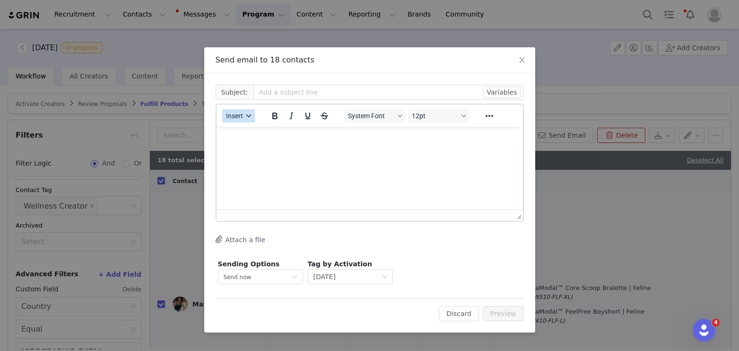
click at [250, 115] on icon "button" at bounding box center [248, 115] width 5 height 3
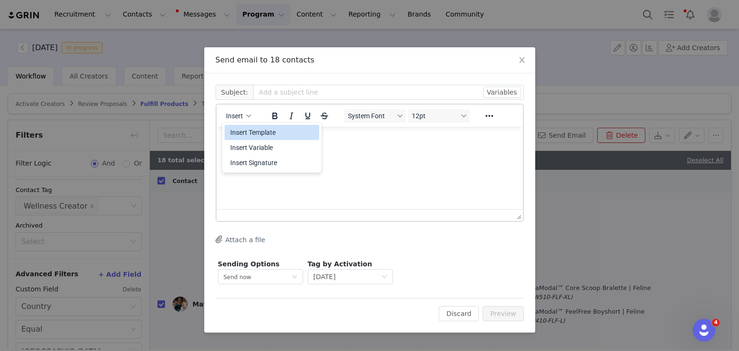
click at [254, 131] on div "Insert Template" at bounding box center [272, 132] width 85 height 11
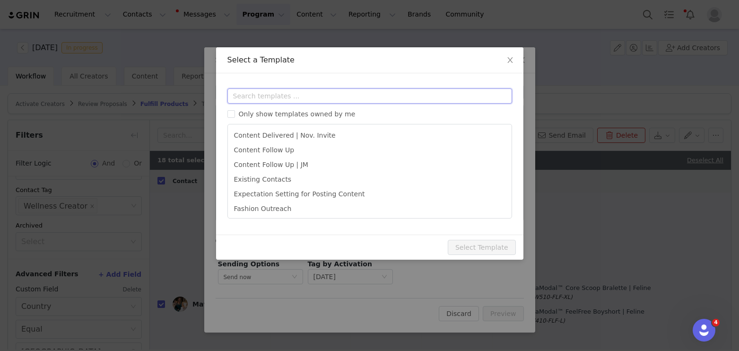
click at [270, 97] on input "text" at bounding box center [370, 95] width 285 height 15
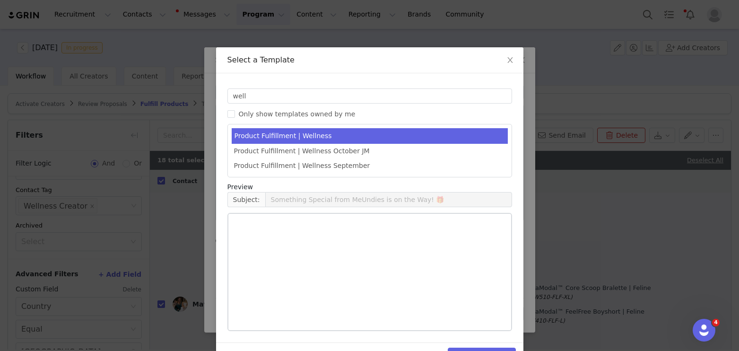
click at [326, 138] on li "Product Fulfillment | Wellness" at bounding box center [370, 136] width 276 height 16
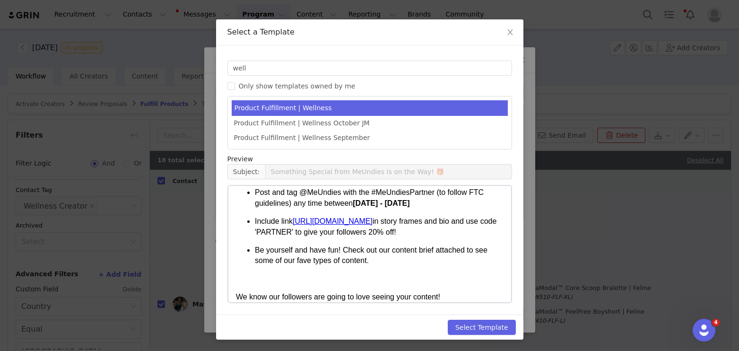
scroll to position [188, 0]
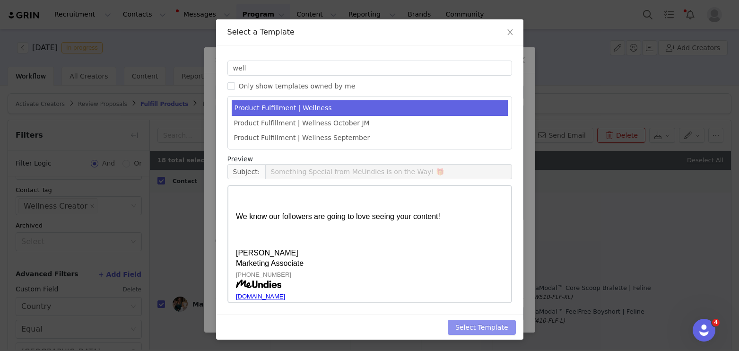
click at [488, 329] on button "Select Template" at bounding box center [482, 327] width 68 height 15
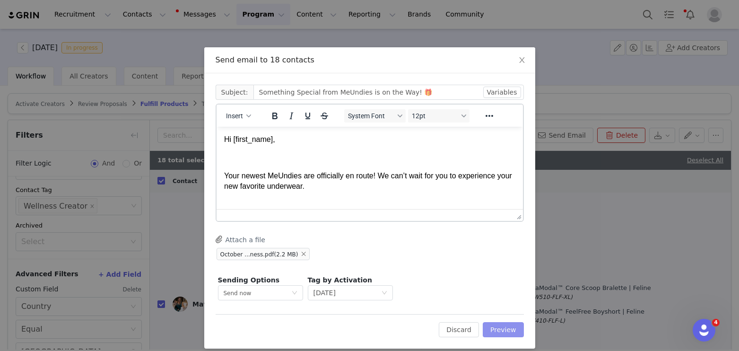
scroll to position [0, 0]
click at [504, 327] on button "Preview" at bounding box center [503, 329] width 41 height 15
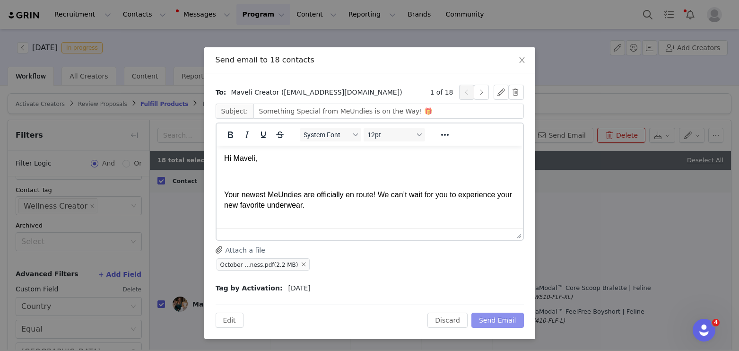
click at [499, 327] on button "Send Email" at bounding box center [498, 320] width 53 height 15
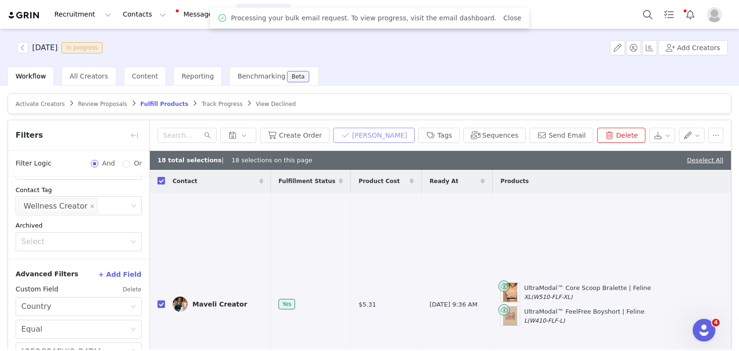
click at [372, 131] on button "[PERSON_NAME]" at bounding box center [373, 135] width 81 height 15
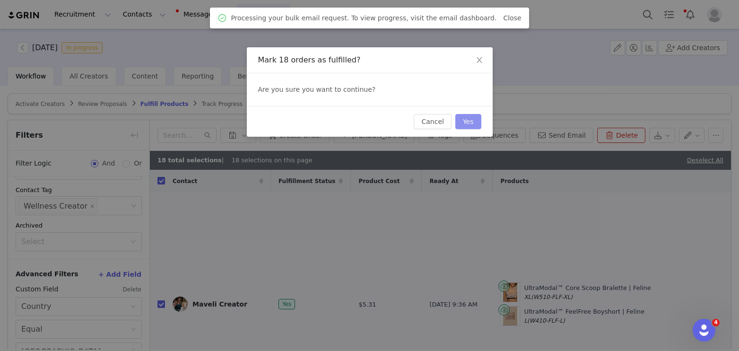
click at [468, 121] on button "Yes" at bounding box center [469, 121] width 26 height 15
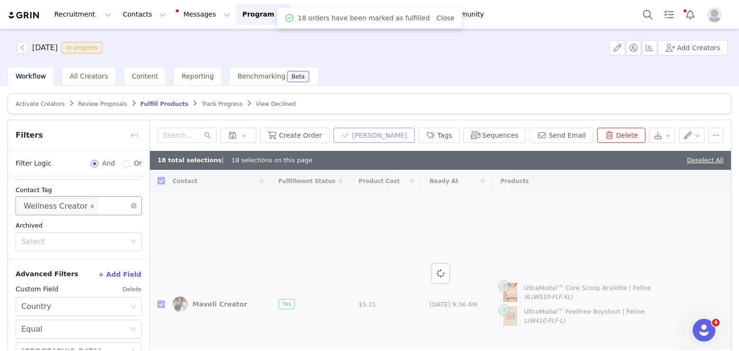
click at [90, 204] on icon "icon: close" at bounding box center [92, 206] width 5 height 5
click at [87, 203] on div "Select" at bounding box center [74, 205] width 106 height 9
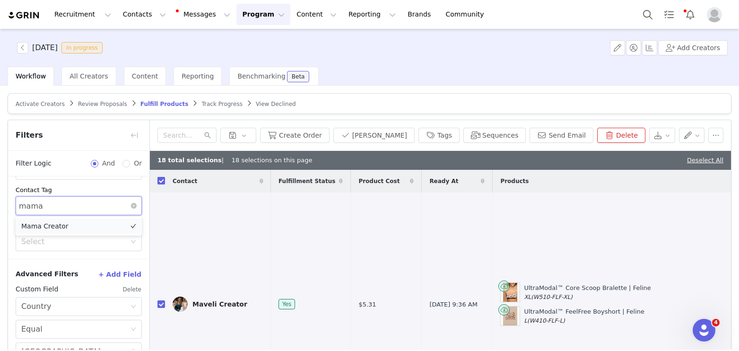
click at [65, 223] on li "Mama Creator" at bounding box center [79, 226] width 126 height 15
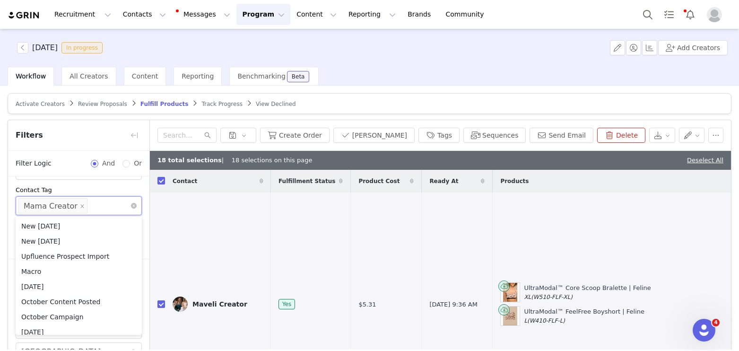
click at [86, 182] on div "Activated Date [DATE] ~ [DATE] Order Submitted Date Fulfillment Status Select S…" at bounding box center [78, 129] width 141 height 260
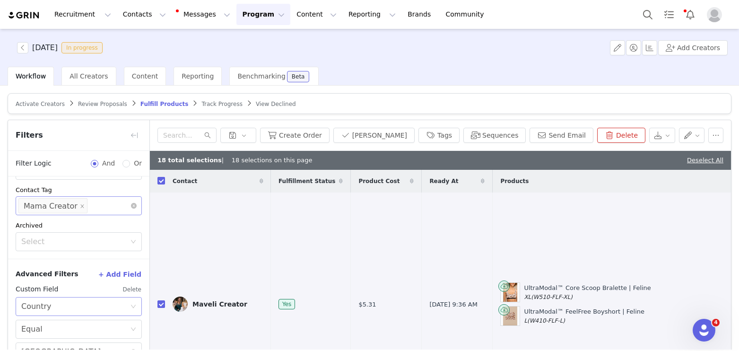
scroll to position [61, 0]
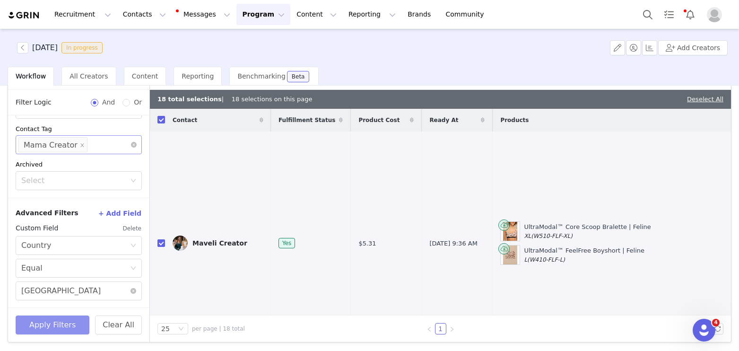
click at [66, 321] on button "Apply Filters" at bounding box center [53, 324] width 74 height 19
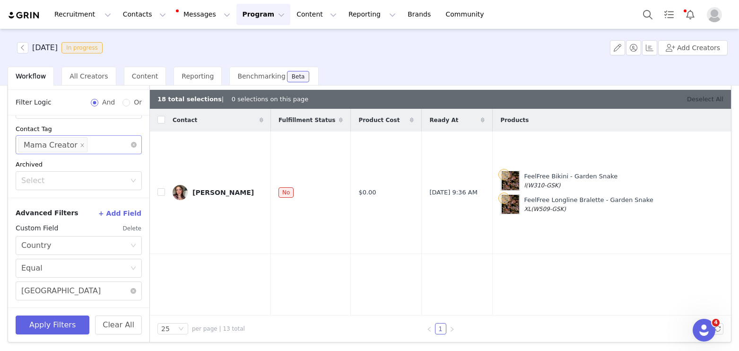
click at [698, 99] on link "Deselect All" at bounding box center [705, 99] width 36 height 7
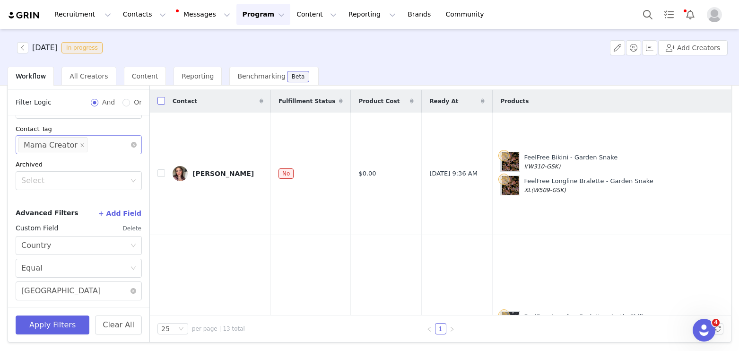
click at [160, 99] on input "checkbox" at bounding box center [162, 101] width 8 height 8
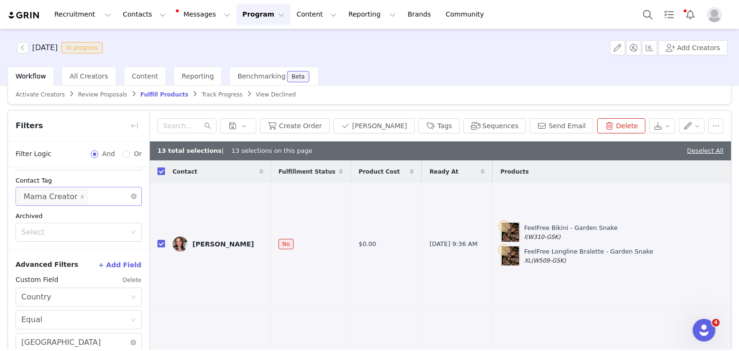
scroll to position [0, 0]
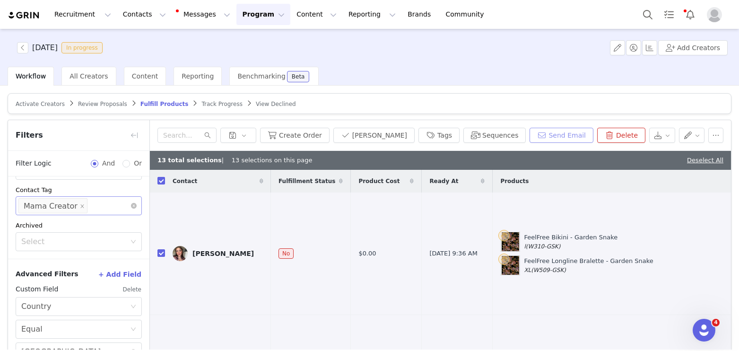
click at [556, 138] on button "Send Email" at bounding box center [562, 135] width 64 height 15
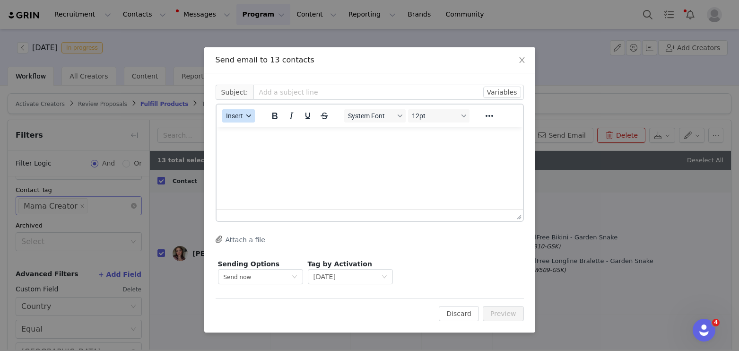
click at [228, 121] on button "Insert" at bounding box center [238, 115] width 33 height 13
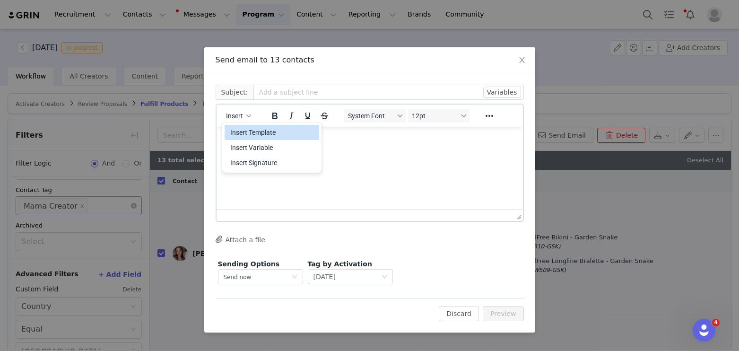
click at [239, 136] on div "Insert Template" at bounding box center [272, 132] width 85 height 11
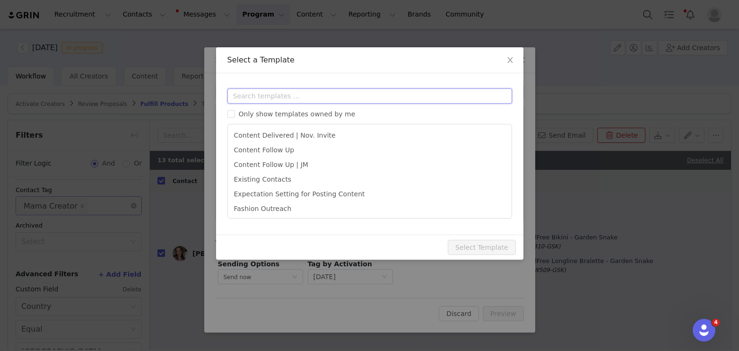
click at [278, 96] on input "text" at bounding box center [370, 95] width 285 height 15
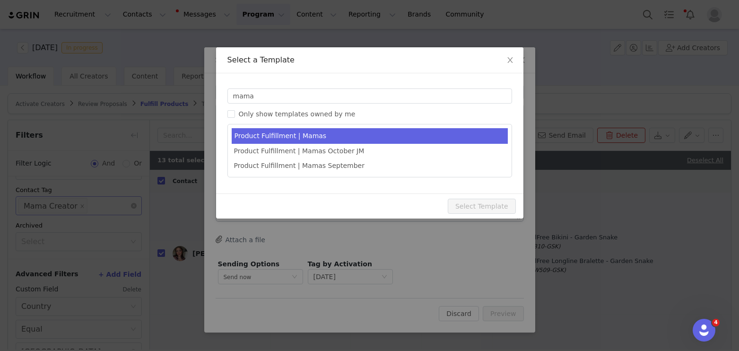
click at [350, 140] on li "Product Fulfillment | Mamas" at bounding box center [370, 136] width 276 height 16
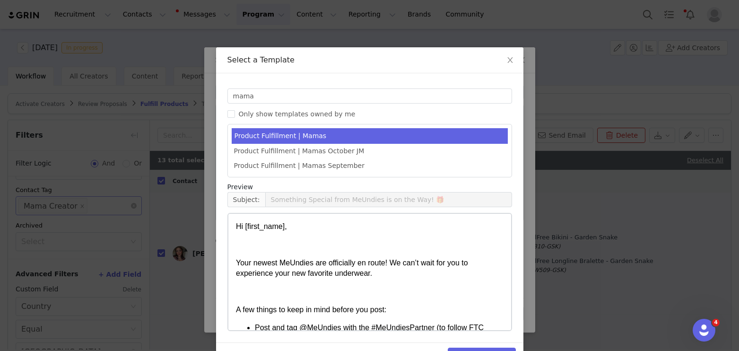
scroll to position [28, 0]
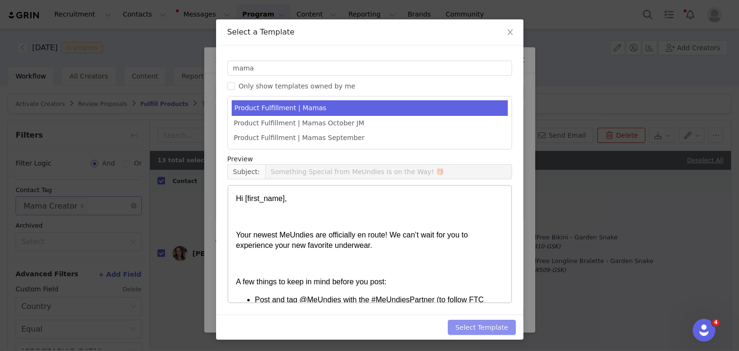
click at [489, 325] on button "Select Template" at bounding box center [482, 327] width 68 height 15
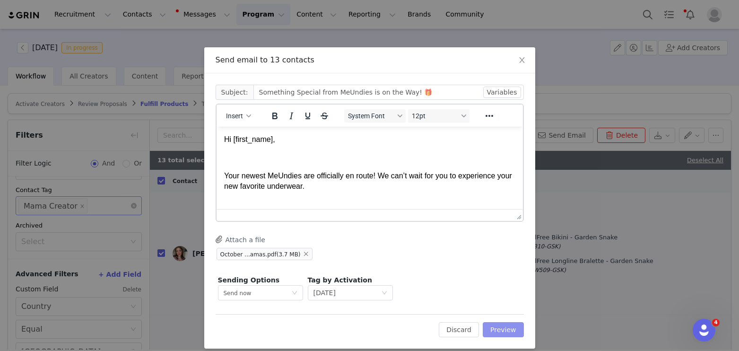
click at [493, 329] on button "Preview" at bounding box center [503, 329] width 41 height 15
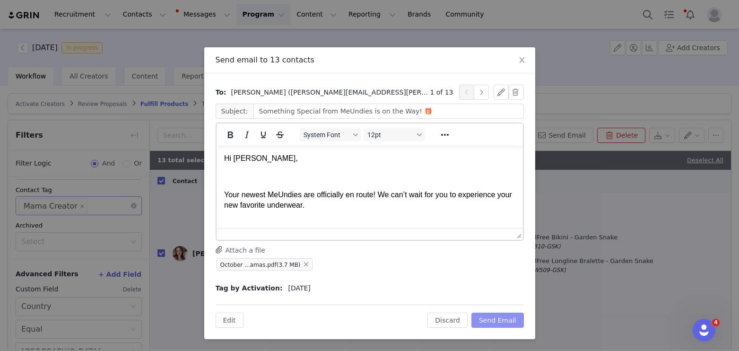
click at [506, 321] on button "Send Email" at bounding box center [498, 320] width 53 height 15
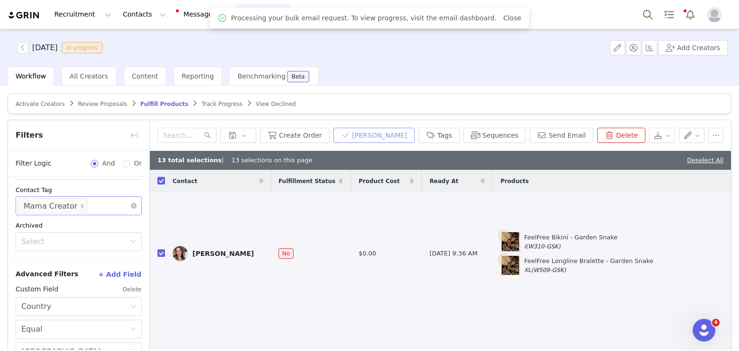
click at [366, 132] on button "[PERSON_NAME]" at bounding box center [373, 135] width 81 height 15
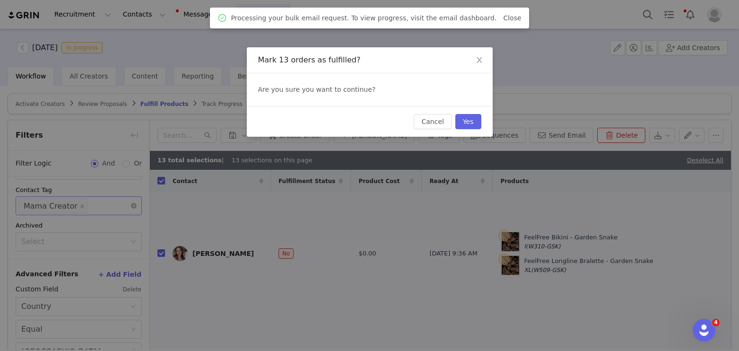
click at [483, 119] on div "Cancel Yes" at bounding box center [370, 121] width 246 height 31
click at [459, 122] on button "Yes" at bounding box center [469, 121] width 26 height 15
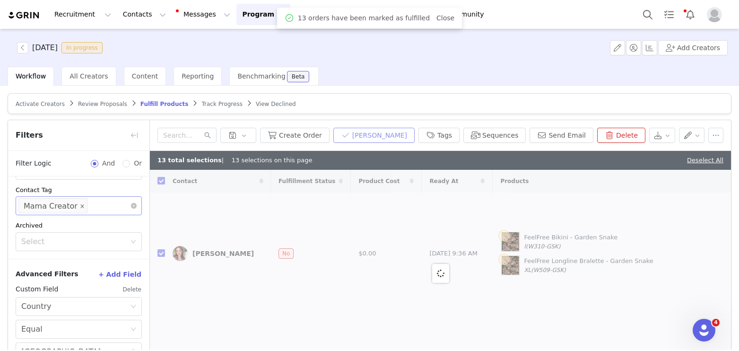
click at [80, 204] on icon "icon: close" at bounding box center [82, 206] width 5 height 5
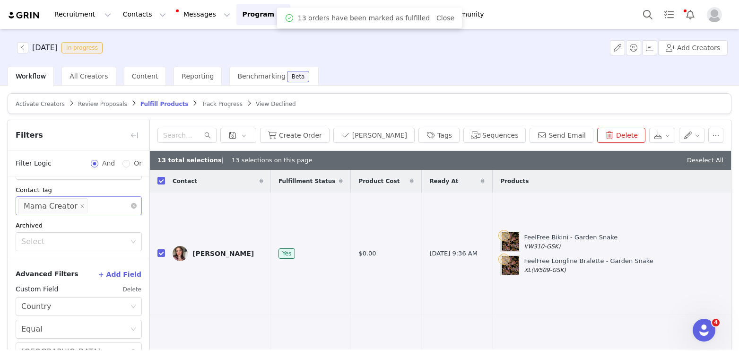
click at [79, 204] on div "Select Mama Creator" at bounding box center [75, 206] width 114 height 18
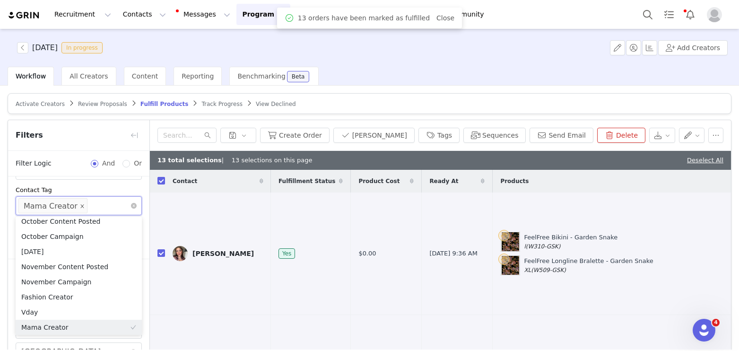
click at [80, 204] on icon "icon: close" at bounding box center [82, 206] width 5 height 5
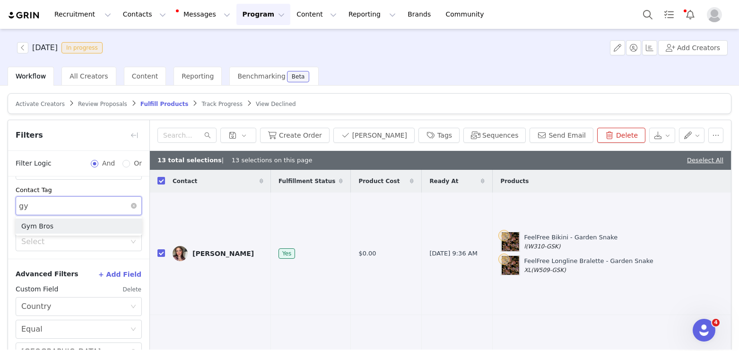
scroll to position [0, 0]
click at [91, 225] on li "Gym Bros" at bounding box center [79, 226] width 126 height 15
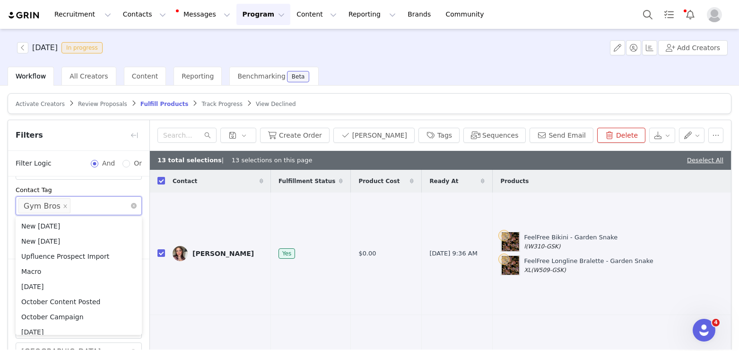
click at [88, 188] on div "Contact Tag" at bounding box center [79, 189] width 126 height 9
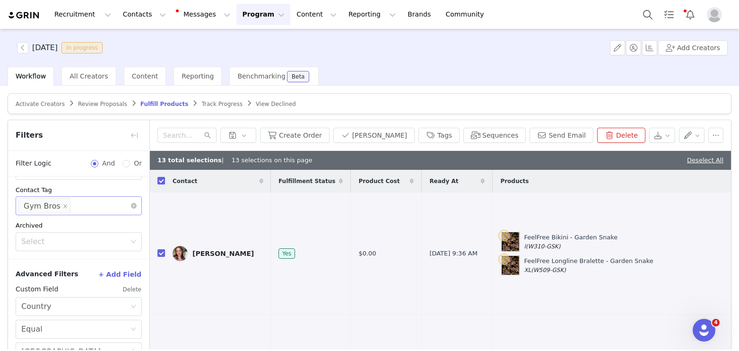
scroll to position [61, 0]
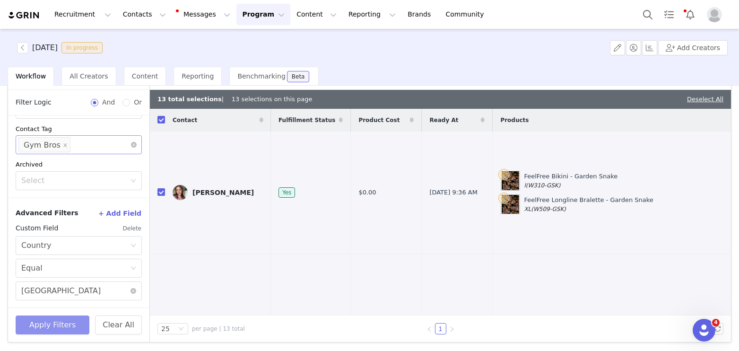
click at [61, 327] on button "Apply Filters" at bounding box center [53, 324] width 74 height 19
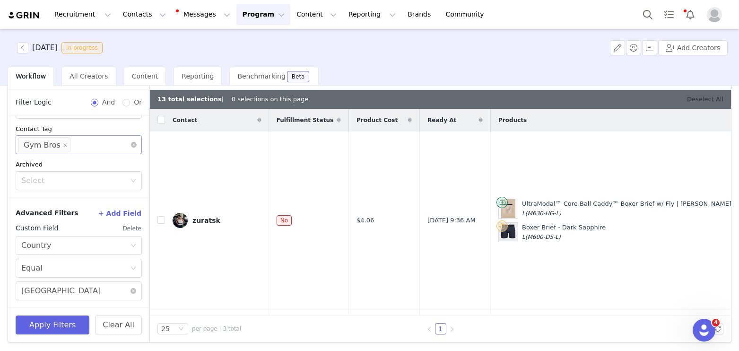
click at [712, 101] on link "Deselect All" at bounding box center [705, 99] width 36 height 7
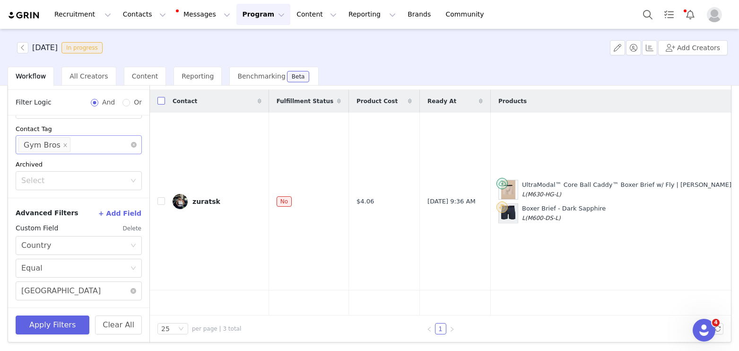
click at [159, 101] on input "checkbox" at bounding box center [162, 101] width 8 height 8
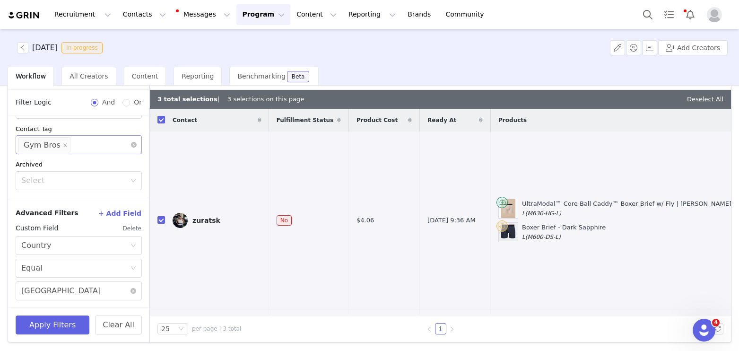
scroll to position [0, 0]
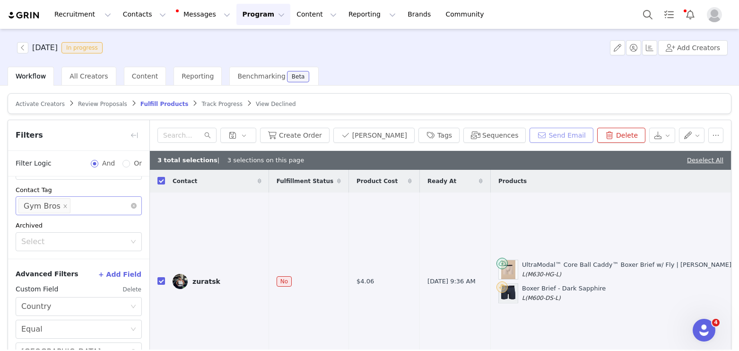
click at [574, 133] on button "Send Email" at bounding box center [562, 135] width 64 height 15
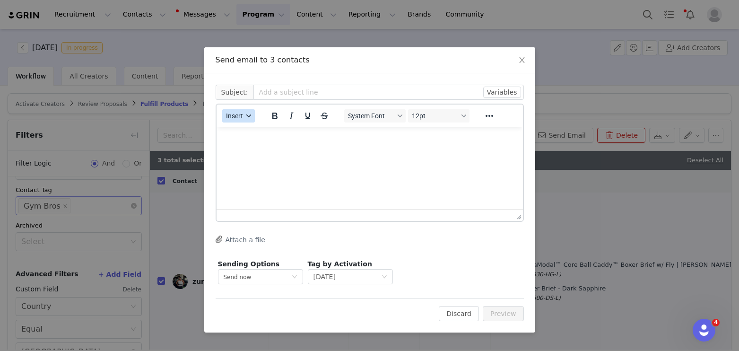
click at [236, 117] on span "Insert" at bounding box center [234, 116] width 17 height 8
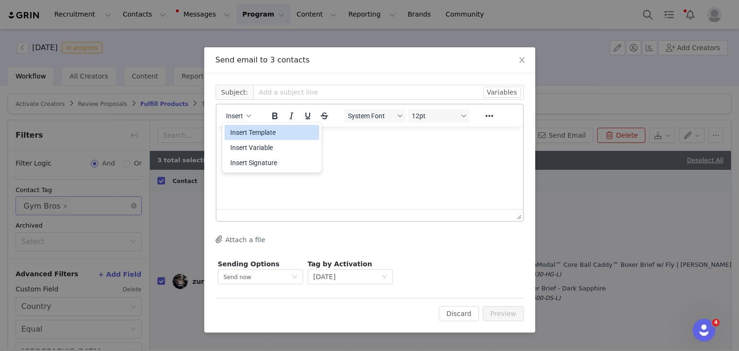
click at [243, 133] on div "Insert Template" at bounding box center [272, 132] width 85 height 11
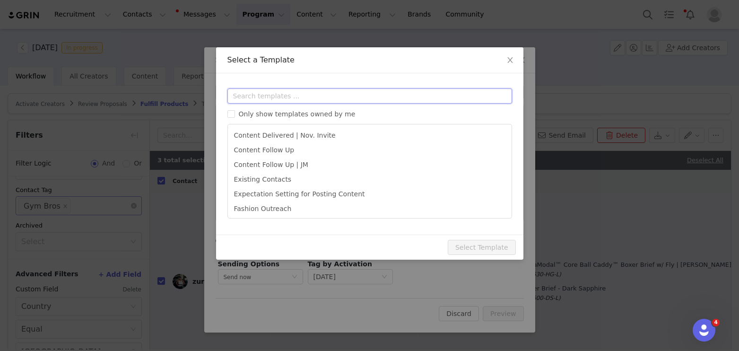
click at [292, 101] on input "text" at bounding box center [370, 95] width 285 height 15
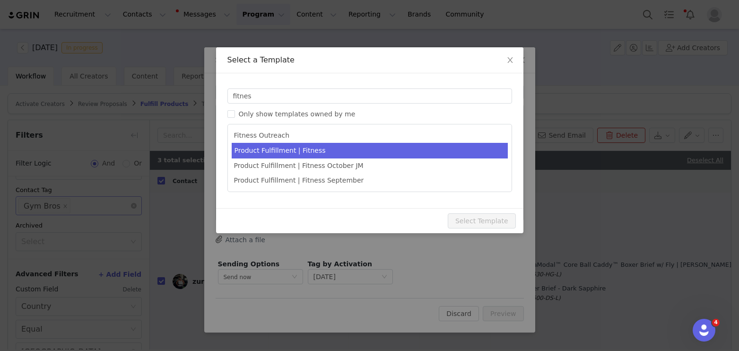
click at [368, 155] on li "Product Fulfillment | Fitness" at bounding box center [370, 151] width 276 height 16
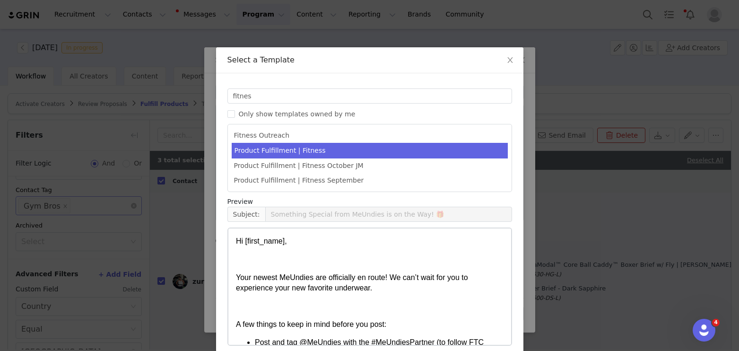
scroll to position [43, 0]
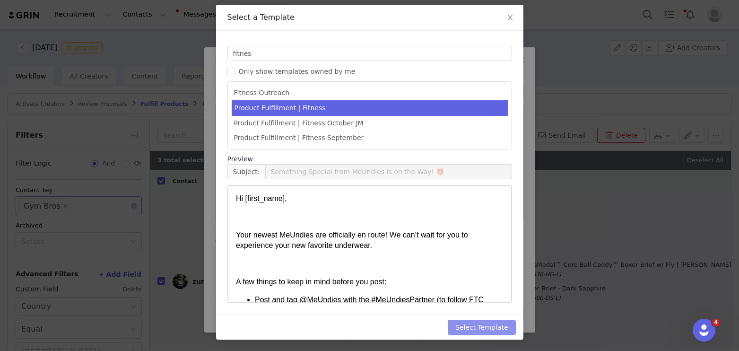
click at [489, 329] on button "Select Template" at bounding box center [482, 327] width 68 height 15
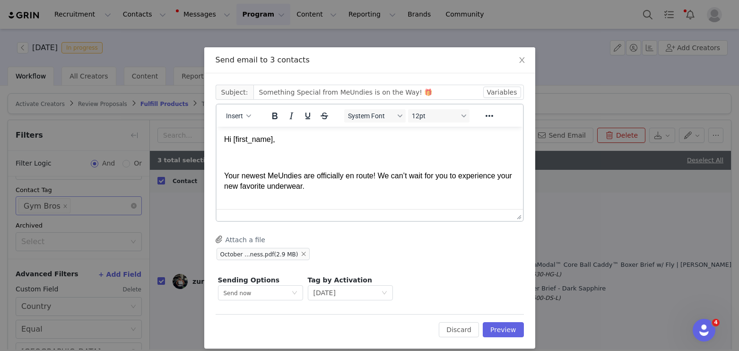
scroll to position [0, 0]
click at [505, 325] on button "Preview" at bounding box center [503, 329] width 41 height 15
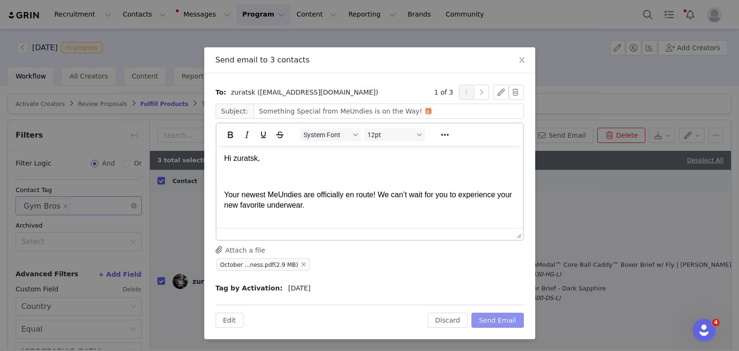
click at [505, 323] on button "Send Email" at bounding box center [498, 320] width 53 height 15
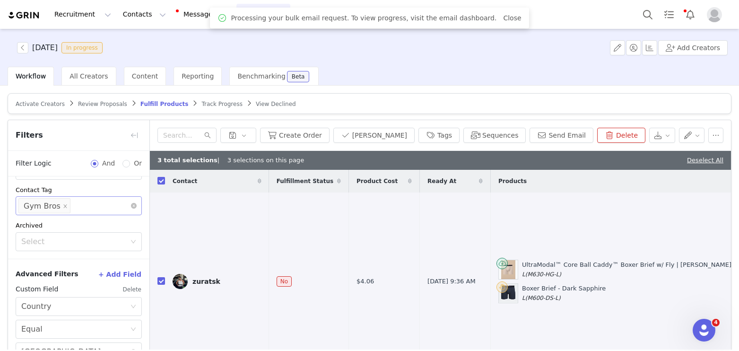
click at [385, 125] on div "Create Order [PERSON_NAME] Tags Sequences Send Email Delete" at bounding box center [440, 135] width 581 height 31
click at [386, 132] on button "[PERSON_NAME]" at bounding box center [373, 135] width 81 height 15
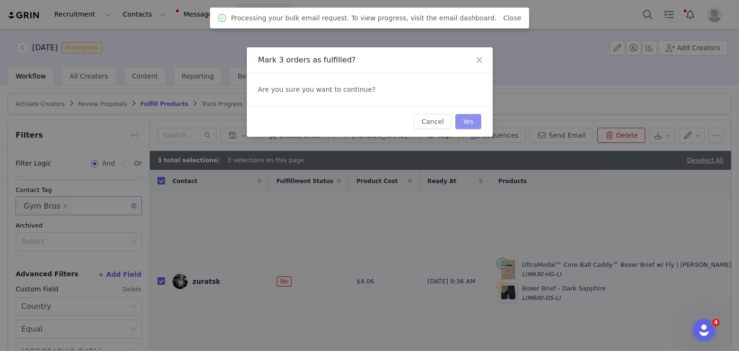
click at [468, 120] on button "Yes" at bounding box center [469, 121] width 26 height 15
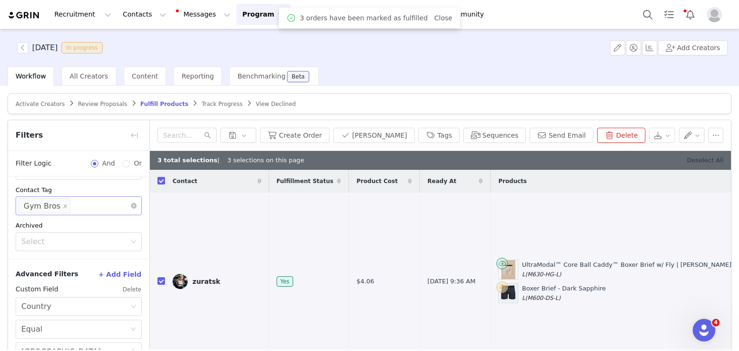
click at [708, 159] on link "Deselect All" at bounding box center [705, 160] width 36 height 7
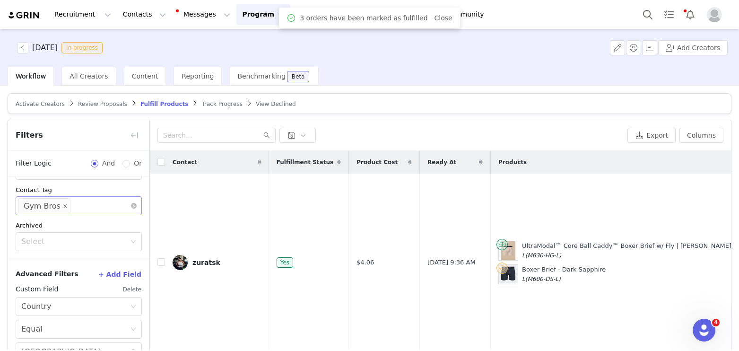
click at [63, 204] on icon "icon: close" at bounding box center [65, 206] width 5 height 5
click at [67, 208] on div "Select" at bounding box center [74, 205] width 106 height 9
click at [75, 229] on li "Lifestyle Men" at bounding box center [79, 226] width 126 height 15
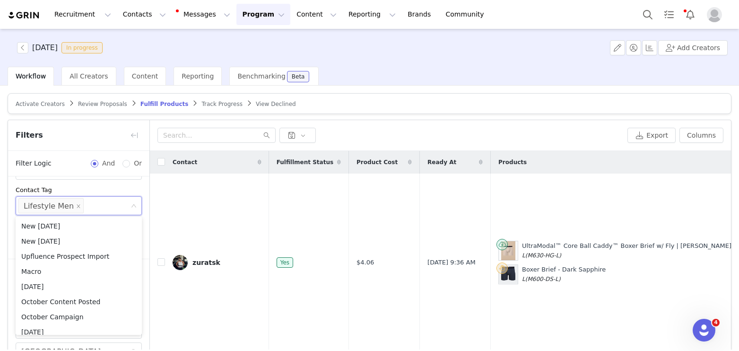
click at [90, 191] on div "Contact Tag" at bounding box center [79, 189] width 126 height 9
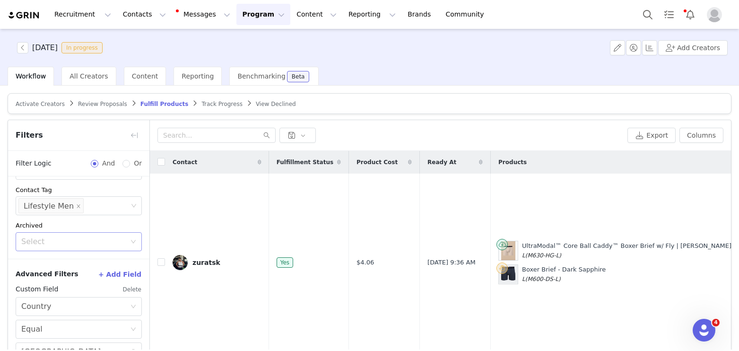
scroll to position [61, 0]
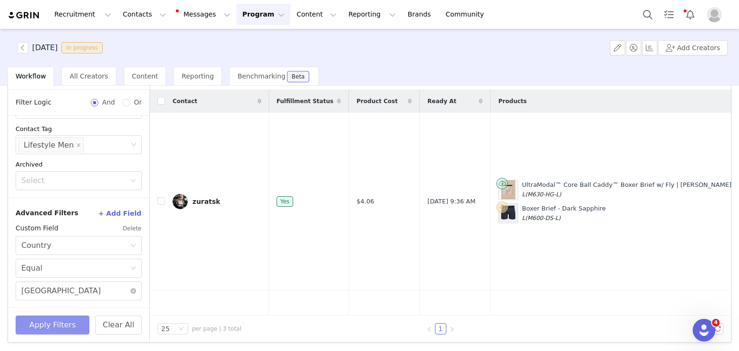
click at [61, 319] on button "Apply Filters" at bounding box center [53, 324] width 74 height 19
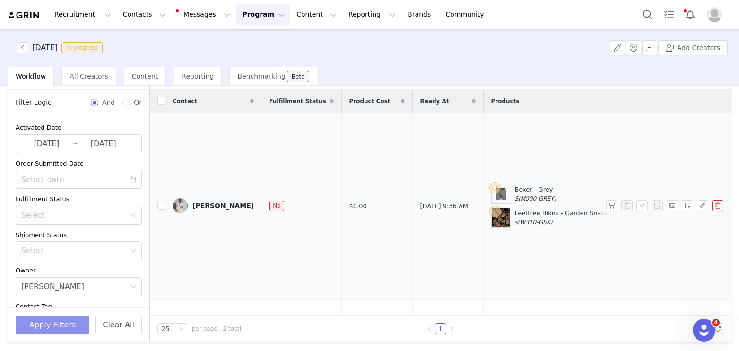
scroll to position [0, 0]
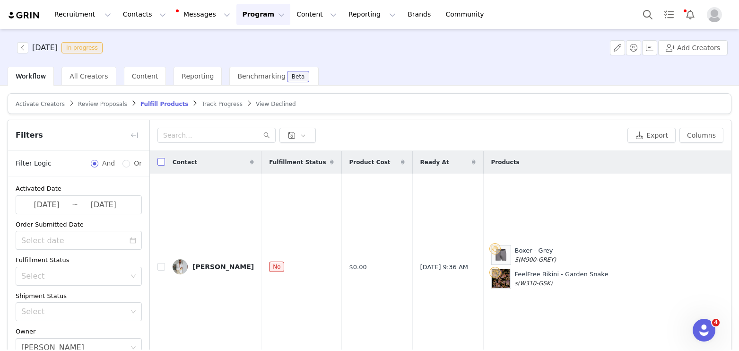
click at [160, 160] on input "checkbox" at bounding box center [162, 162] width 8 height 8
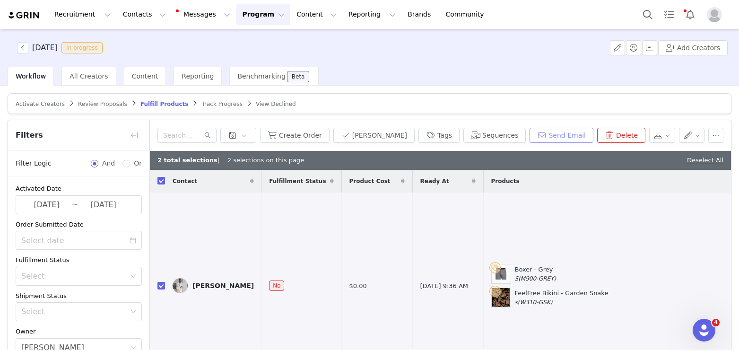
click at [568, 131] on button "Send Email" at bounding box center [562, 135] width 64 height 15
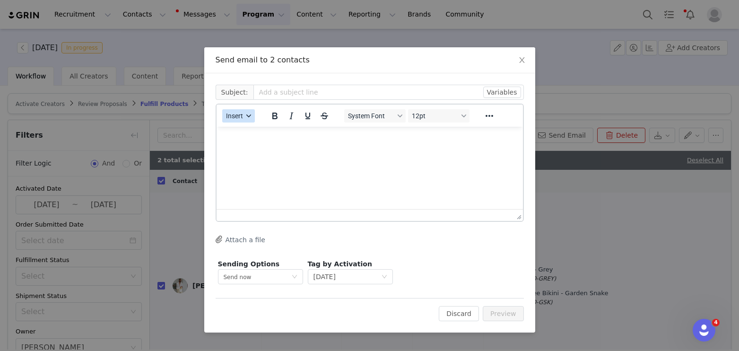
click at [233, 122] on div "Insert" at bounding box center [239, 115] width 44 height 18
click at [241, 128] on html at bounding box center [369, 140] width 307 height 26
click at [240, 116] on span "Insert" at bounding box center [234, 116] width 17 height 8
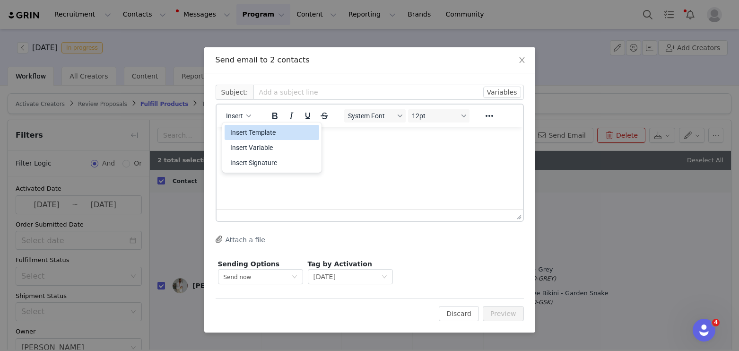
click at [240, 125] on div "Insert Template" at bounding box center [272, 132] width 95 height 15
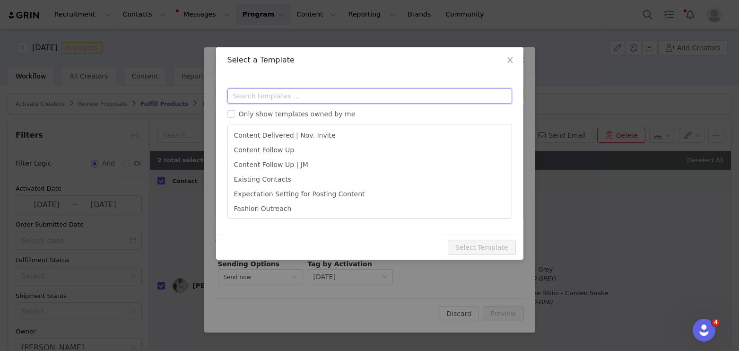
click at [257, 97] on input "text" at bounding box center [370, 95] width 285 height 15
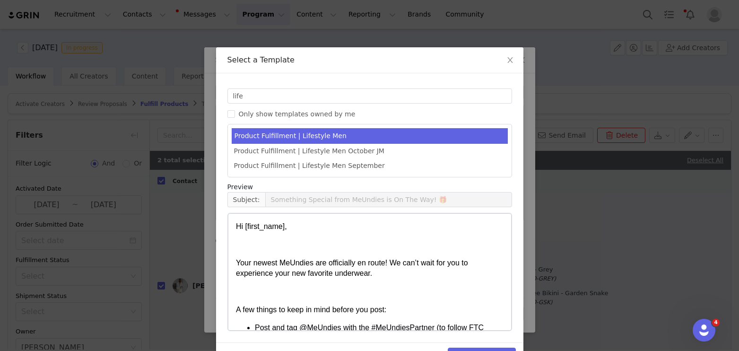
click at [392, 126] on ul "Product Fulfillment | Lifestyle Men Product Fulfillment | Lifestyle Men October…" at bounding box center [370, 150] width 285 height 53
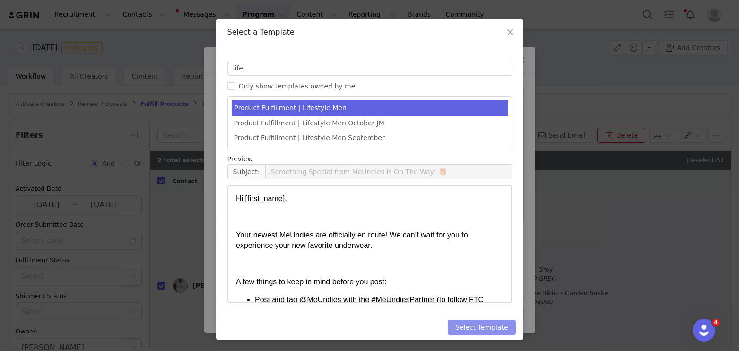
click at [476, 328] on button "Select Template" at bounding box center [482, 327] width 68 height 15
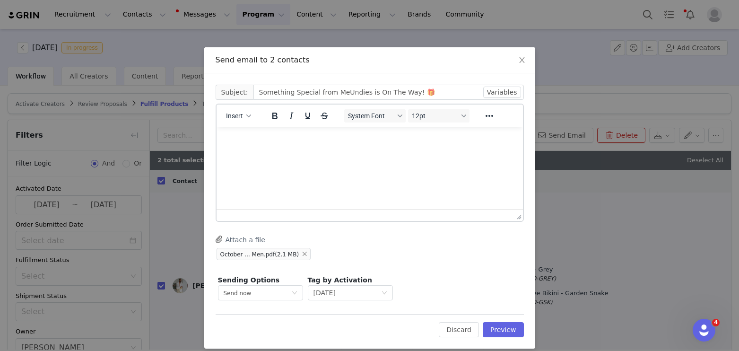
scroll to position [0, 0]
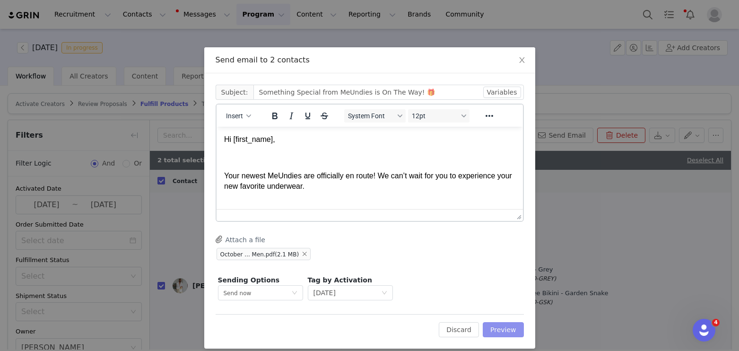
click at [507, 326] on button "Preview" at bounding box center [503, 329] width 41 height 15
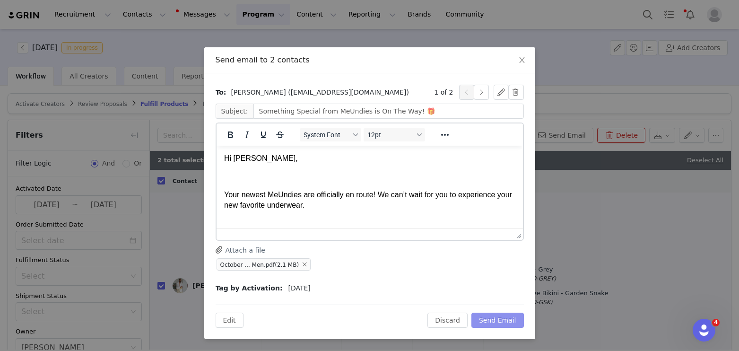
click at [503, 324] on button "Send Email" at bounding box center [498, 320] width 53 height 15
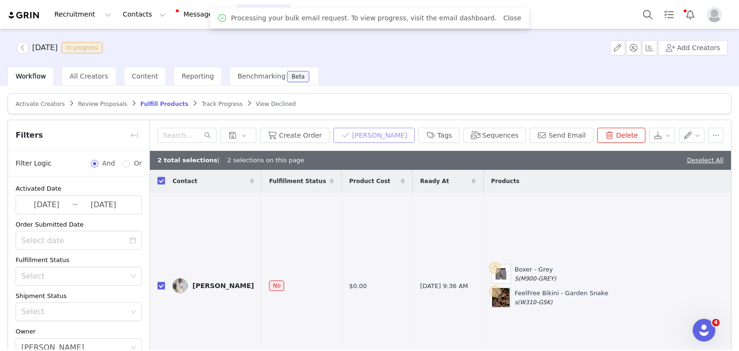
click at [390, 133] on button "[PERSON_NAME]" at bounding box center [373, 135] width 81 height 15
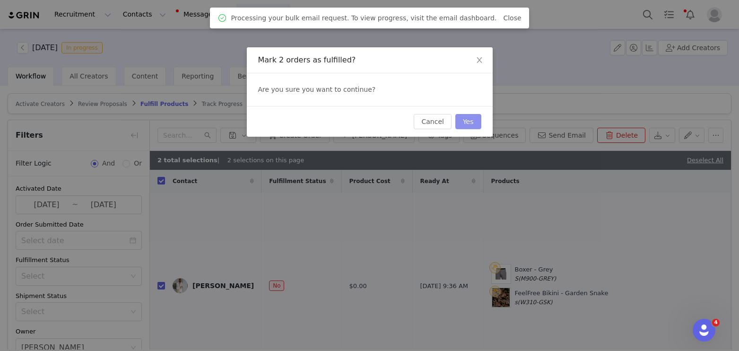
click at [468, 118] on button "Yes" at bounding box center [469, 121] width 26 height 15
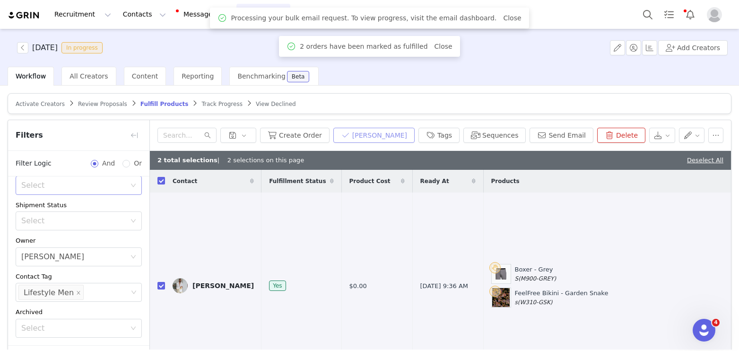
scroll to position [160, 0]
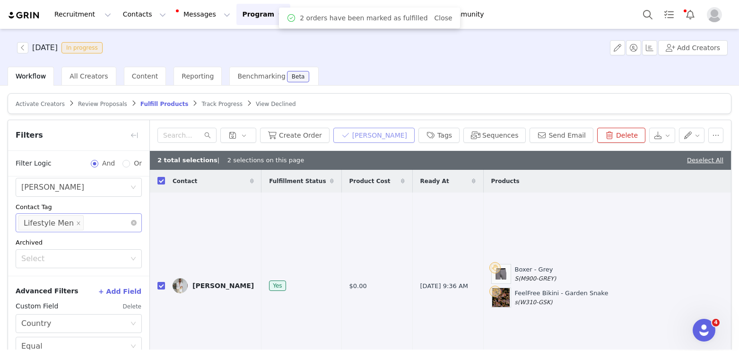
click at [77, 223] on icon "icon: close" at bounding box center [78, 222] width 3 height 3
click at [77, 223] on li "Lifestyle Men" at bounding box center [50, 222] width 65 height 15
click at [54, 249] on li "Gamers" at bounding box center [79, 243] width 126 height 15
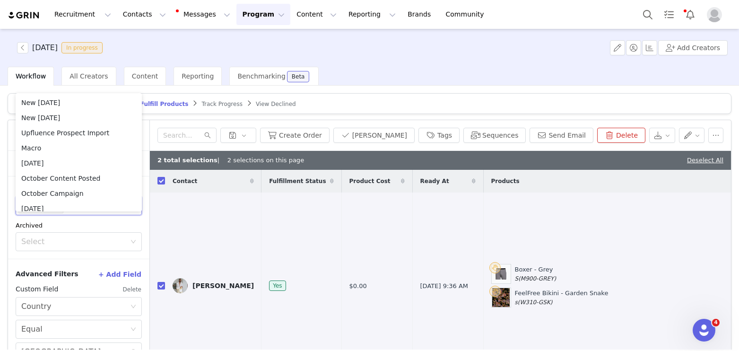
scroll to position [61, 0]
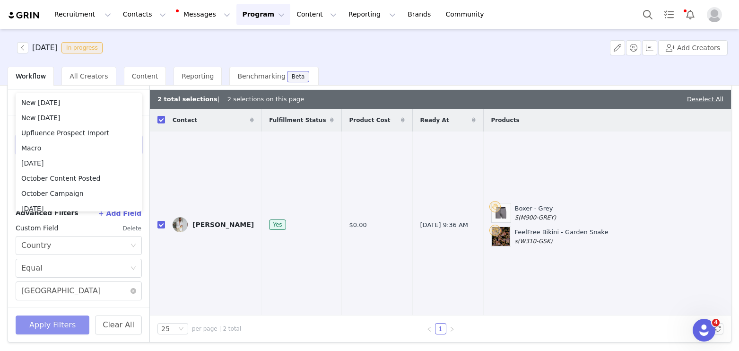
click at [55, 326] on button "Apply Filters" at bounding box center [53, 324] width 74 height 19
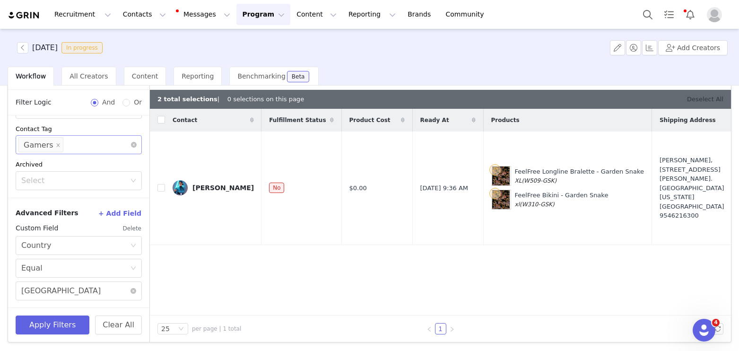
click at [707, 96] on link "Deselect All" at bounding box center [705, 99] width 36 height 7
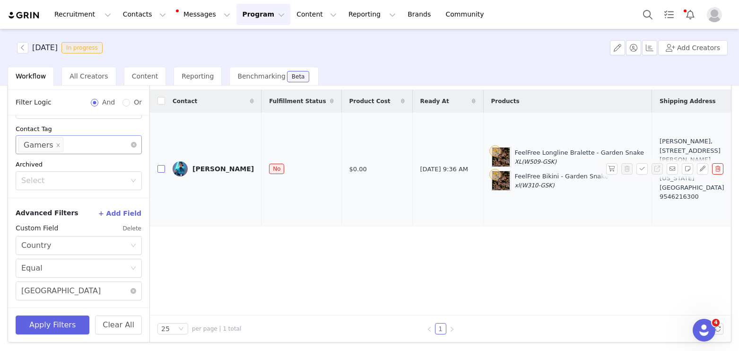
click at [162, 165] on input "checkbox" at bounding box center [162, 169] width 8 height 8
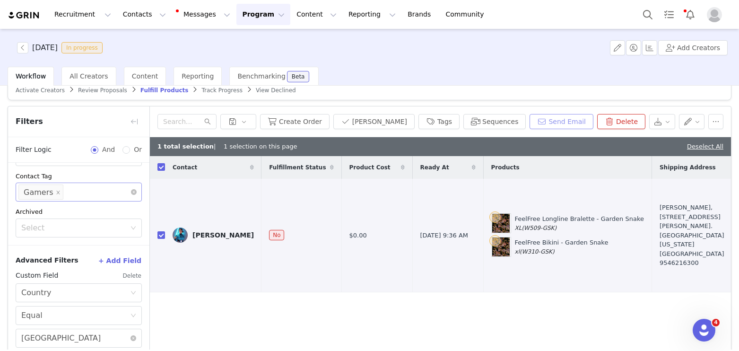
scroll to position [8, 0]
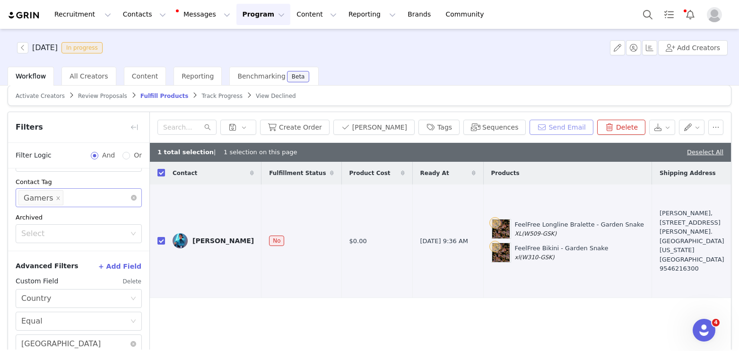
click at [586, 123] on button "Send Email" at bounding box center [562, 127] width 64 height 15
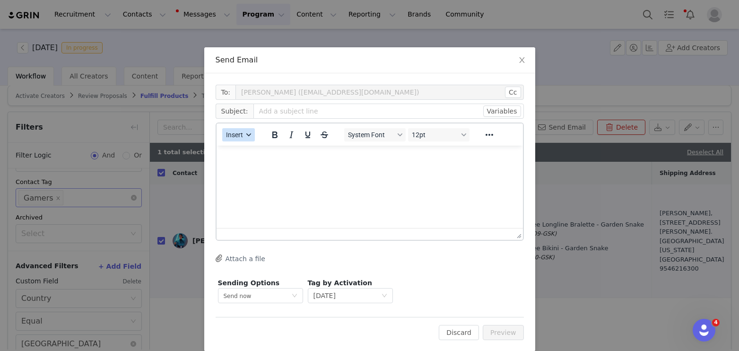
scroll to position [0, 0]
click at [236, 137] on span "Insert" at bounding box center [234, 135] width 17 height 8
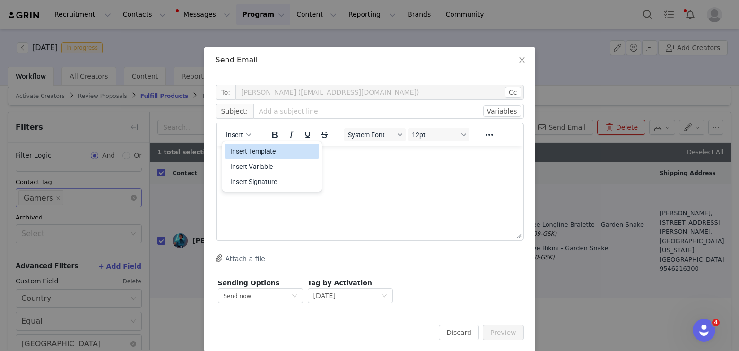
click at [241, 149] on div "Insert Template" at bounding box center [272, 151] width 85 height 11
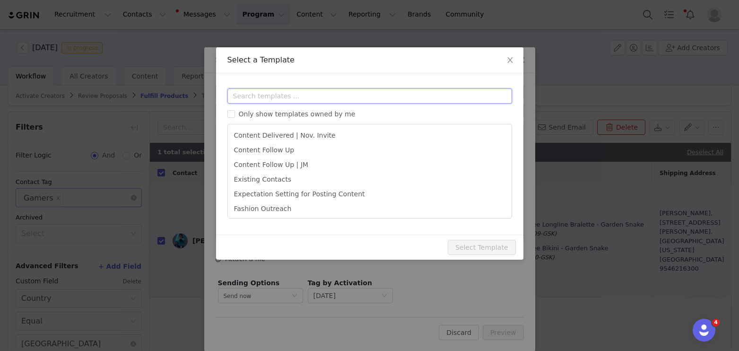
click at [246, 98] on input "text" at bounding box center [370, 95] width 285 height 15
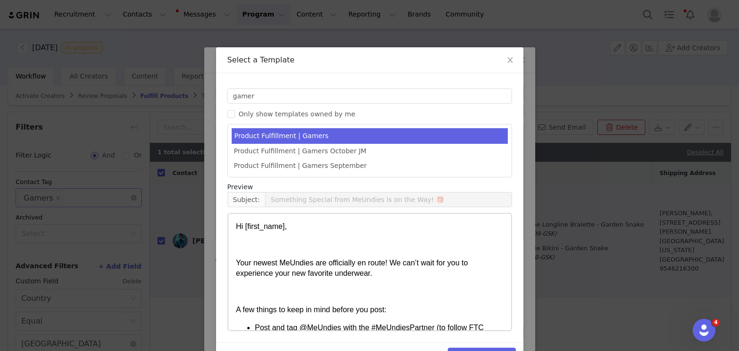
click at [327, 140] on li "Product Fulfillment | Gamers" at bounding box center [370, 136] width 276 height 16
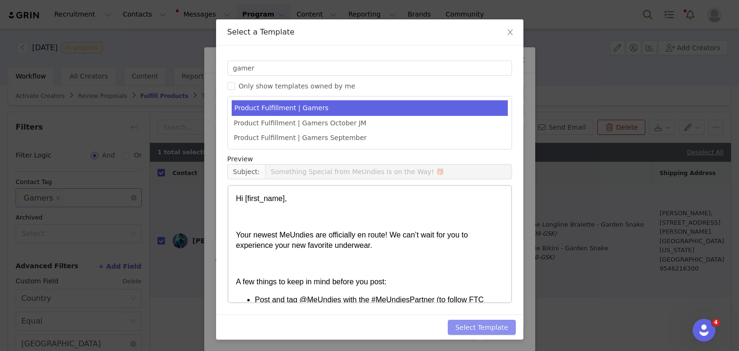
click at [464, 324] on button "Select Template" at bounding box center [482, 327] width 68 height 15
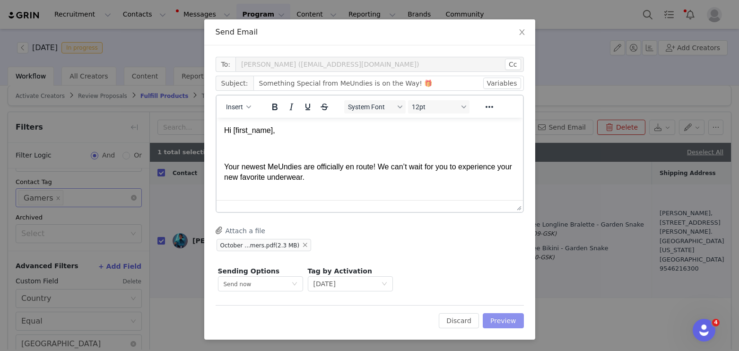
click at [494, 317] on button "Preview" at bounding box center [503, 320] width 41 height 15
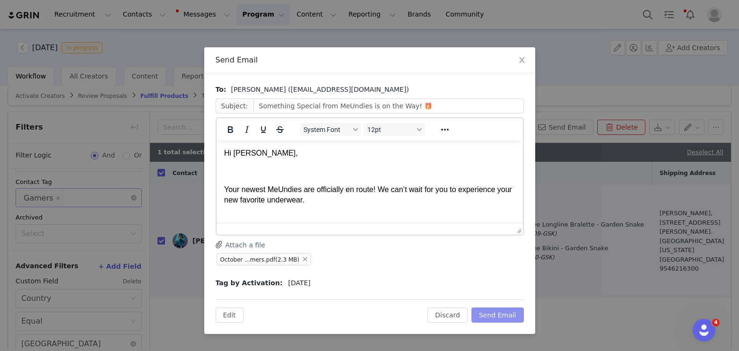
scroll to position [0, 0]
click at [508, 315] on button "Send Email" at bounding box center [498, 314] width 53 height 15
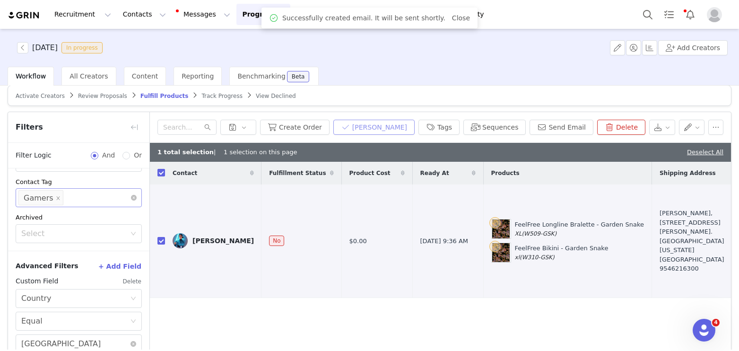
click at [374, 126] on button "[PERSON_NAME]" at bounding box center [373, 127] width 81 height 15
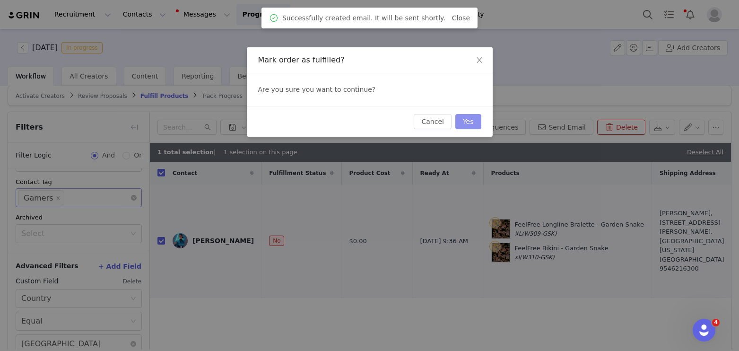
click at [467, 120] on button "Yes" at bounding box center [469, 121] width 26 height 15
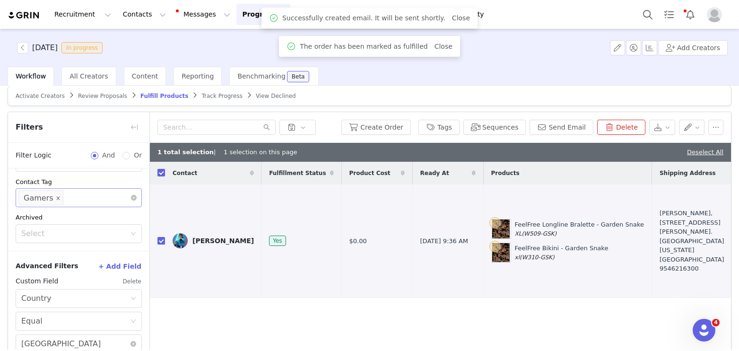
click at [56, 196] on icon "icon: close" at bounding box center [58, 198] width 5 height 5
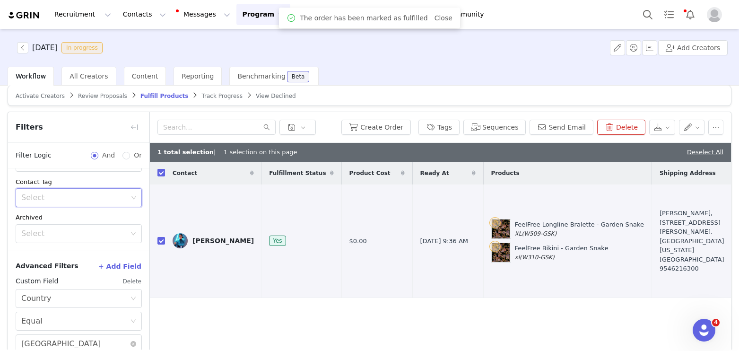
click at [68, 201] on div "Select Gamers" at bounding box center [75, 198] width 114 height 18
click at [80, 218] on li "College Students" at bounding box center [79, 217] width 126 height 15
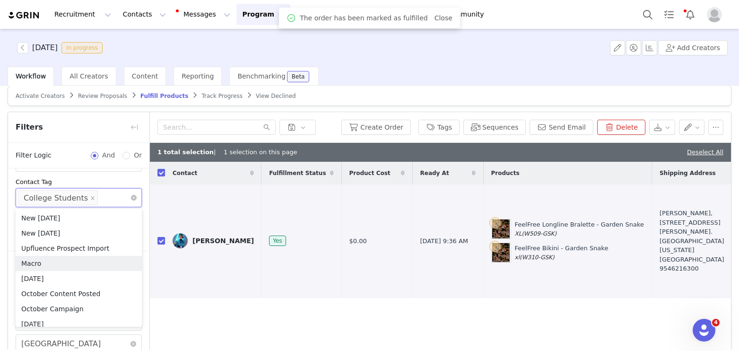
scroll to position [0, 0]
click at [88, 182] on div "Contact Tag" at bounding box center [79, 181] width 126 height 9
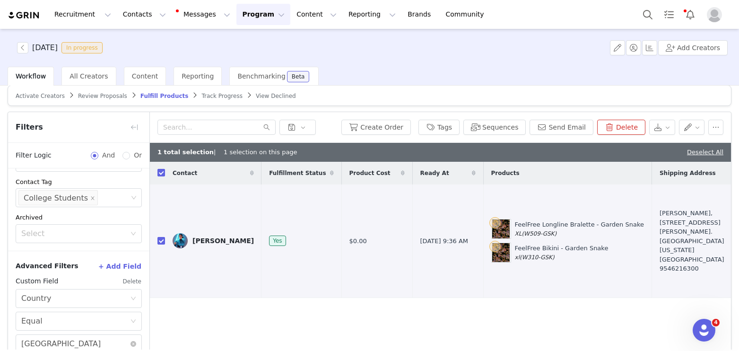
scroll to position [61, 0]
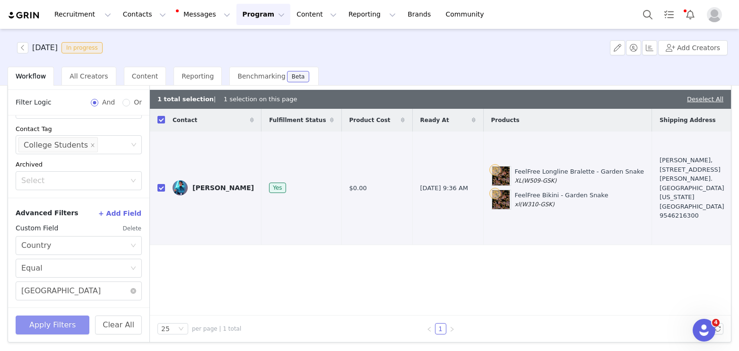
click at [57, 320] on button "Apply Filters" at bounding box center [53, 324] width 74 height 19
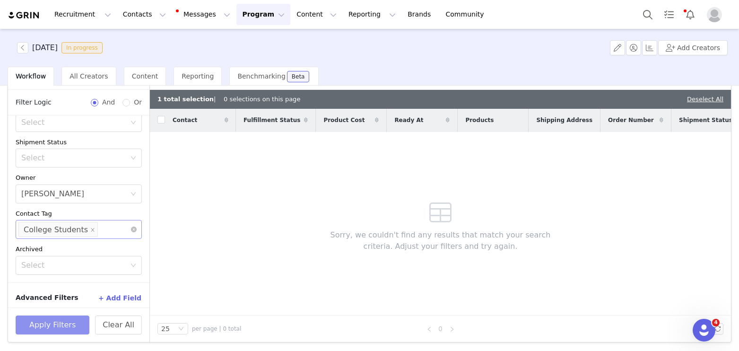
scroll to position [60, 0]
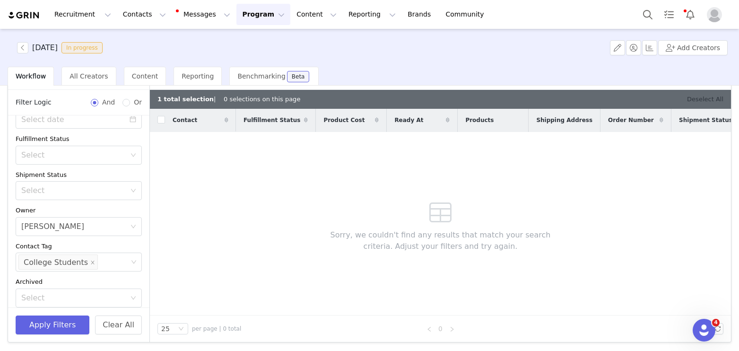
click at [710, 98] on link "Deselect All" at bounding box center [705, 99] width 36 height 7
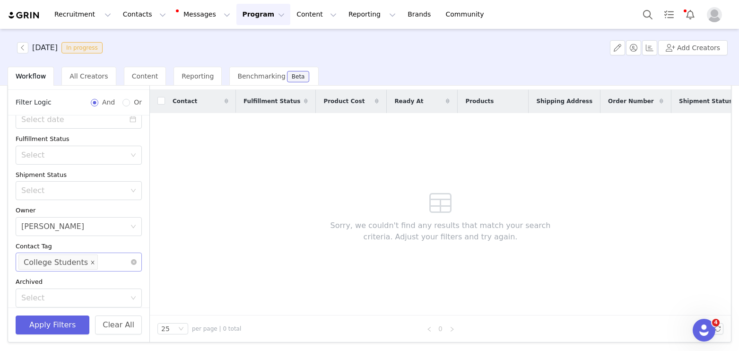
click at [90, 260] on icon "icon: close" at bounding box center [92, 262] width 5 height 5
click at [63, 320] on button "Apply Filters" at bounding box center [53, 324] width 74 height 19
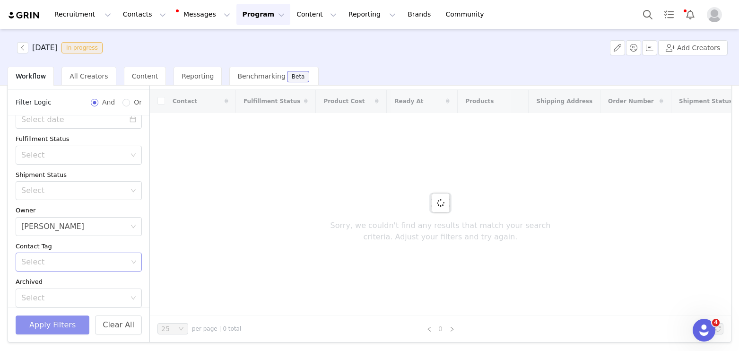
scroll to position [0, 0]
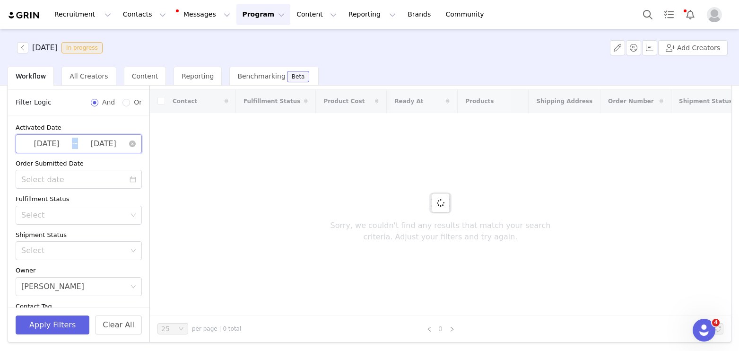
click at [127, 137] on span "[DATE] ~ [DATE]" at bounding box center [79, 143] width 126 height 19
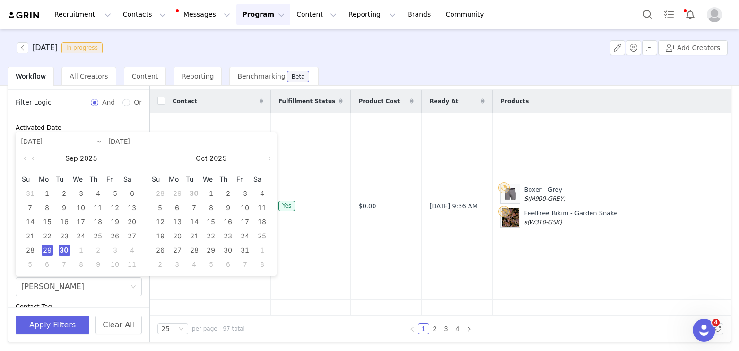
click at [46, 144] on input "[DATE]" at bounding box center [81, 141] width 121 height 11
click at [130, 135] on div "[DATE]" at bounding box center [81, 141] width 130 height 16
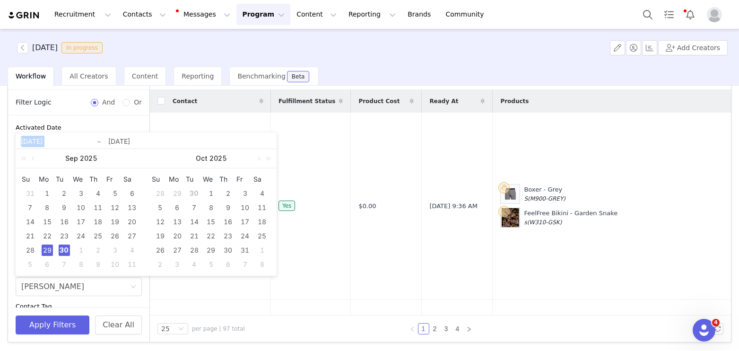
click at [130, 135] on div "[DATE]" at bounding box center [81, 141] width 130 height 16
click at [126, 139] on input "[DATE]" at bounding box center [189, 141] width 163 height 11
click at [124, 140] on input "[DATE]" at bounding box center [189, 141] width 163 height 11
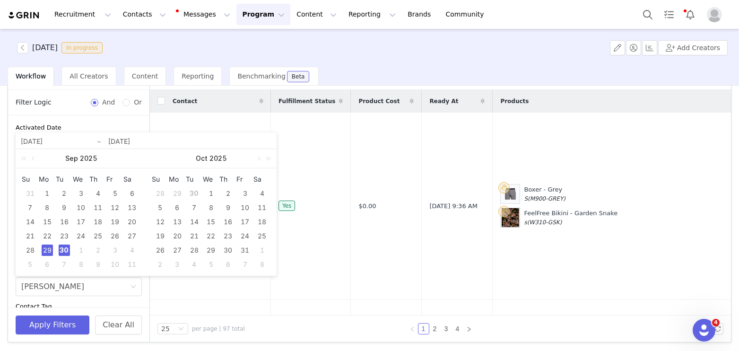
click at [124, 140] on input "[DATE]" at bounding box center [189, 141] width 163 height 11
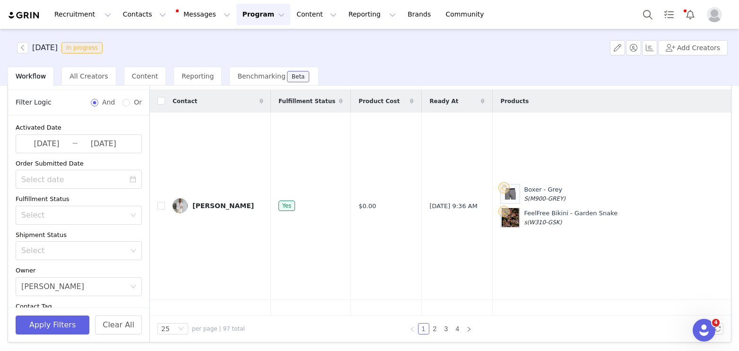
click at [102, 119] on div "Activated Date [DATE] ~ [DATE] Order Submitted Date Fulfillment Status Select S…" at bounding box center [78, 245] width 141 height 260
click at [93, 146] on input "[DATE]" at bounding box center [103, 144] width 51 height 12
click at [124, 121] on div "Activated Date [DATE] ~ [DATE] Order Submitted Date Fulfillment Status Select S…" at bounding box center [78, 245] width 141 height 260
click at [134, 144] on icon "icon: close-circle" at bounding box center [132, 143] width 7 height 7
click at [58, 328] on button "Apply Filters" at bounding box center [53, 324] width 74 height 19
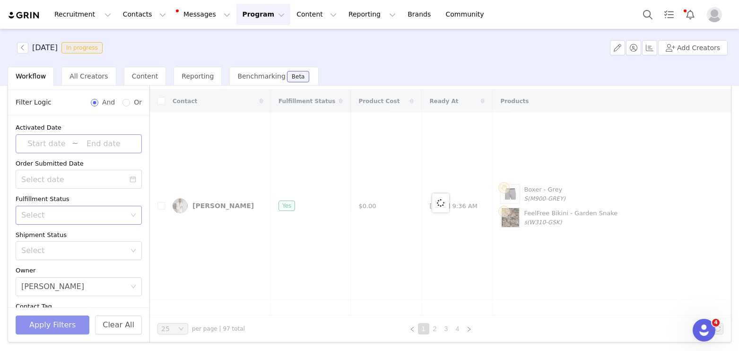
click at [51, 215] on div "Select" at bounding box center [73, 214] width 105 height 9
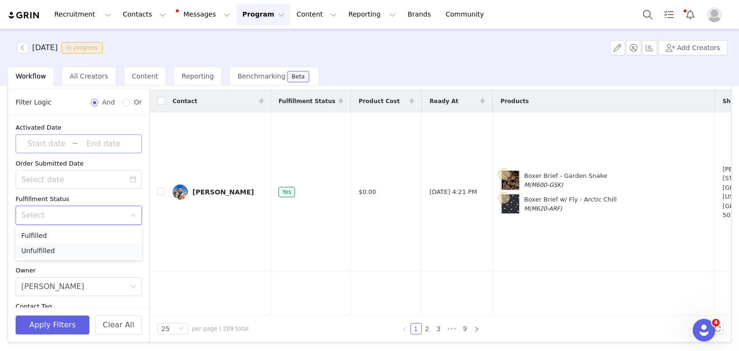
click at [43, 247] on li "Unfulfilled" at bounding box center [79, 250] width 126 height 15
click at [46, 316] on button "Apply Filters" at bounding box center [53, 324] width 74 height 19
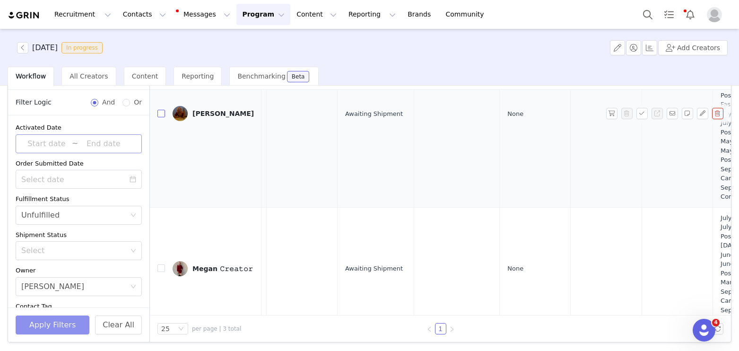
scroll to position [76, 473]
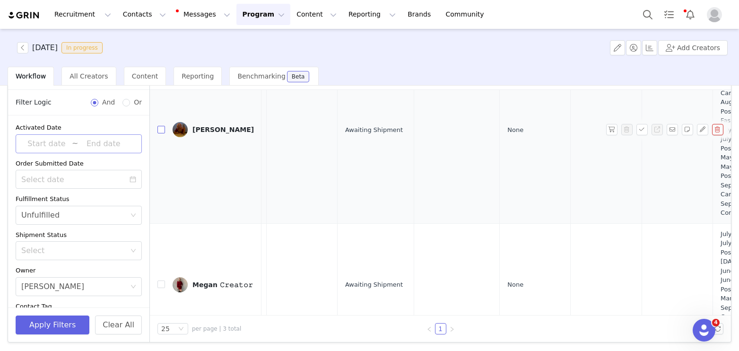
click at [158, 126] on input "checkbox" at bounding box center [162, 130] width 8 height 8
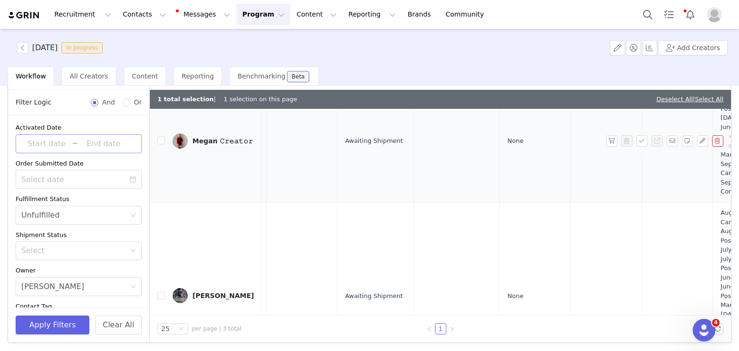
scroll to position [294, 473]
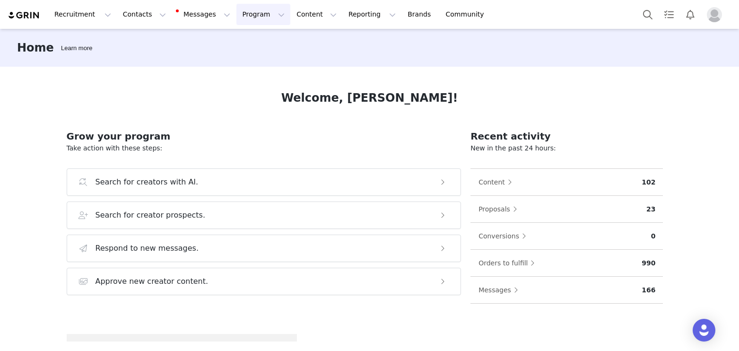
click at [237, 17] on button "Program Program" at bounding box center [264, 14] width 54 height 21
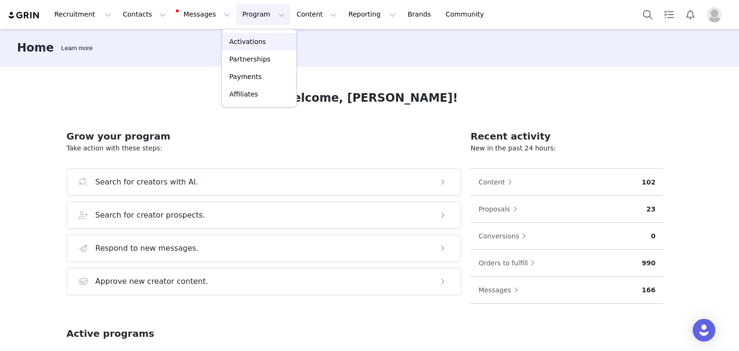
click at [240, 42] on p "Activations" at bounding box center [247, 42] width 36 height 10
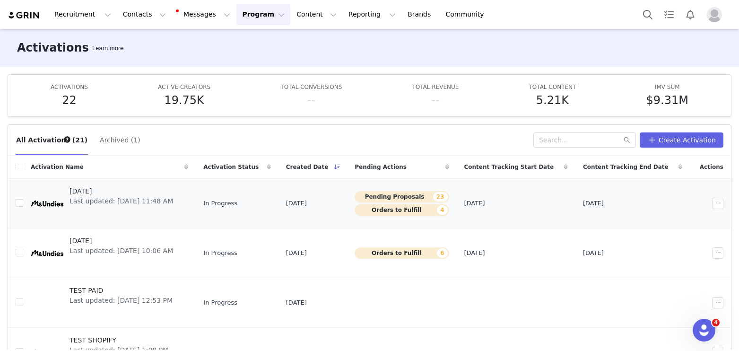
click at [75, 201] on span "Last updated: [DATE] 11:48 AM" at bounding box center [122, 201] width 104 height 10
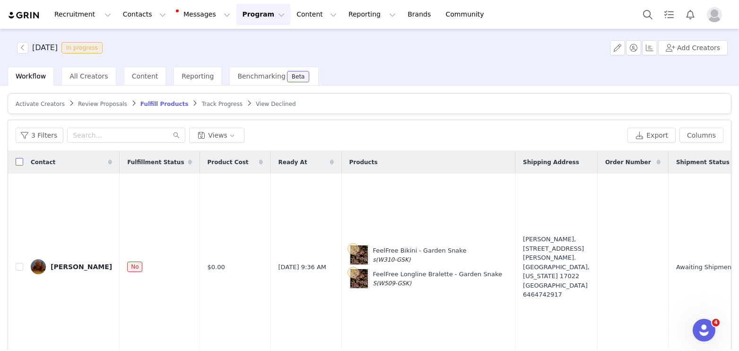
click at [21, 163] on input "checkbox" at bounding box center [20, 162] width 8 height 8
checkbox input "true"
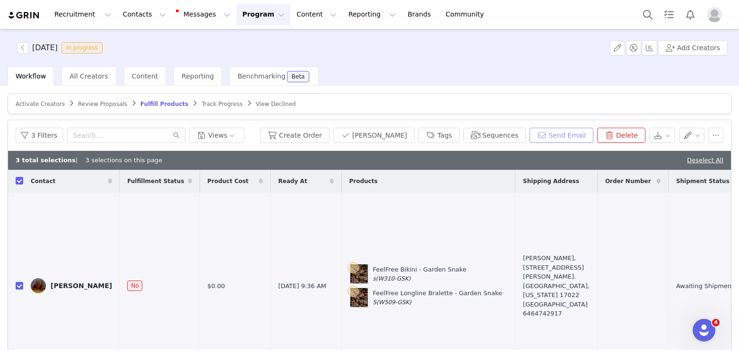
click at [551, 131] on button "Send Email" at bounding box center [562, 135] width 64 height 15
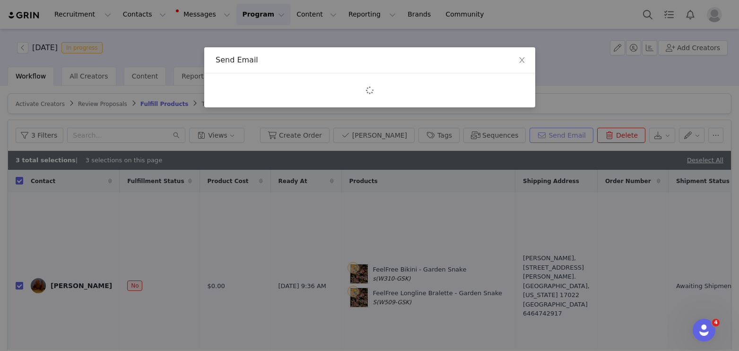
click at [551, 131] on div "Send Email" at bounding box center [369, 175] width 739 height 351
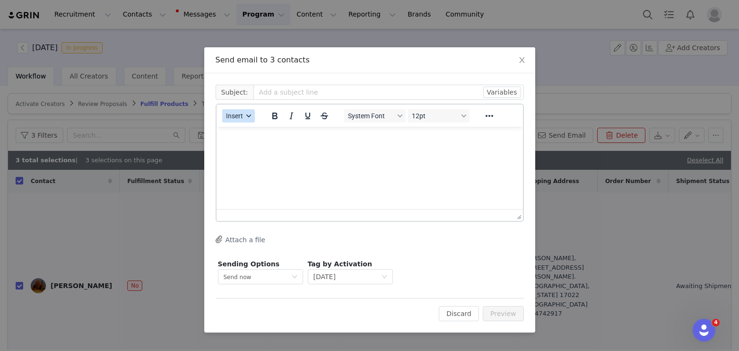
click at [241, 118] on span "Insert" at bounding box center [234, 116] width 17 height 8
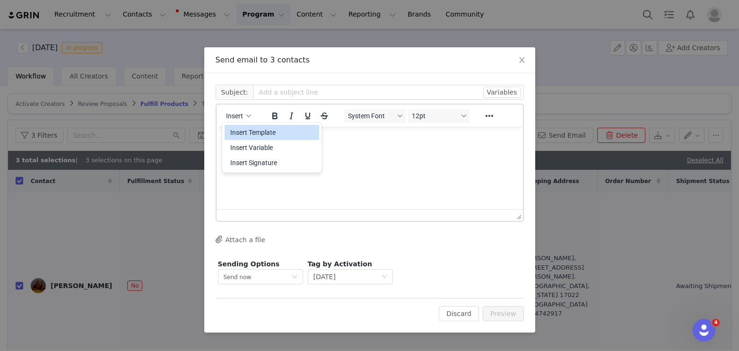
click at [245, 131] on div "Insert Template" at bounding box center [272, 132] width 85 height 11
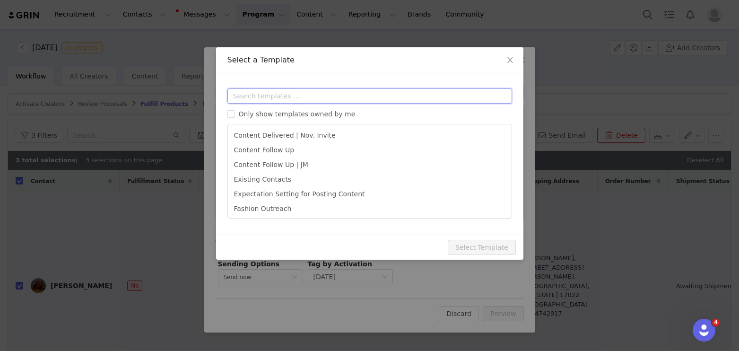
click at [263, 95] on input "text" at bounding box center [370, 95] width 285 height 15
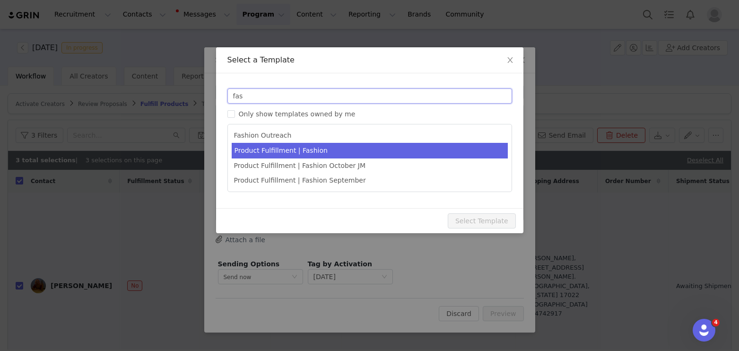
type input "fas"
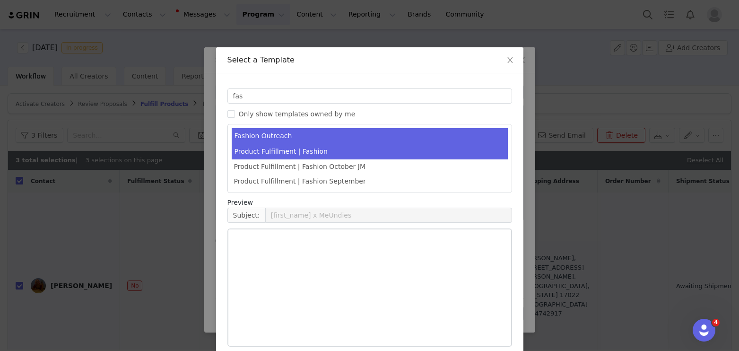
click at [356, 148] on li "Product Fulfillment | Fashion" at bounding box center [370, 152] width 276 height 16
type input "Something Special from MeUndies is on the Way! 🎁"
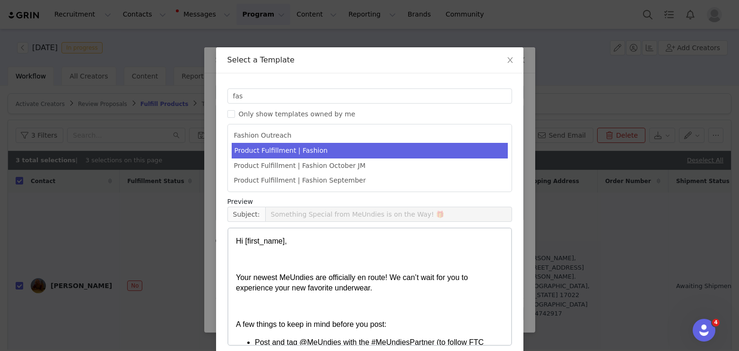
scroll to position [43, 0]
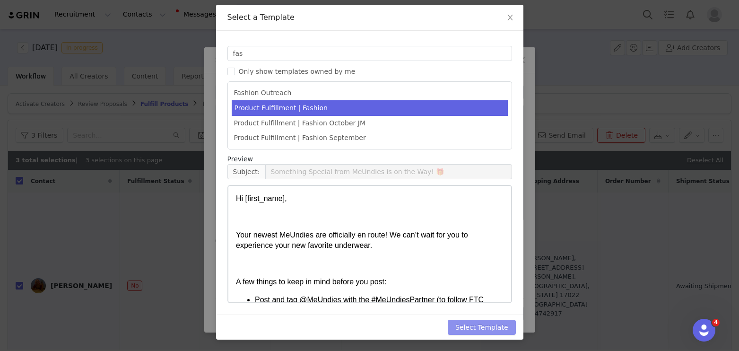
click at [483, 331] on button "Select Template" at bounding box center [482, 327] width 68 height 15
type input "Something Special from MeUndies is on the Way! 🎁"
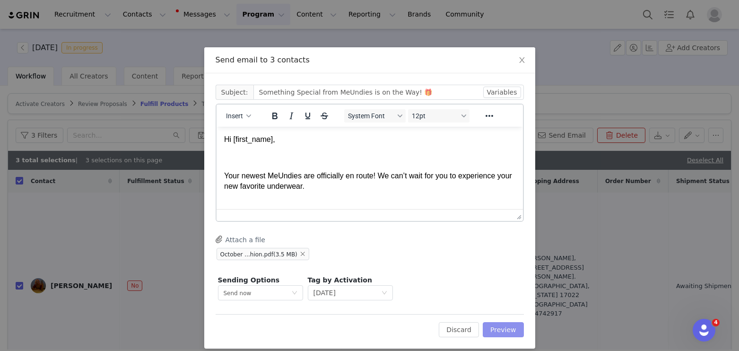
scroll to position [0, 0]
click at [507, 327] on button "Preview" at bounding box center [503, 329] width 41 height 15
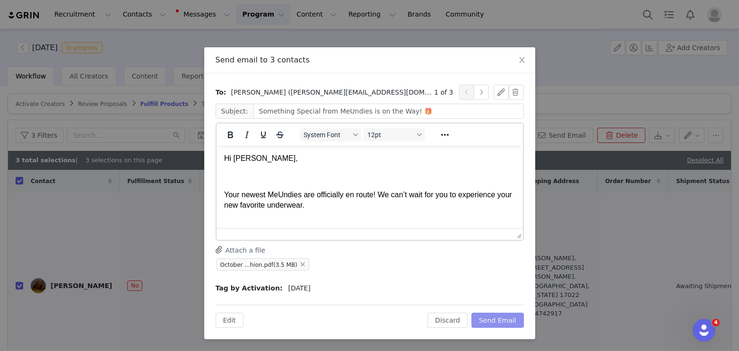
click at [501, 320] on button "Send Email" at bounding box center [498, 320] width 53 height 15
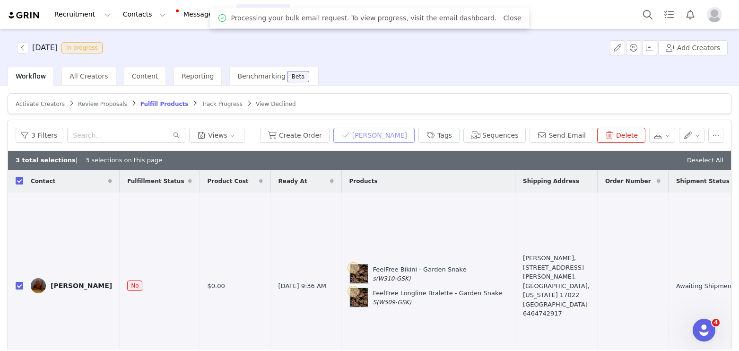
click at [401, 134] on button "[PERSON_NAME]" at bounding box center [373, 135] width 81 height 15
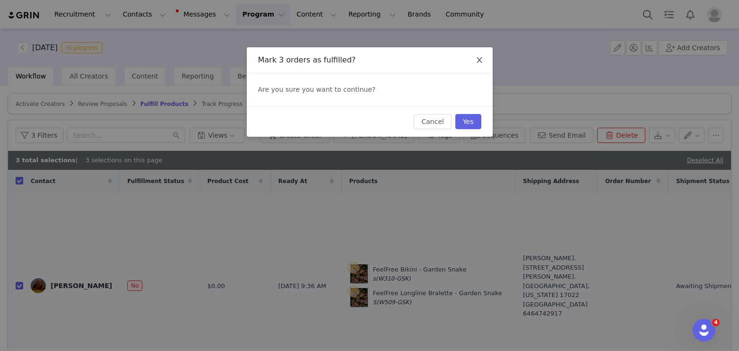
click at [478, 59] on icon "icon: close" at bounding box center [479, 60] width 5 height 6
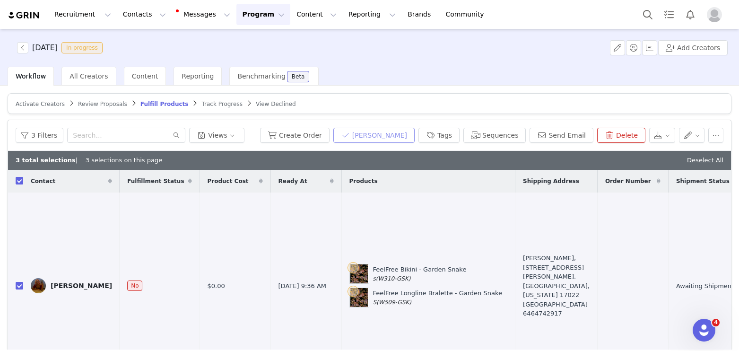
click at [378, 134] on button "[PERSON_NAME]" at bounding box center [373, 135] width 81 height 15
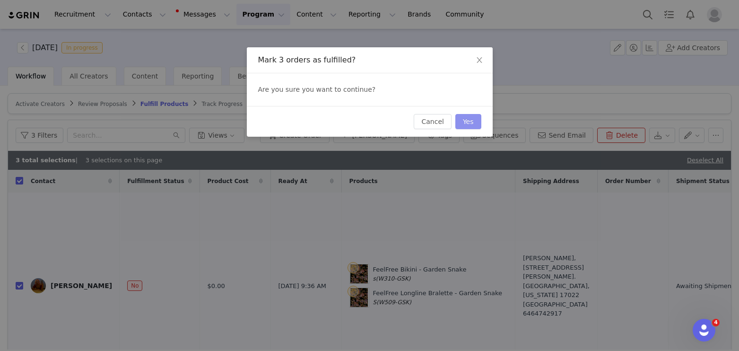
click at [464, 121] on button "Yes" at bounding box center [469, 121] width 26 height 15
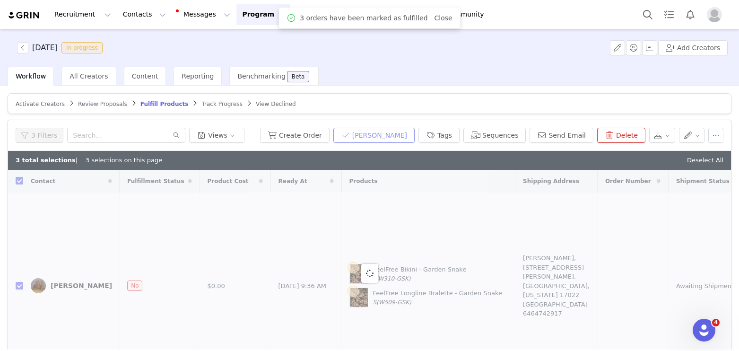
checkbox input "false"
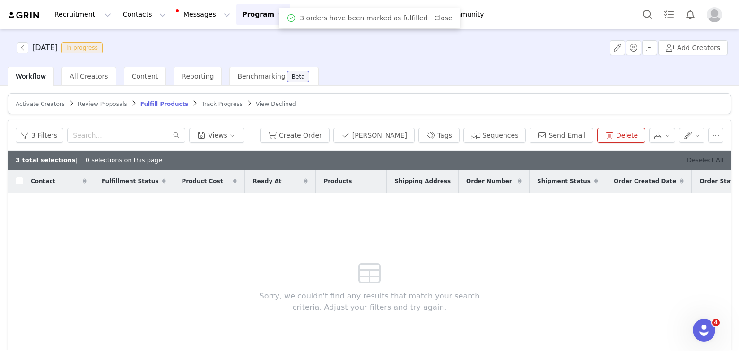
click at [702, 161] on link "Deselect All" at bounding box center [705, 160] width 36 height 7
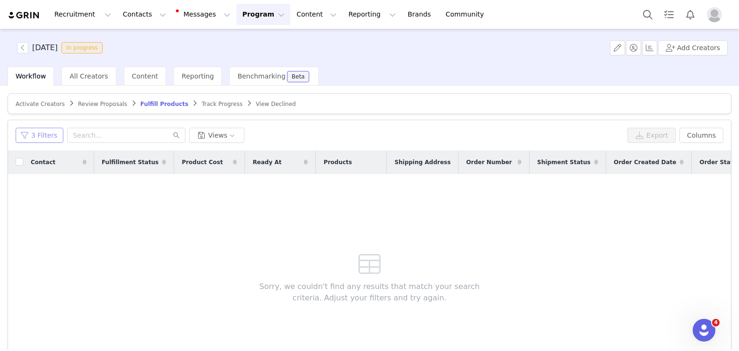
click at [44, 133] on button "3 Filters" at bounding box center [40, 135] width 48 height 15
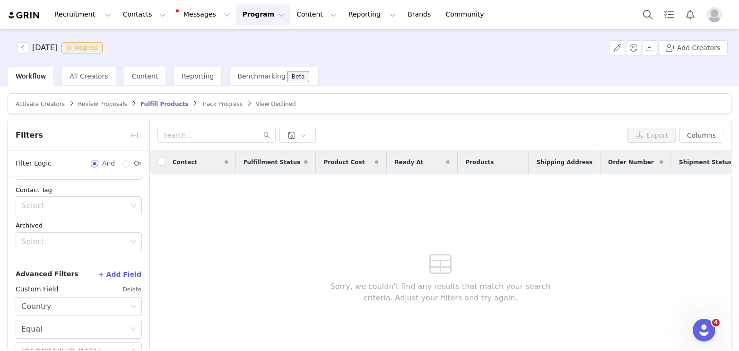
scroll to position [61, 0]
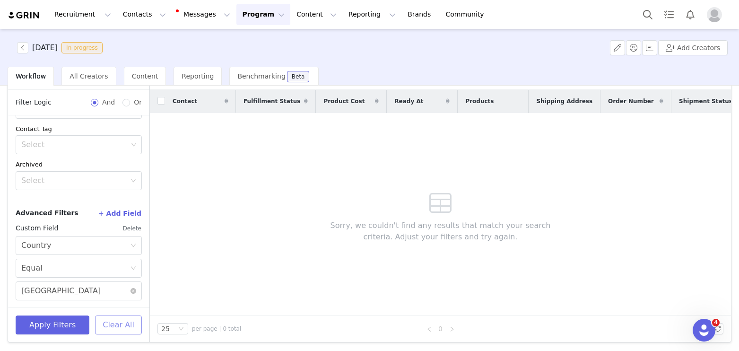
click at [112, 318] on button "Clear All" at bounding box center [118, 324] width 47 height 19
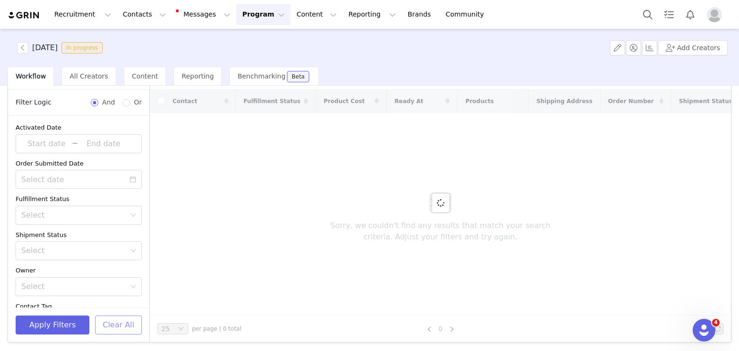
scroll to position [0, 0]
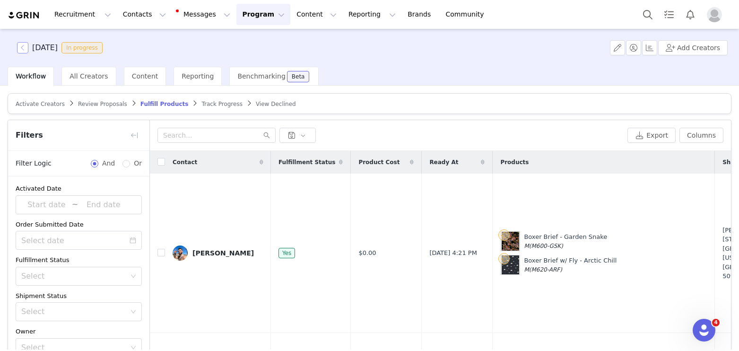
click at [25, 45] on button "button" at bounding box center [22, 47] width 11 height 11
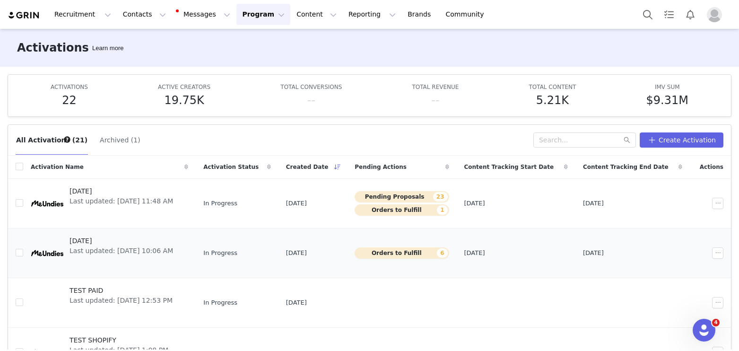
click at [123, 253] on span "Last updated: [DATE] 10:06 AM" at bounding box center [122, 251] width 104 height 10
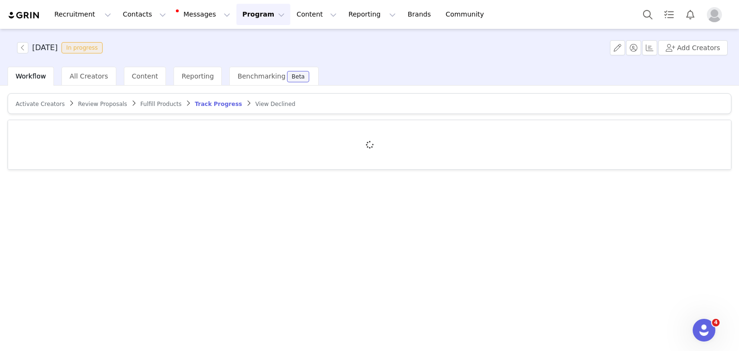
click at [149, 105] on span "Fulfill Products" at bounding box center [160, 104] width 41 height 7
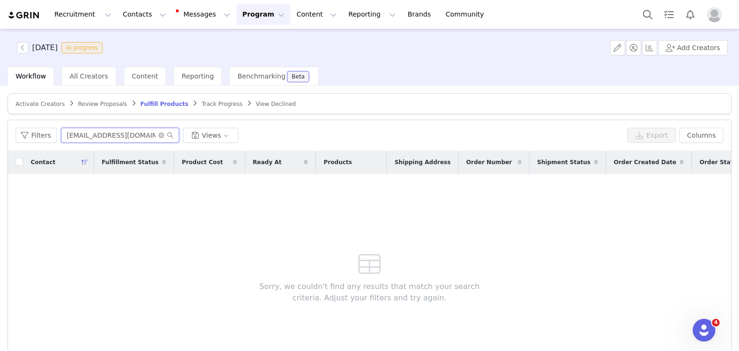
click at [100, 136] on input "[EMAIL_ADDRESS][DOMAIN_NAME]" at bounding box center [120, 135] width 118 height 15
paste input "ugh.inc@"
type input "ugh.inc@mail.com"
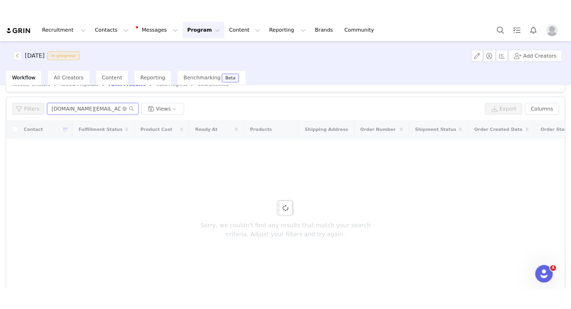
scroll to position [20, 0]
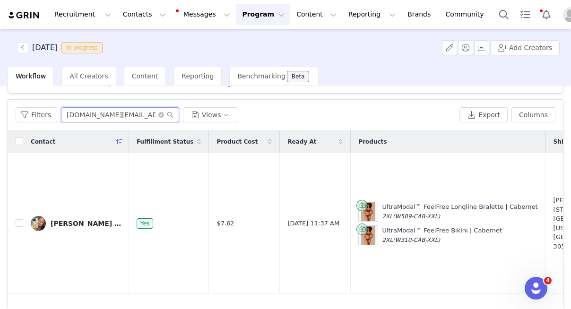
click at [130, 118] on input "ugh.inc@mail.com" at bounding box center [120, 114] width 118 height 15
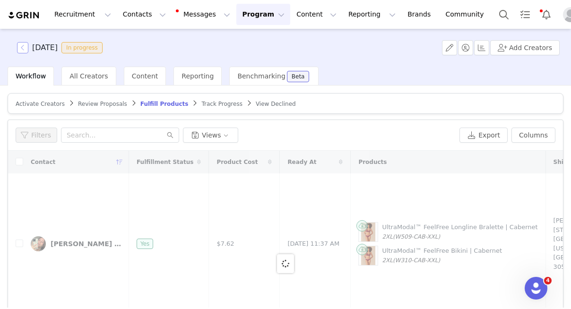
click at [23, 44] on button "button" at bounding box center [22, 47] width 11 height 11
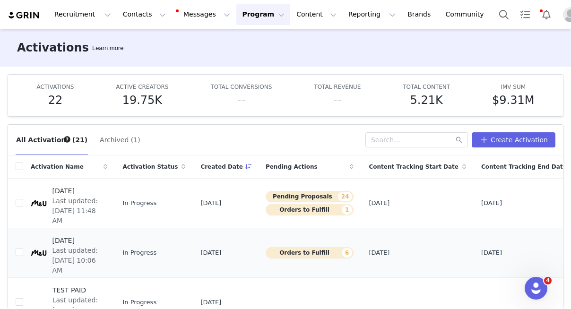
click at [70, 236] on span "[DATE]" at bounding box center [78, 241] width 50 height 10
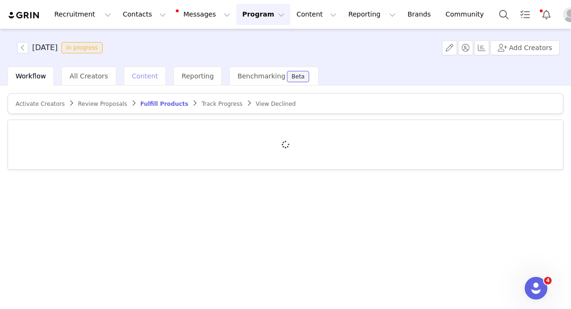
click at [135, 77] on span "Content" at bounding box center [145, 76] width 26 height 8
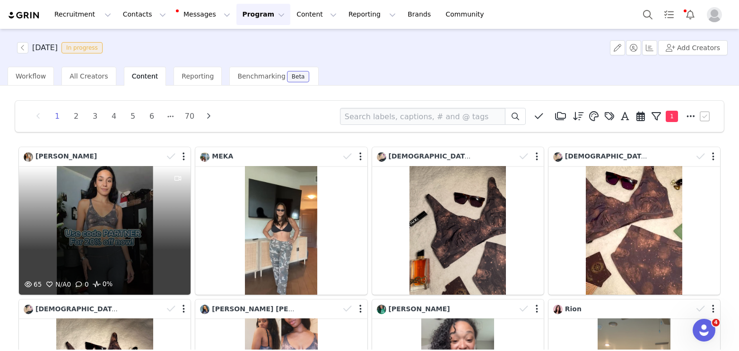
click at [105, 204] on div "65 N/A 0 0 0%" at bounding box center [105, 230] width 172 height 129
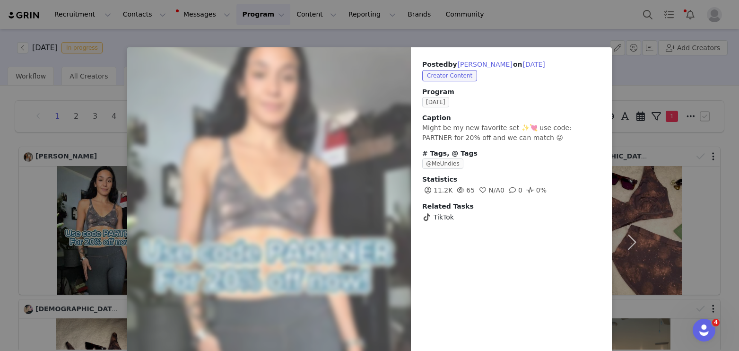
click at [120, 24] on div "Posted by Marissa on Sep 30, 2025 Creator Content Program September 2025 Captio…" at bounding box center [369, 175] width 739 height 351
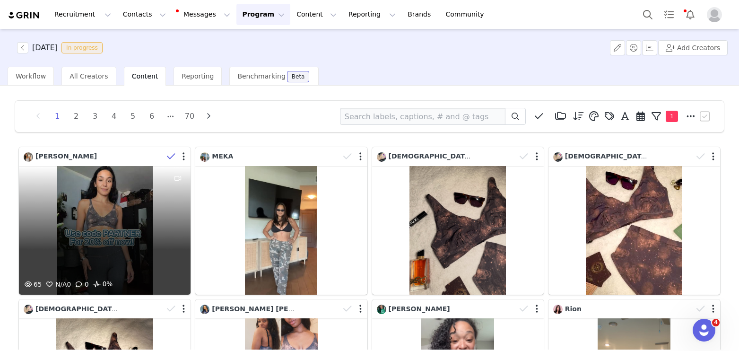
click at [174, 155] on icon at bounding box center [171, 156] width 9 height 9
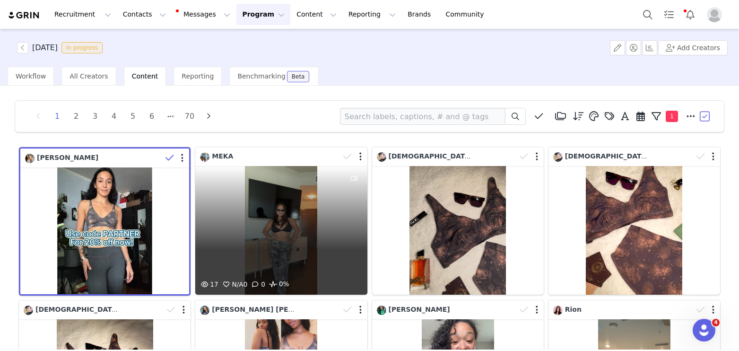
click at [309, 218] on div "17 N/A 0 0 0%" at bounding box center [281, 230] width 172 height 129
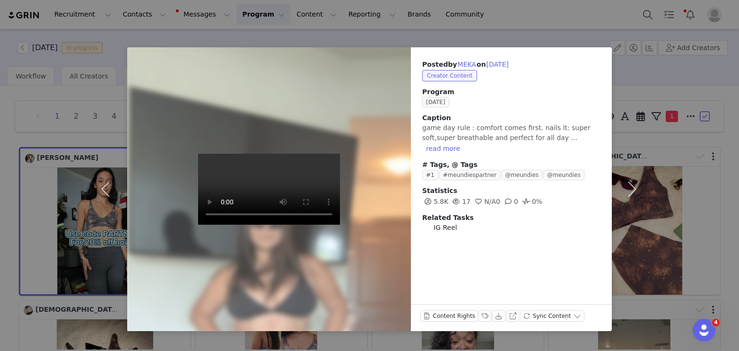
click at [93, 38] on div "Posted by MEKA on Sep 30, 2025 Creator Content Program September 2025 Caption g…" at bounding box center [369, 175] width 739 height 351
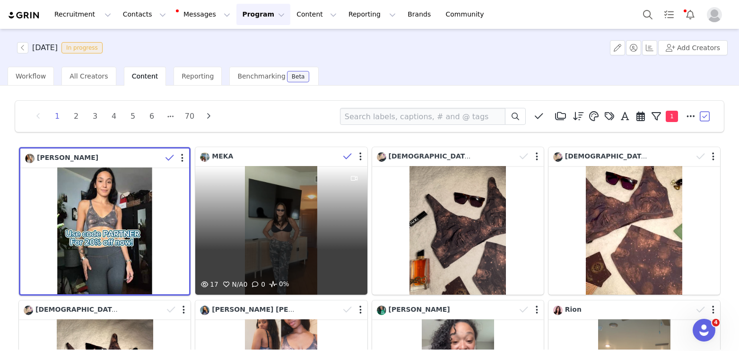
click at [344, 155] on icon at bounding box center [347, 156] width 9 height 9
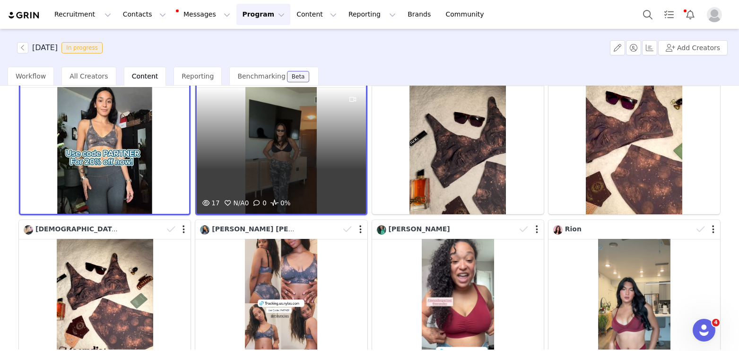
scroll to position [210, 0]
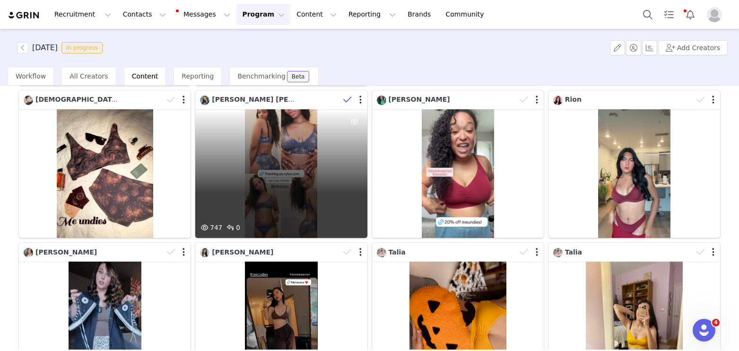
click at [343, 97] on icon at bounding box center [347, 99] width 9 height 9
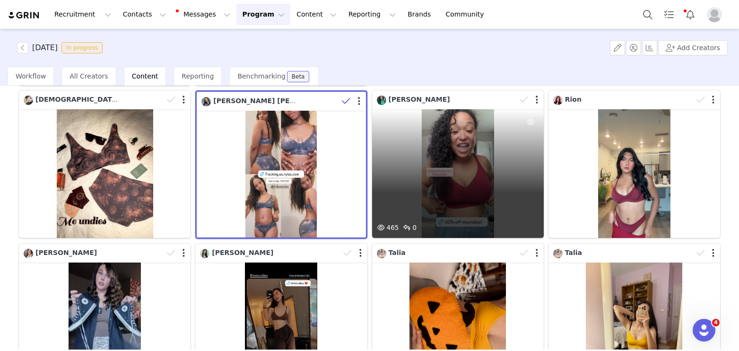
click at [470, 162] on div "465 0" at bounding box center [458, 173] width 172 height 129
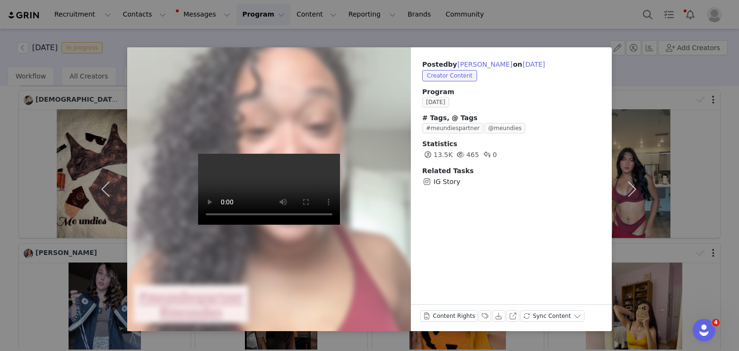
click at [282, 31] on div "Posted by Ashley Kirby on Sep 30, 2025 Creator Content Program September 2025 #…" at bounding box center [369, 175] width 739 height 351
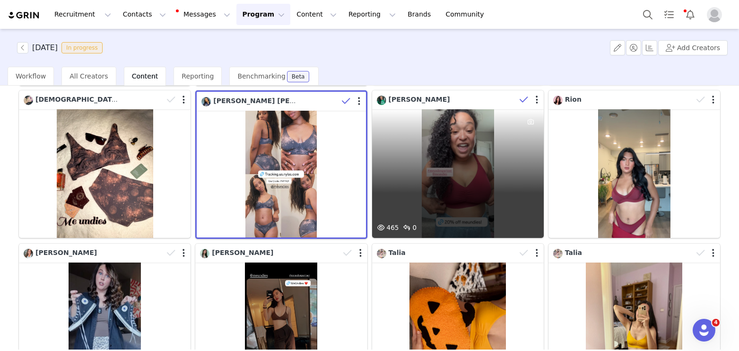
click at [524, 98] on icon at bounding box center [524, 99] width 9 height 9
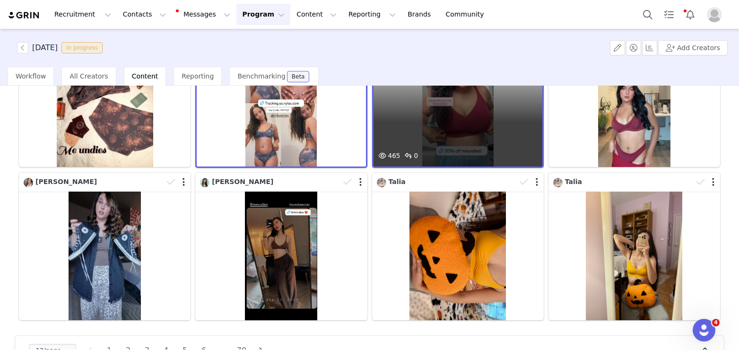
scroll to position [289, 0]
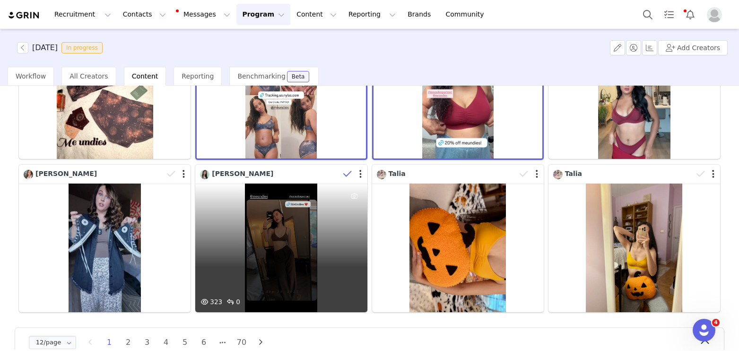
click at [349, 173] on icon at bounding box center [347, 173] width 9 height 9
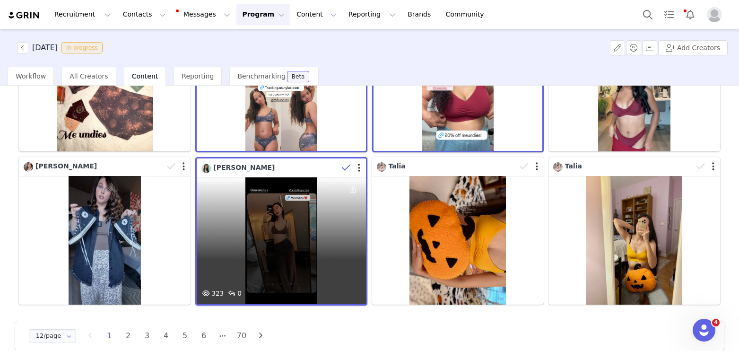
scroll to position [313, 0]
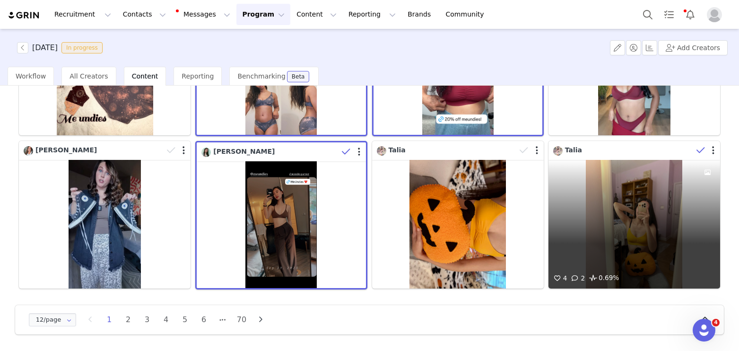
click at [703, 152] on icon at bounding box center [701, 150] width 9 height 9
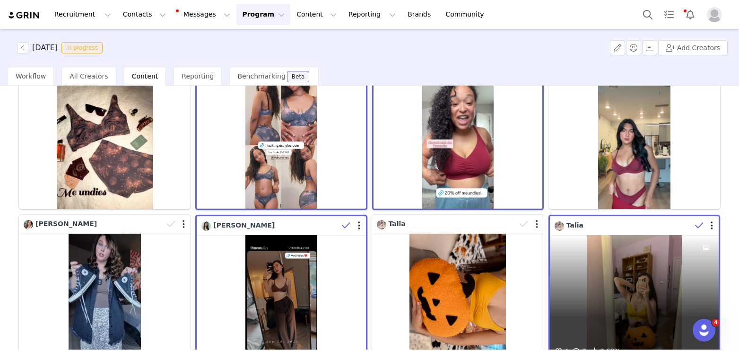
scroll to position [240, 0]
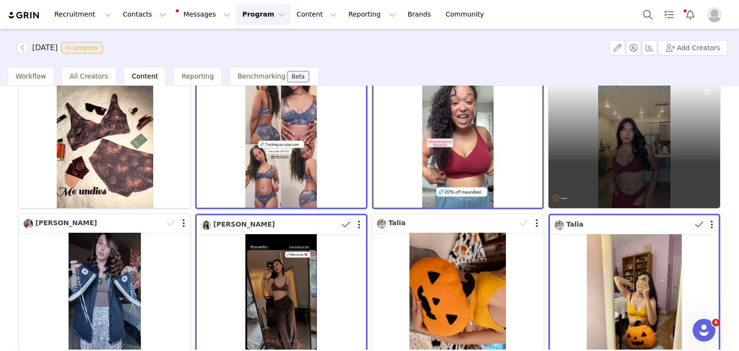
click at [625, 144] on div "—" at bounding box center [635, 143] width 172 height 129
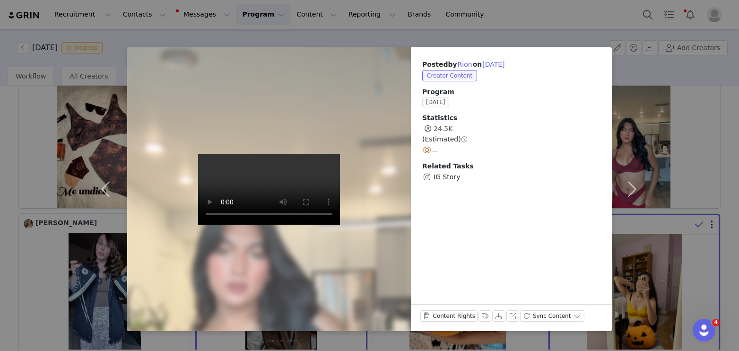
click at [83, 44] on div "Posted by Rion on Sep 30, 2025 Creator Content Program September 2025 Statistic…" at bounding box center [369, 175] width 739 height 351
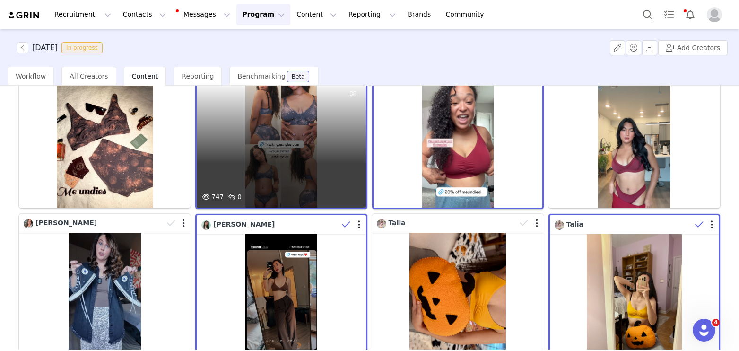
scroll to position [313, 0]
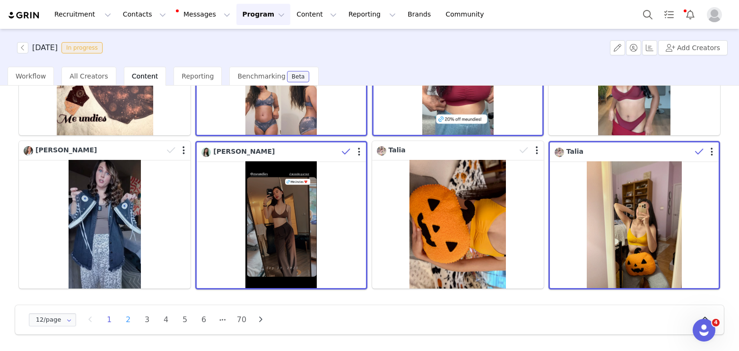
click at [129, 321] on li "2" at bounding box center [128, 319] width 14 height 13
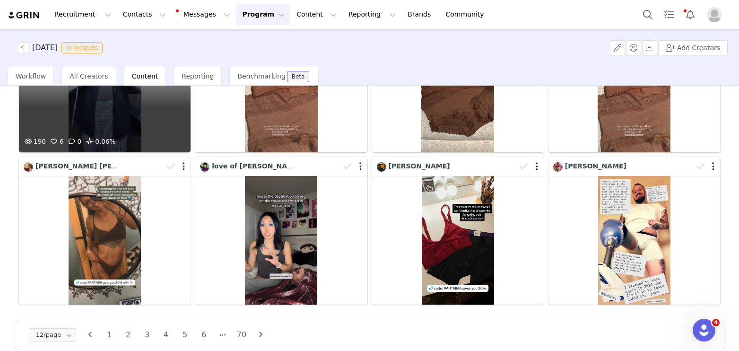
scroll to position [297, 0]
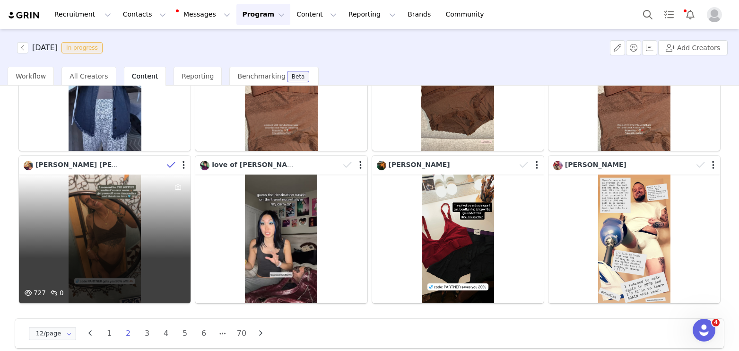
click at [173, 166] on icon at bounding box center [171, 164] width 9 height 9
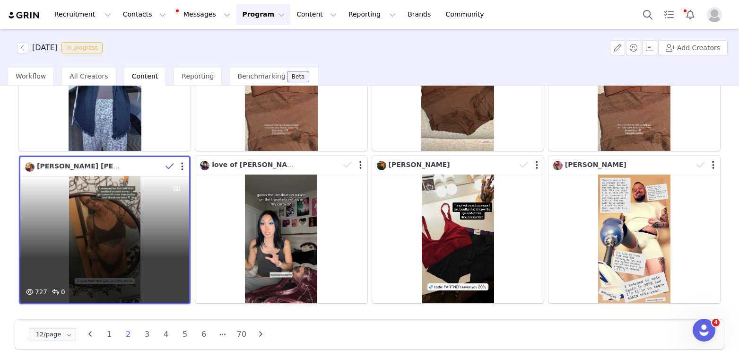
scroll to position [311, 0]
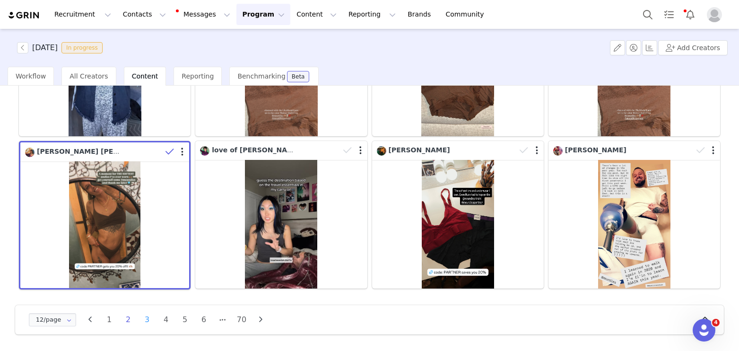
click at [149, 320] on li "3" at bounding box center [147, 319] width 14 height 13
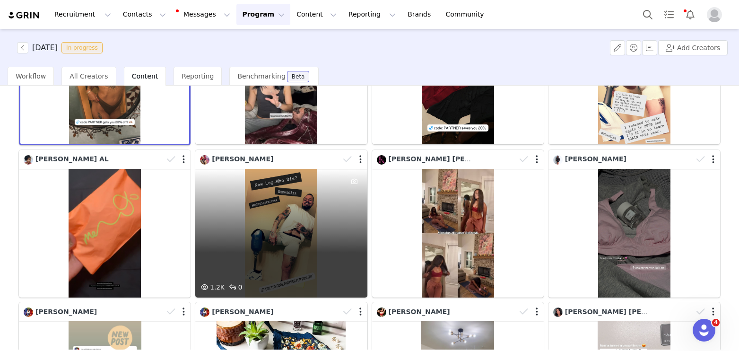
scroll to position [151, 0]
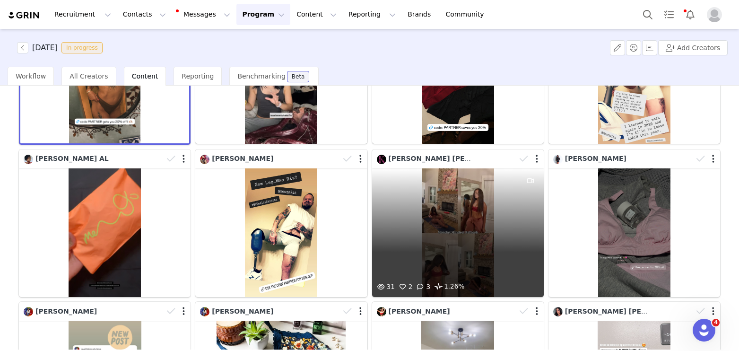
click at [482, 200] on div "31 2 3 1.26%" at bounding box center [458, 232] width 172 height 129
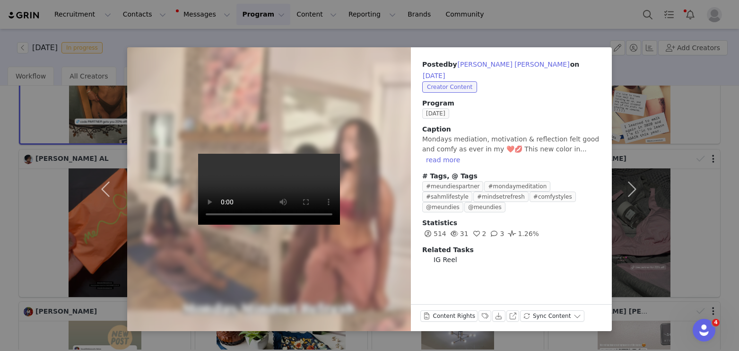
click at [76, 75] on div "Posted by 𝙎𝙝𝙖𝙠𝙞𝙧𝙖 Tumpkin on Sep 29, 2025 Creator Content Program September 202…" at bounding box center [369, 175] width 739 height 351
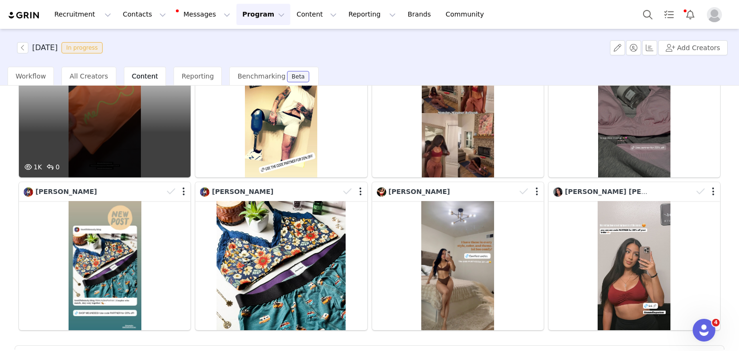
scroll to position [281, 0]
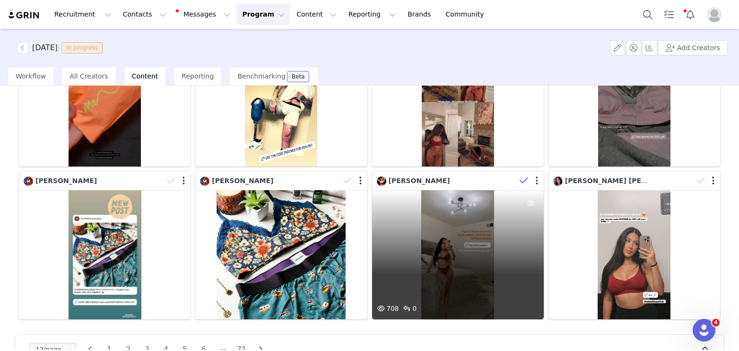
click at [523, 181] on icon at bounding box center [524, 180] width 9 height 9
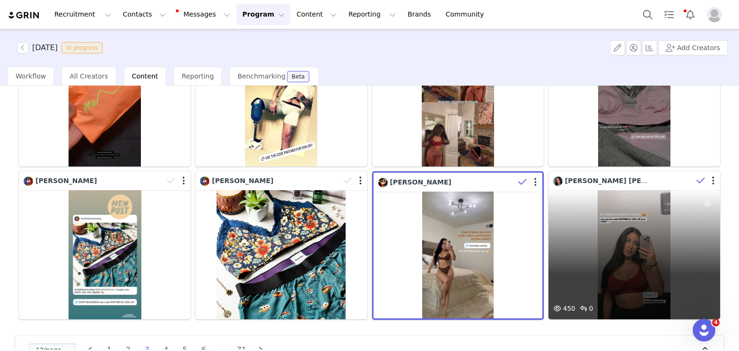
click at [698, 182] on icon at bounding box center [701, 180] width 9 height 9
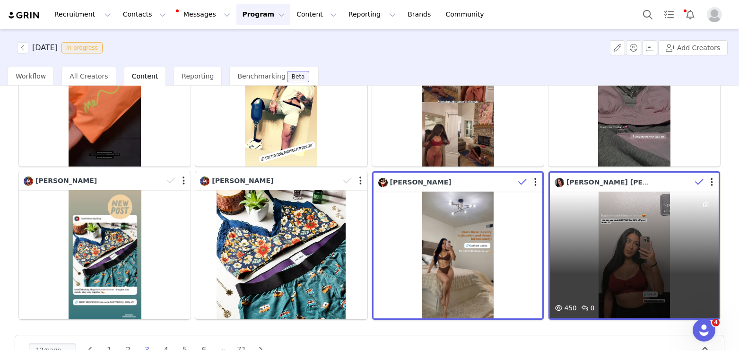
scroll to position [312, 0]
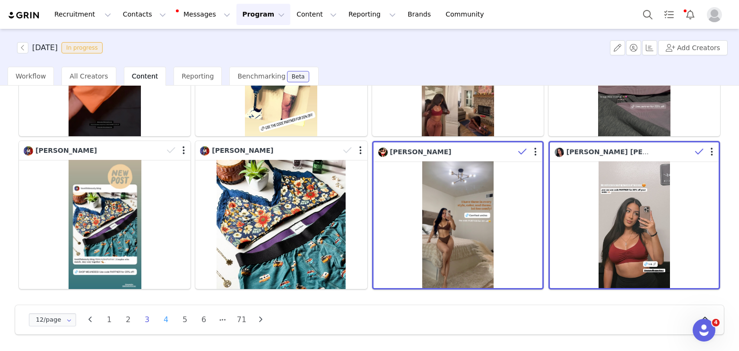
click at [166, 321] on li "4" at bounding box center [166, 319] width 14 height 13
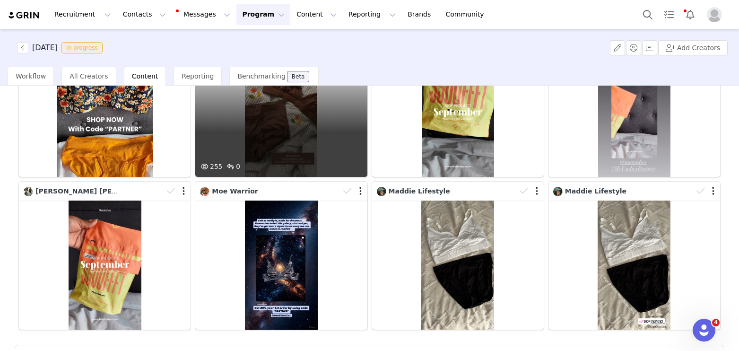
scroll to position [311, 0]
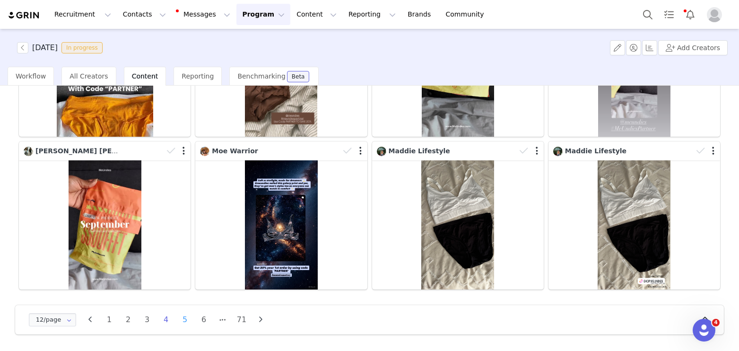
click at [184, 323] on li "5" at bounding box center [185, 319] width 14 height 13
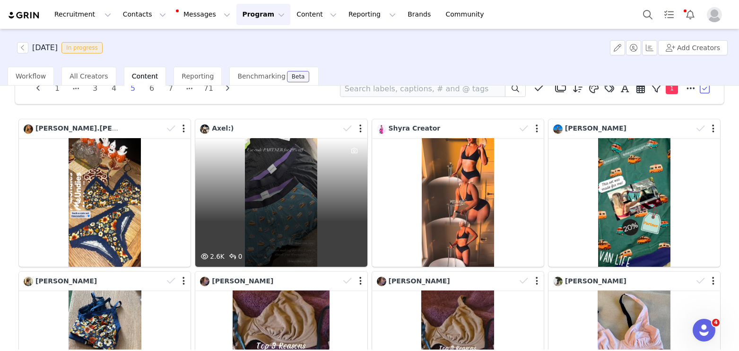
scroll to position [29, 0]
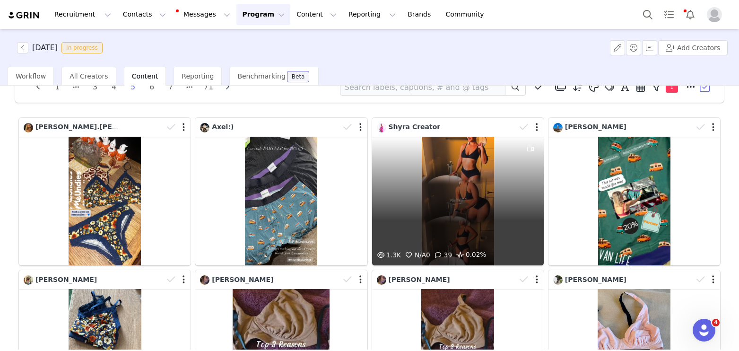
click at [481, 166] on div "1.3K N/A 0 39 0.02%" at bounding box center [458, 201] width 172 height 129
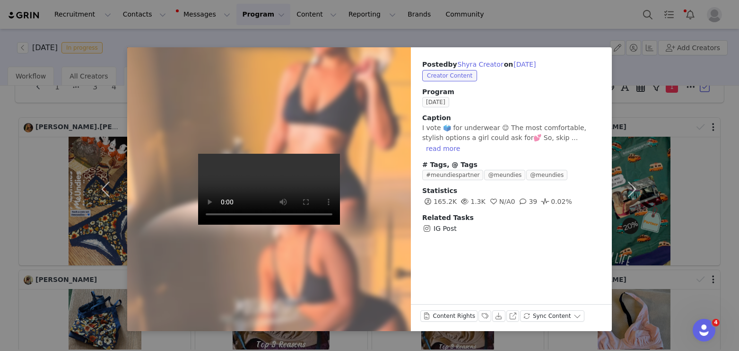
click at [297, 169] on video at bounding box center [269, 189] width 142 height 71
click at [88, 60] on button "button" at bounding box center [108, 189] width 40 height 284
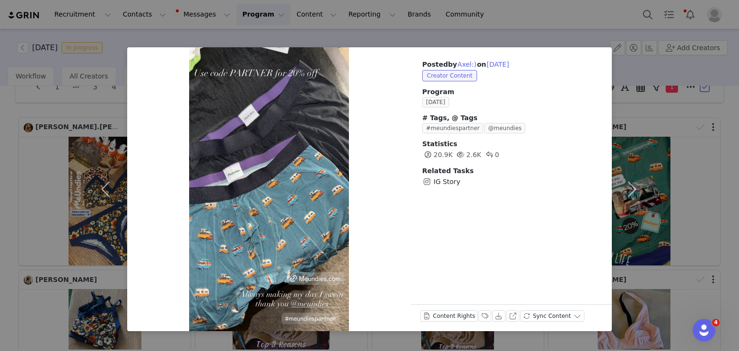
click at [150, 21] on div "Posted by Axel:) on Sep 29, 2025 Creator Content Program September 2025 # Tags,…" at bounding box center [369, 175] width 739 height 351
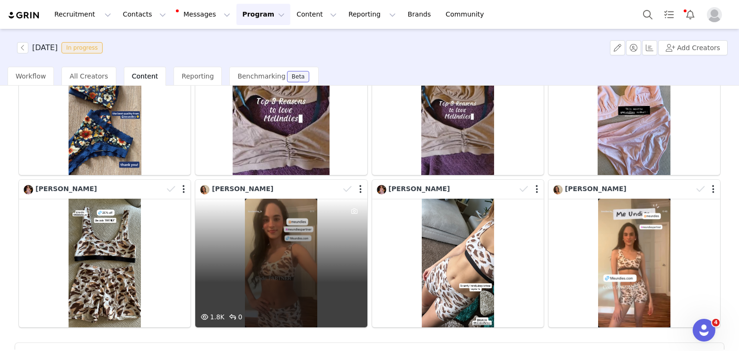
scroll to position [285, 0]
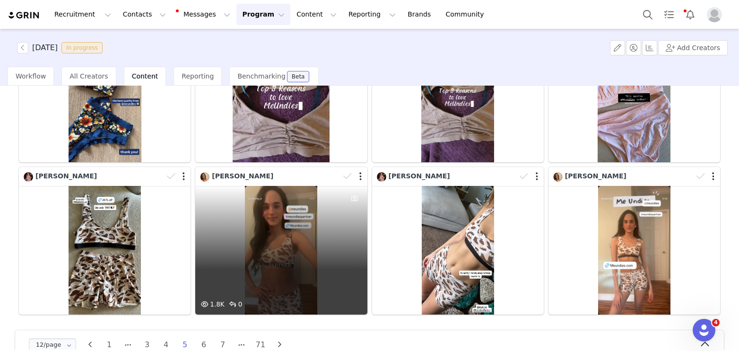
click at [262, 244] on div "1.8K 0" at bounding box center [281, 250] width 172 height 129
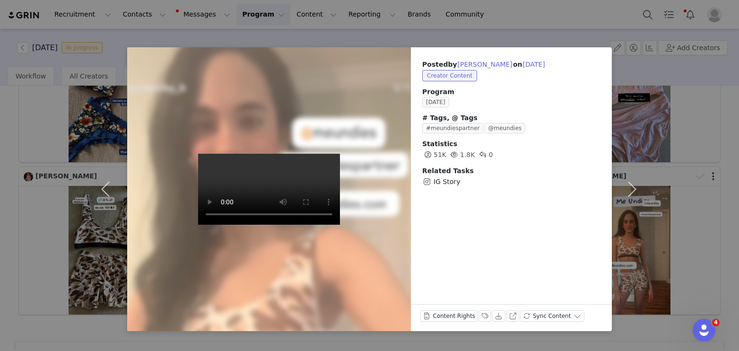
click at [79, 52] on div "Posted by Becky Budhoo on Sep 29, 2025 Creator Content Program September 2025 #…" at bounding box center [369, 175] width 739 height 351
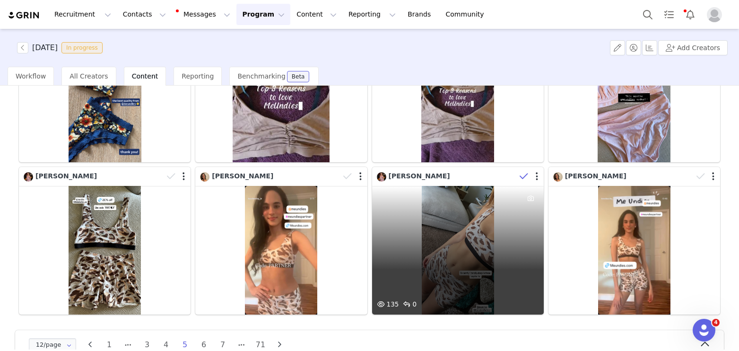
click at [520, 179] on icon at bounding box center [524, 176] width 9 height 9
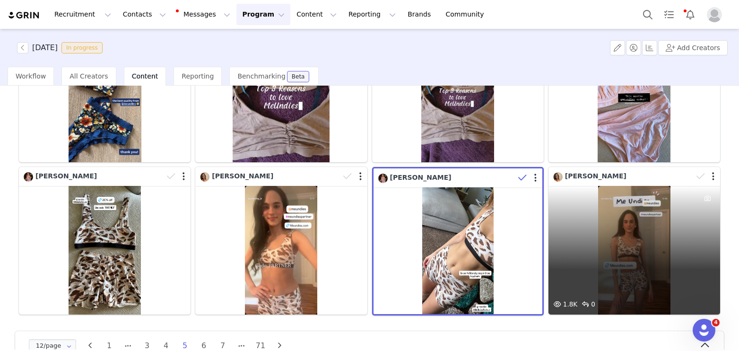
click at [609, 233] on div "1.8K 0" at bounding box center [635, 250] width 172 height 129
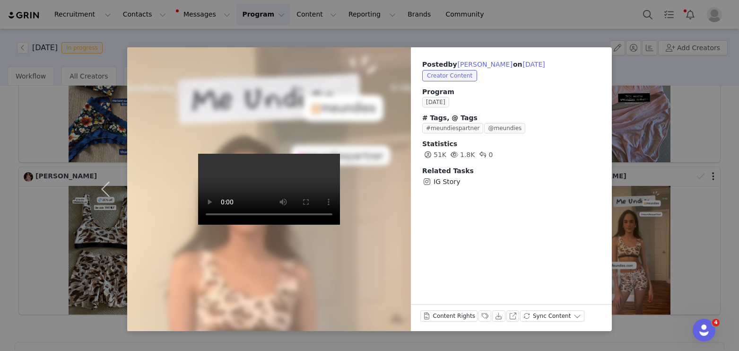
click at [73, 26] on div "Posted by Becky Budhoo on Sep 29, 2025 Creator Content Program September 2025 #…" at bounding box center [369, 175] width 739 height 351
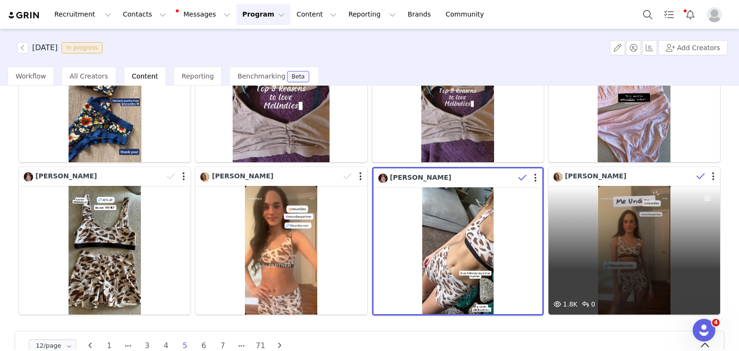
click at [697, 175] on icon at bounding box center [701, 176] width 9 height 9
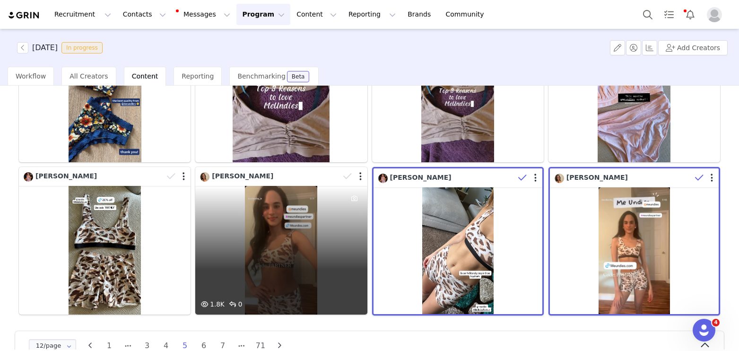
scroll to position [311, 0]
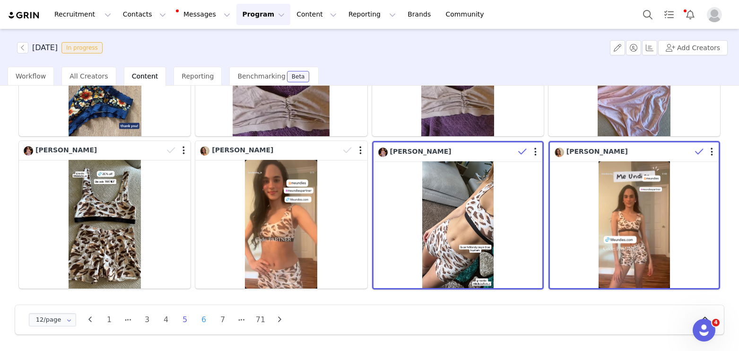
click at [205, 320] on li "6" at bounding box center [204, 319] width 14 height 13
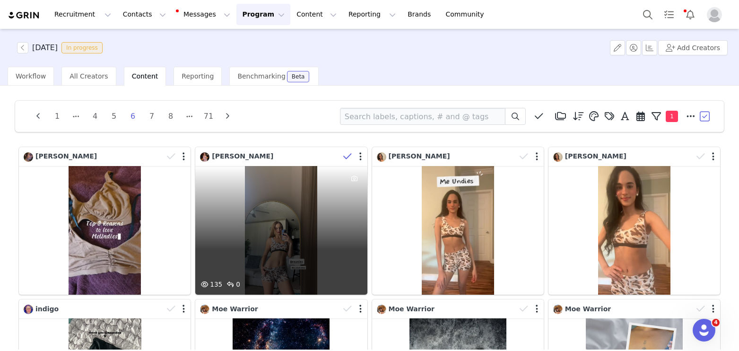
click at [347, 155] on icon at bounding box center [347, 156] width 9 height 9
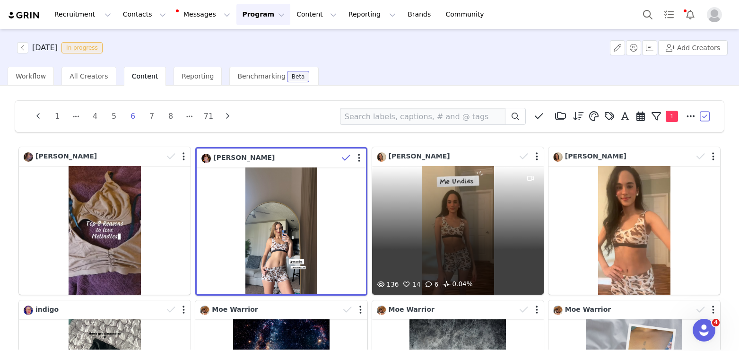
click at [447, 213] on div "136 14 6 0.04%" at bounding box center [458, 230] width 172 height 129
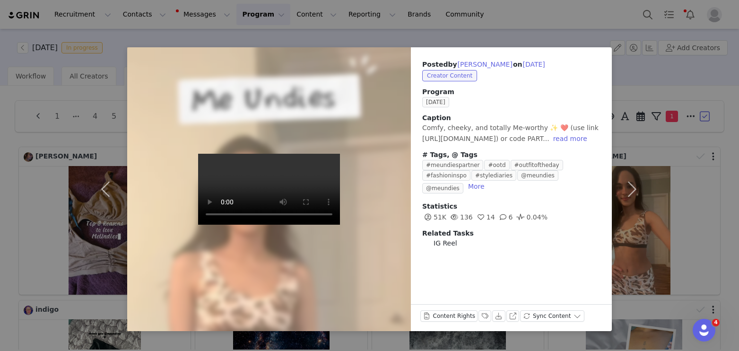
click at [217, 31] on div "Posted by Becky Budhoo on Sep 29, 2025 Creator Content Program September 2025 C…" at bounding box center [369, 175] width 739 height 351
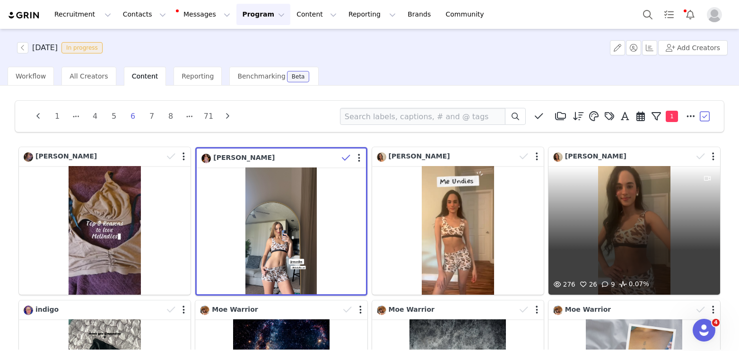
click at [623, 212] on div "276 26 9 0.07%" at bounding box center [635, 230] width 172 height 129
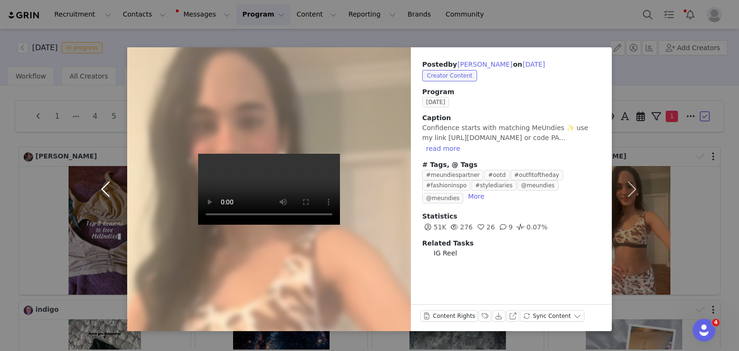
click at [89, 72] on button "button" at bounding box center [108, 189] width 40 height 284
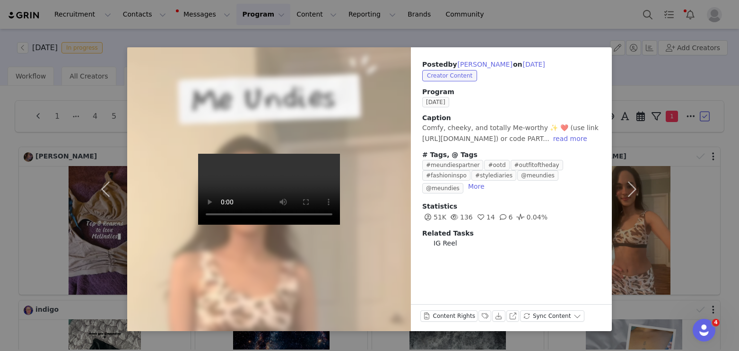
click at [80, 27] on div "Posted by Becky Budhoo on Sep 29, 2025 Creator Content Program September 2025 C…" at bounding box center [369, 175] width 739 height 351
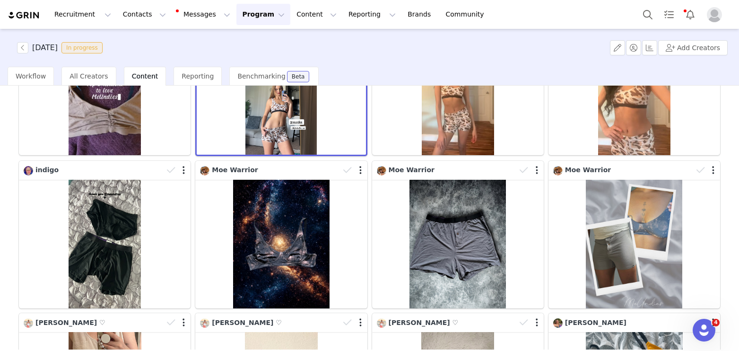
scroll to position [311, 0]
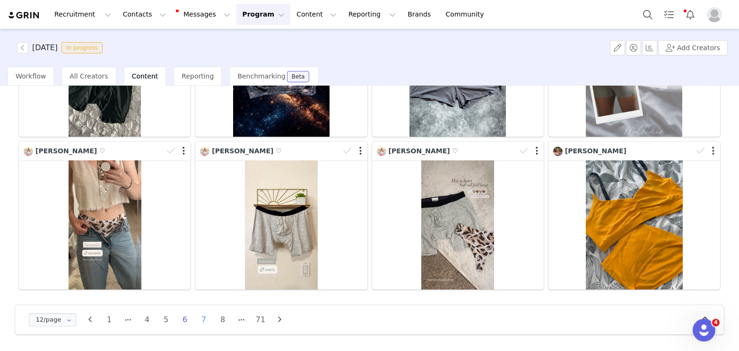
click at [202, 322] on li "7" at bounding box center [204, 319] width 14 height 13
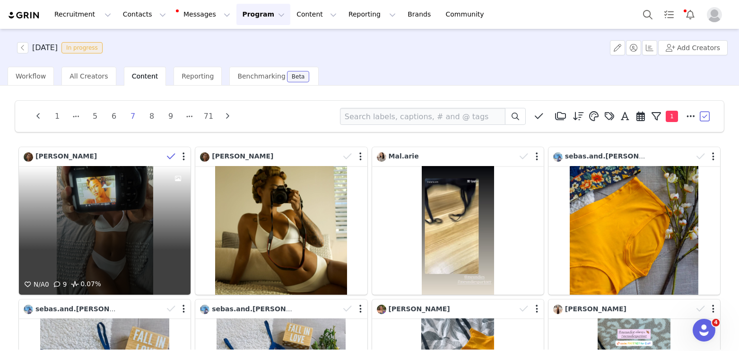
click at [168, 156] on icon at bounding box center [171, 156] width 9 height 9
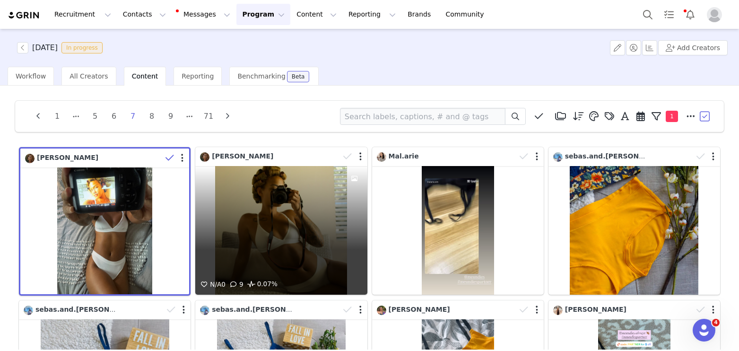
click at [294, 224] on div "N/A 0 9 0.07%" at bounding box center [281, 230] width 172 height 129
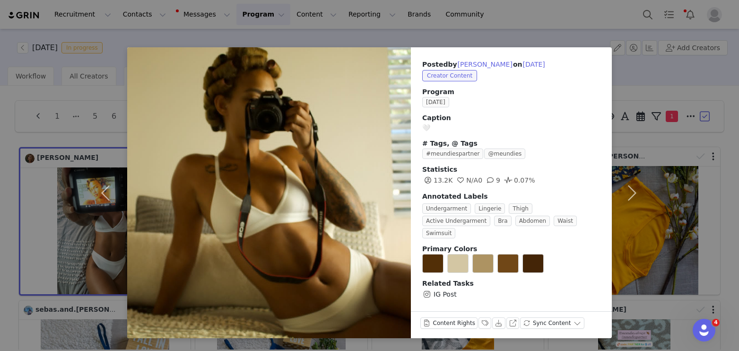
click at [83, 109] on div "Posted by Jordyn Renee on Sep 29, 2025 Creator Content Program September 2025 C…" at bounding box center [369, 175] width 739 height 351
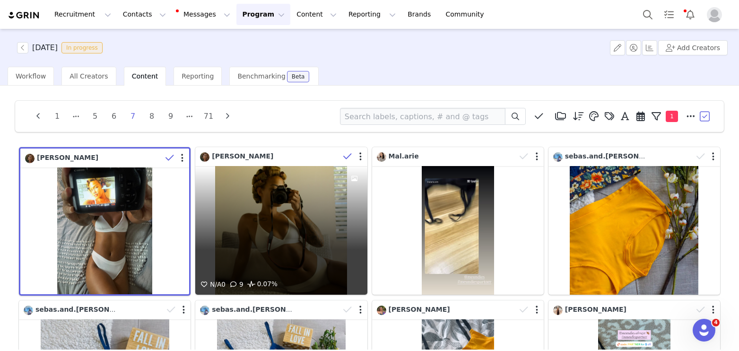
click at [349, 157] on icon at bounding box center [347, 156] width 9 height 9
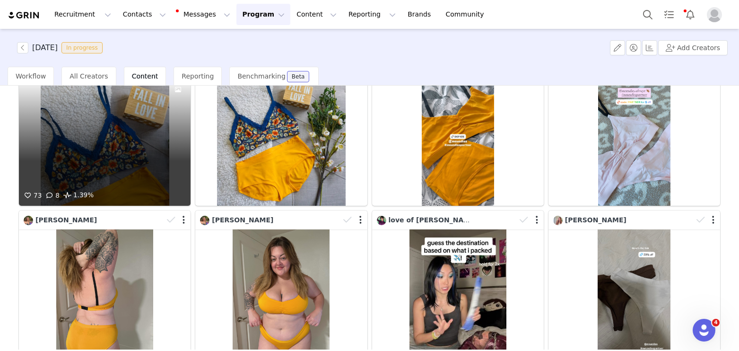
scroll to position [311, 0]
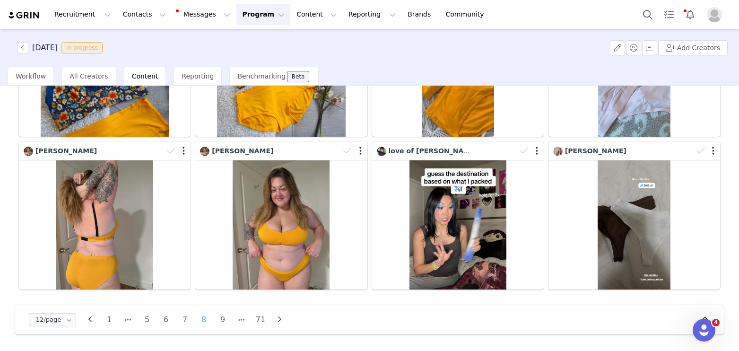
click at [204, 319] on li "8" at bounding box center [204, 319] width 14 height 13
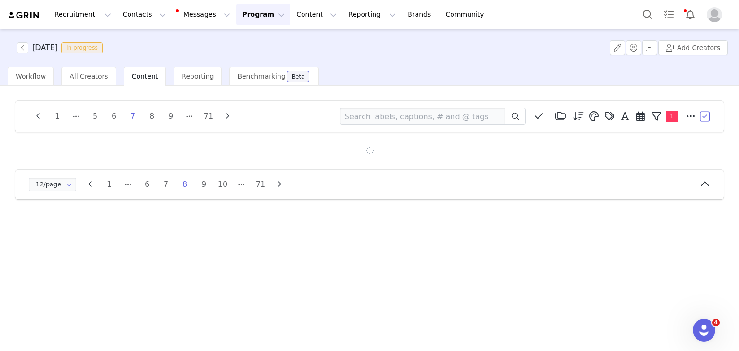
scroll to position [0, 0]
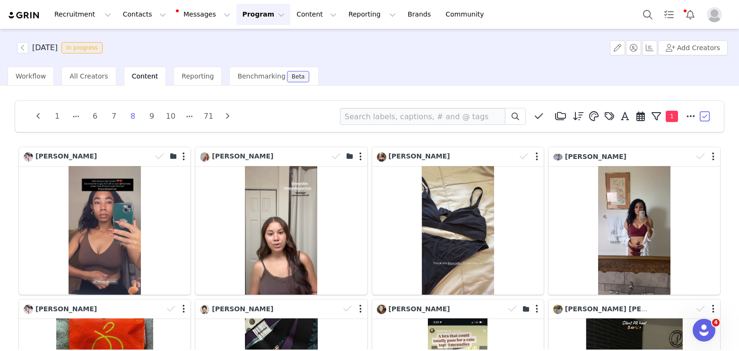
click at [706, 119] on button "button" at bounding box center [706, 116] width 14 height 14
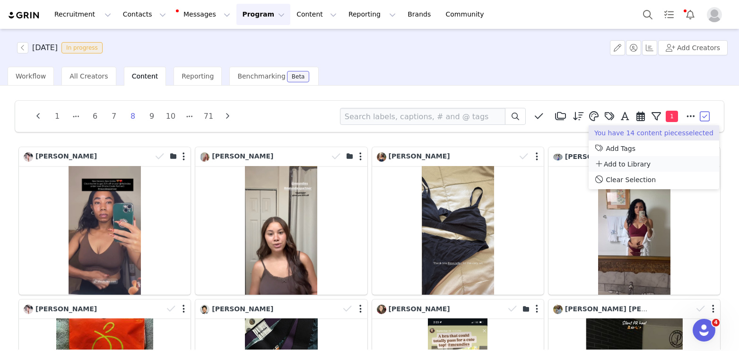
click at [625, 160] on span "Add to Library" at bounding box center [627, 164] width 47 height 8
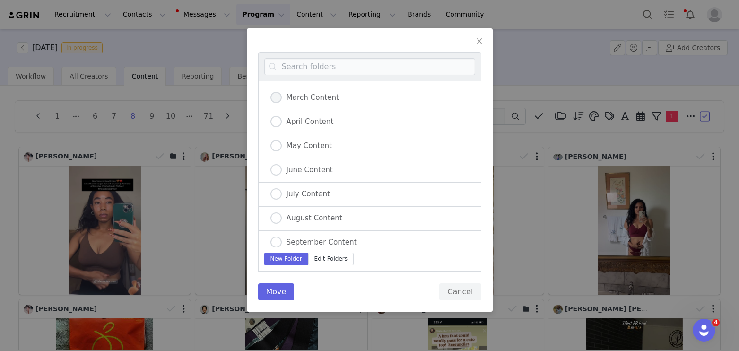
scroll to position [77, 0]
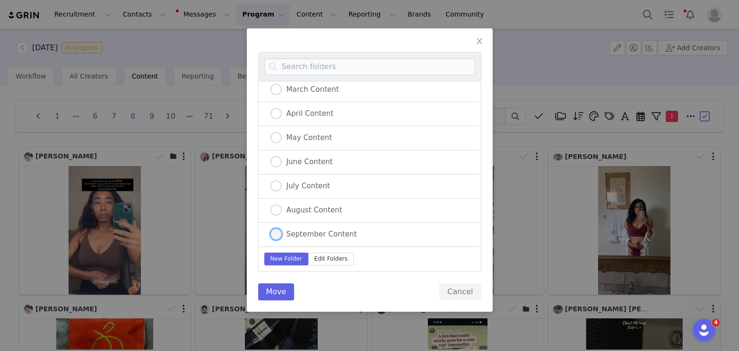
click at [315, 236] on span "September Content" at bounding box center [319, 234] width 75 height 9
click at [282, 236] on input "September Content" at bounding box center [276, 234] width 11 height 12
radio input "true"
radio input "false"
radio input "true"
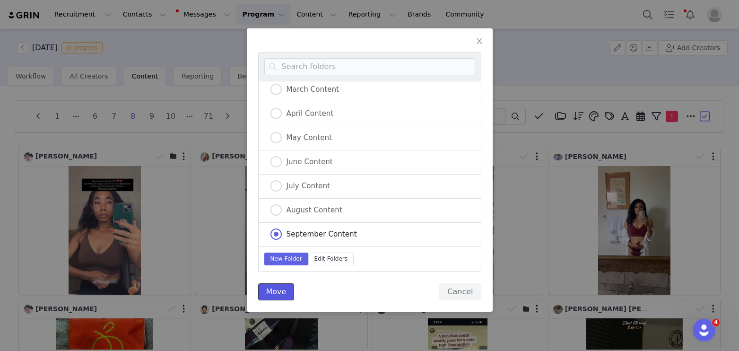
click at [272, 296] on button "Move" at bounding box center [276, 291] width 36 height 17
